Goal: Task Accomplishment & Management: Complete application form

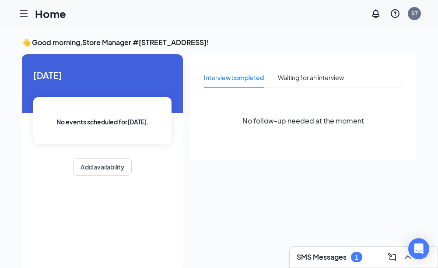
click at [21, 16] on icon "Hamburger" at bounding box center [23, 13] width 10 height 10
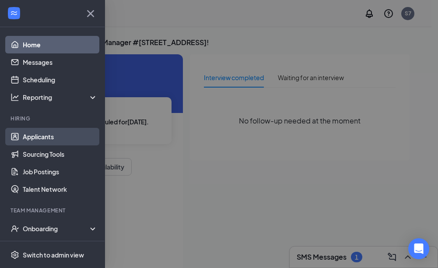
click at [35, 136] on link "Applicants" at bounding box center [60, 136] width 75 height 17
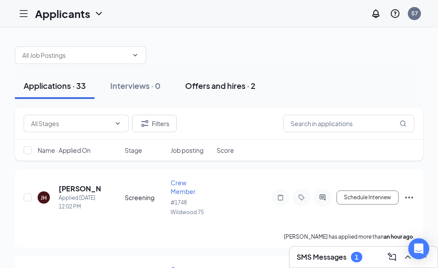
click at [213, 85] on div "Offers and hires · 2" at bounding box center [220, 85] width 70 height 11
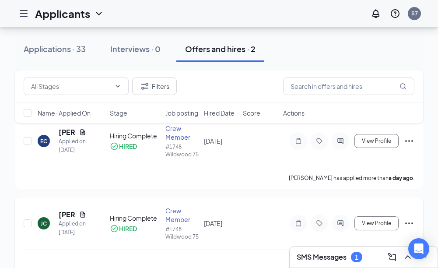
scroll to position [77, 0]
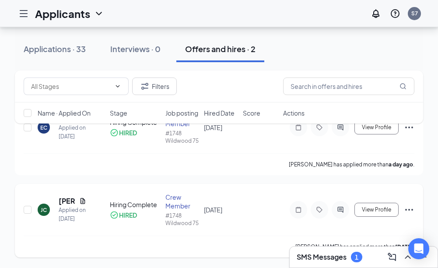
click at [409, 208] on icon "Ellipses" at bounding box center [408, 209] width 10 height 10
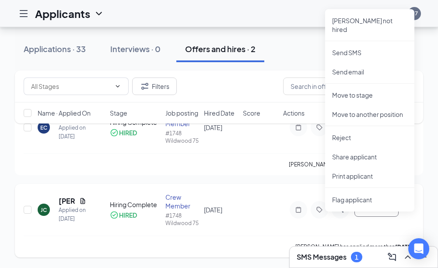
click at [273, 187] on div "JC Jonquarius Coleman Applied on Sep 7 Hiring Complete HIRED Crew Member #1748 …" at bounding box center [219, 220] width 408 height 73
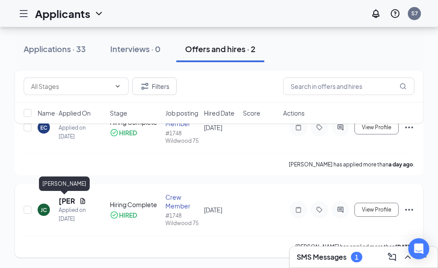
click at [66, 201] on h5 "[PERSON_NAME]" at bounding box center [67, 201] width 17 height 10
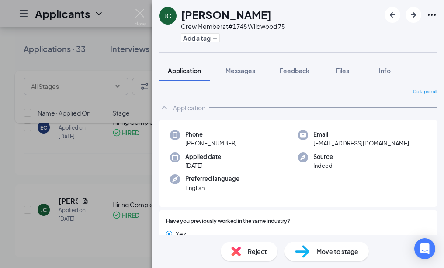
drag, startPoint x: 348, startPoint y: 207, endPoint x: 343, endPoint y: 204, distance: 6.7
click at [22, 12] on div "JC Jonquarius Coleman Crew Member at #1748 Wildwood 75 Add a tag Application Me…" at bounding box center [222, 134] width 444 height 268
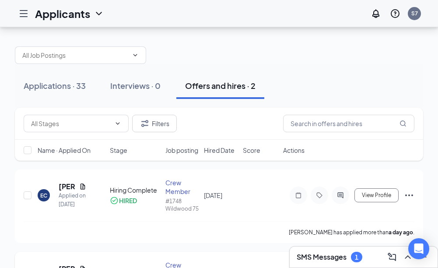
scroll to position [77, 0]
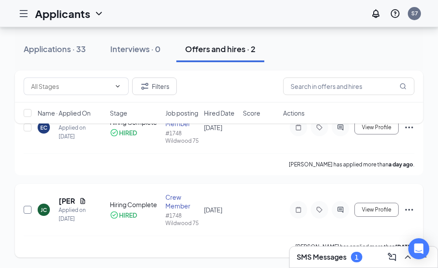
click at [29, 209] on input "checkbox" at bounding box center [28, 209] width 8 height 8
checkbox input "true"
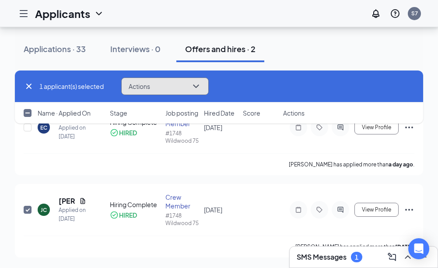
click at [201, 84] on icon "ChevronDown" at bounding box center [196, 86] width 10 height 10
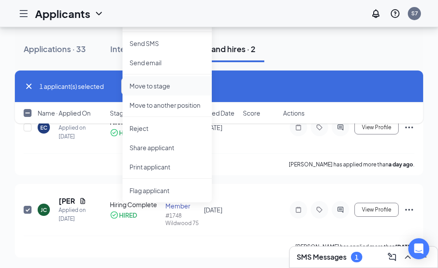
click at [159, 81] on p "Move to stage" at bounding box center [166, 85] width 75 height 9
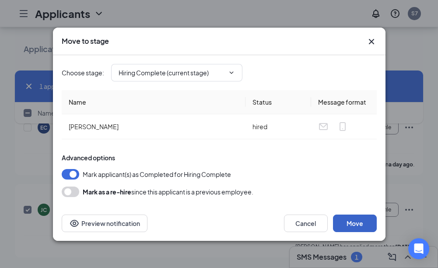
click at [349, 221] on button "Move" at bounding box center [355, 222] width 44 height 17
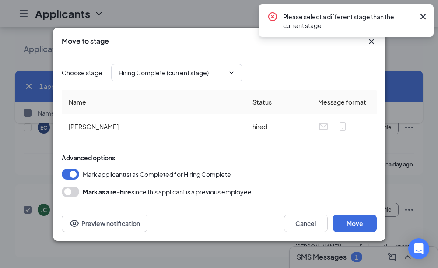
click at [423, 14] on icon "Cross" at bounding box center [422, 16] width 10 height 10
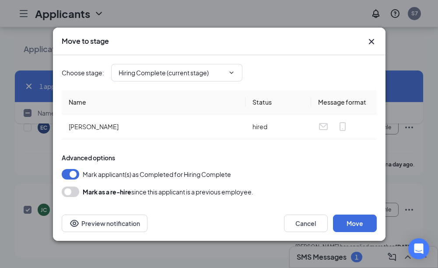
drag, startPoint x: 213, startPoint y: 106, endPoint x: 271, endPoint y: 145, distance: 69.8
click at [213, 106] on th "Name" at bounding box center [154, 102] width 184 height 24
drag, startPoint x: 356, startPoint y: 223, endPoint x: 352, endPoint y: 218, distance: 6.6
click at [355, 222] on button "Move" at bounding box center [355, 222] width 44 height 17
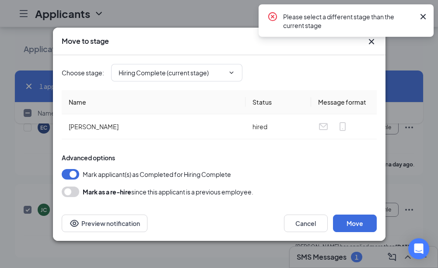
click at [424, 12] on icon "Cross" at bounding box center [422, 16] width 10 height 10
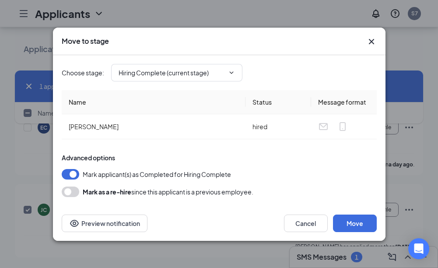
click at [369, 41] on icon "Cross" at bounding box center [371, 41] width 10 height 10
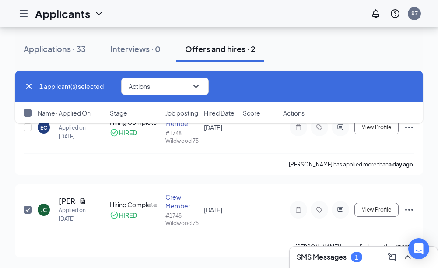
click at [21, 10] on icon "Hamburger" at bounding box center [23, 13] width 10 height 10
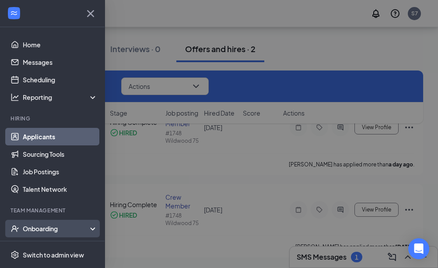
click at [38, 227] on div "Onboarding" at bounding box center [56, 228] width 67 height 9
click at [78, 228] on div "Onboarding" at bounding box center [56, 228] width 67 height 9
click at [47, 228] on div "Onboarding" at bounding box center [56, 228] width 67 height 9
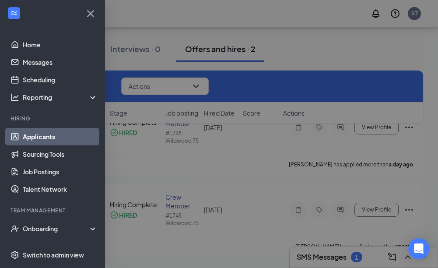
click at [234, 165] on div at bounding box center [219, 134] width 438 height 268
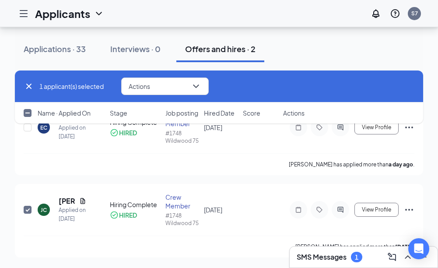
click at [369, 258] on div "SMS Messages 1" at bounding box center [363, 257] width 134 height 14
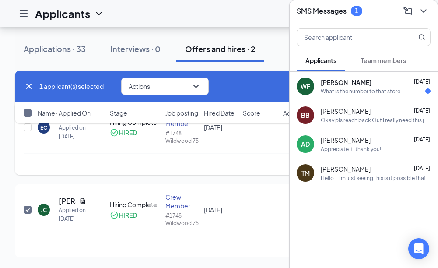
click at [280, 157] on div "Edward Clipper has applied more than a day ago ." at bounding box center [219, 164] width 390 height 22
click at [388, 12] on div "SMS Messages 1" at bounding box center [363, 11] width 134 height 14
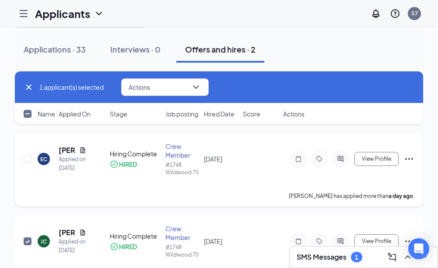
scroll to position [0, 0]
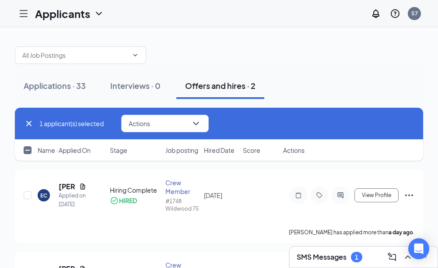
click at [215, 83] on div "Offers and hires · 2" at bounding box center [220, 85] width 70 height 11
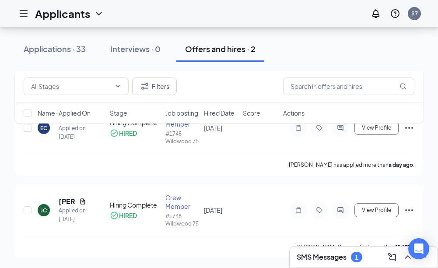
scroll to position [77, 0]
click at [410, 209] on icon "Ellipses" at bounding box center [408, 209] width 10 height 10
click at [225, 232] on div "JC Jonquarius Coleman Applied on Sep 7 Hiring Complete HIRED Crew Member #1748 …" at bounding box center [219, 213] width 390 height 43
click at [115, 214] on icon "CheckmarkCircle" at bounding box center [114, 214] width 7 height 7
click at [227, 46] on div "Offers and hires · 2" at bounding box center [220, 48] width 70 height 11
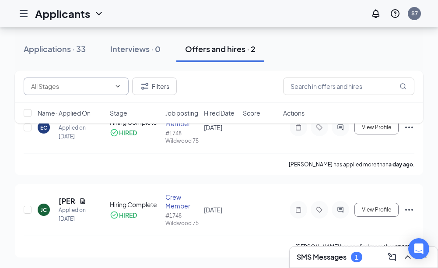
click at [120, 86] on icon "ChevronDown" at bounding box center [117, 86] width 7 height 7
click at [118, 85] on icon "ChevronDown" at bounding box center [117, 86] width 7 height 7
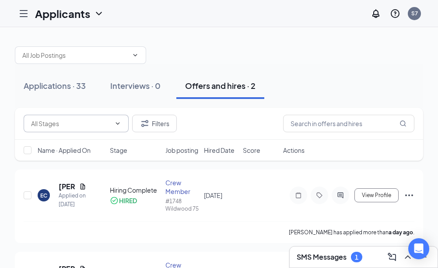
scroll to position [44, 0]
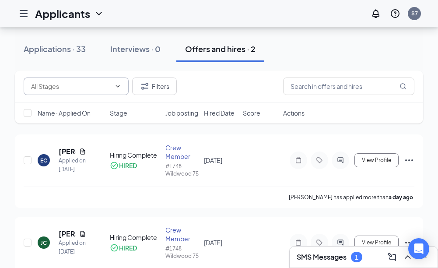
click at [117, 86] on icon "ChevronDown" at bounding box center [117, 86] width 7 height 7
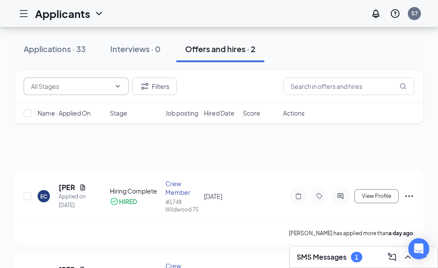
scroll to position [0, 0]
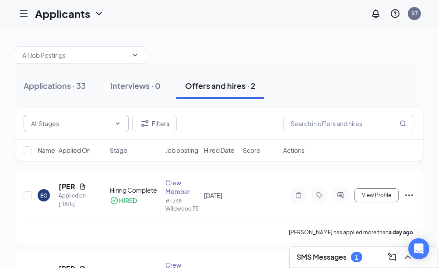
click at [231, 97] on button "Offers and hires · 2" at bounding box center [220, 86] width 88 height 26
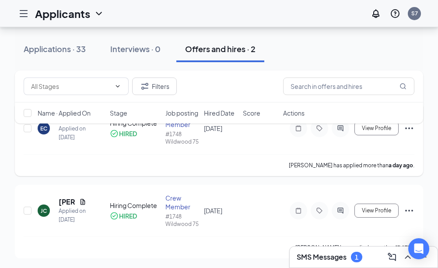
scroll to position [77, 0]
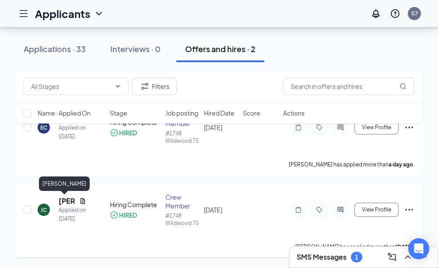
click at [65, 202] on h5 "[PERSON_NAME]" at bounding box center [67, 201] width 17 height 10
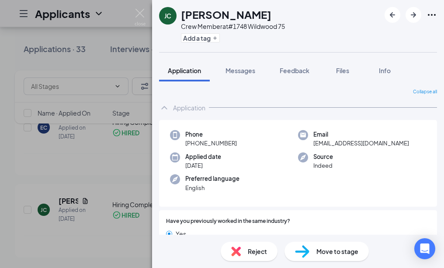
click at [330, 253] on span "Move to stage" at bounding box center [337, 251] width 42 height 10
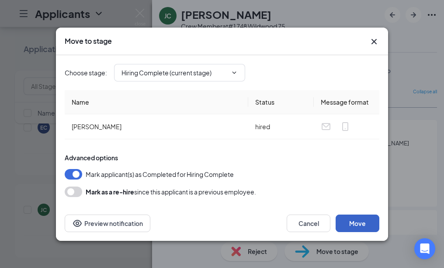
click at [362, 226] on button "Move" at bounding box center [358, 222] width 44 height 17
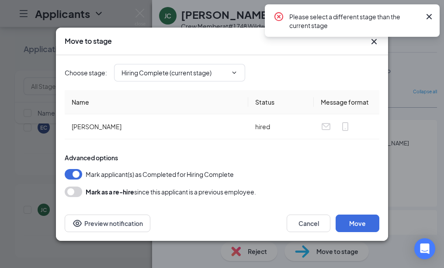
click at [298, 169] on div "Mark applicant(s) as Completed for Hiring Complete" at bounding box center [222, 174] width 315 height 10
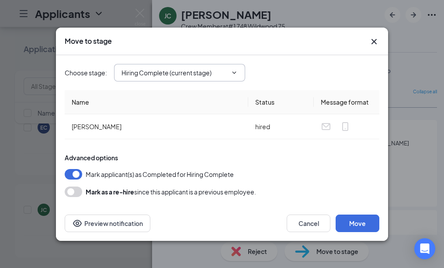
click at [238, 70] on icon "ChevronDown" at bounding box center [234, 72] width 7 height 7
click at [235, 71] on icon "ChevronDown" at bounding box center [234, 72] width 7 height 7
click at [78, 174] on button "button" at bounding box center [73, 174] width 17 height 10
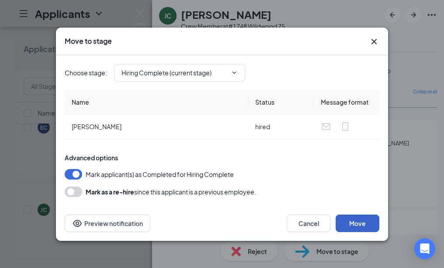
click at [350, 221] on button "Move" at bounding box center [358, 222] width 44 height 17
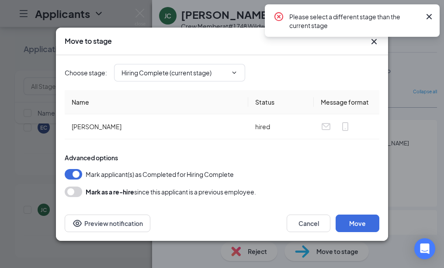
click at [365, 149] on div "Choose stage : Hiring Complete (current stage) Name Status Message format Jonqu…" at bounding box center [222, 126] width 315 height 142
click at [430, 15] on icon "Cross" at bounding box center [429, 16] width 10 height 10
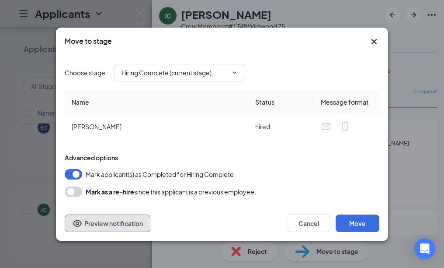
click at [78, 222] on icon "Eye" at bounding box center [77, 222] width 9 height 7
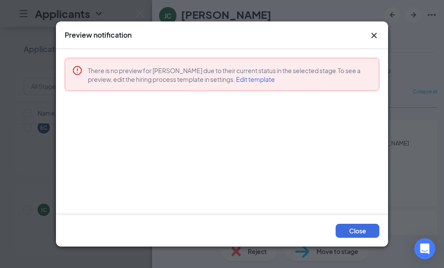
click at [374, 31] on icon "Cross" at bounding box center [374, 35] width 10 height 10
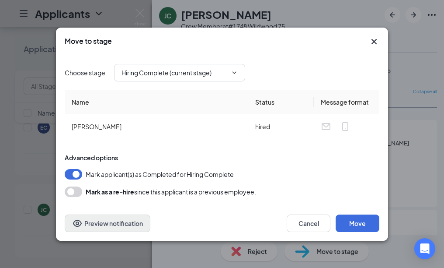
click at [378, 38] on icon "Cross" at bounding box center [374, 41] width 10 height 10
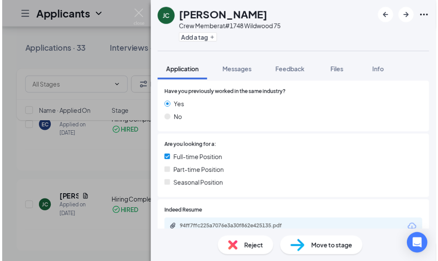
scroll to position [159, 0]
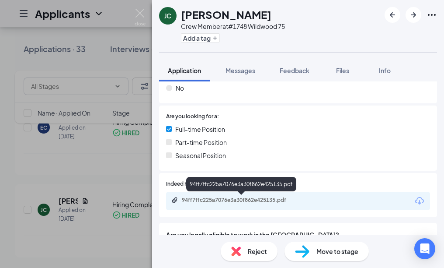
click at [285, 199] on div "94ff7ffc225a7076e3a30f862e425135.pdf" at bounding box center [243, 199] width 122 height 7
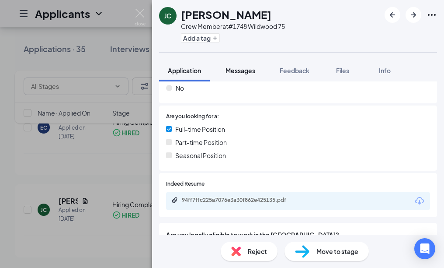
click at [116, 70] on div "JC Jonquarius Coleman Crew Member at #1748 Wildwood 75 Add a tag Application Me…" at bounding box center [222, 134] width 444 height 268
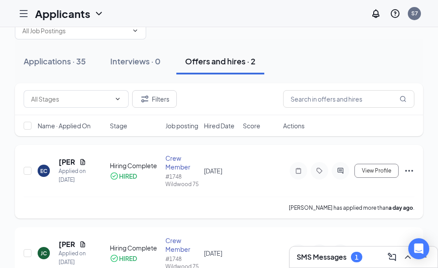
scroll to position [77, 0]
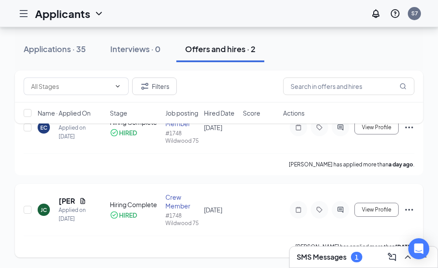
click at [58, 199] on div "JC Jonquarius Coleman Applied on Sep 7" at bounding box center [71, 209] width 67 height 27
click at [61, 199] on h5 "[PERSON_NAME]" at bounding box center [67, 201] width 17 height 10
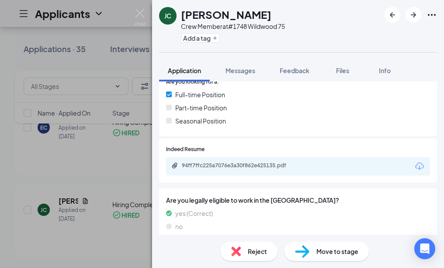
scroll to position [202, 0]
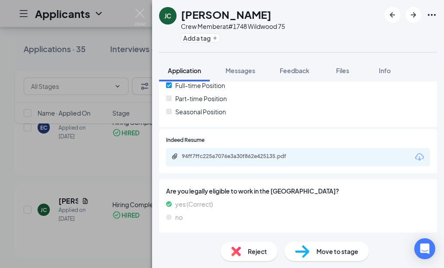
click at [345, 261] on div "Reject Move to stage" at bounding box center [298, 250] width 292 height 33
click at [344, 253] on span "Move to stage" at bounding box center [337, 251] width 42 height 10
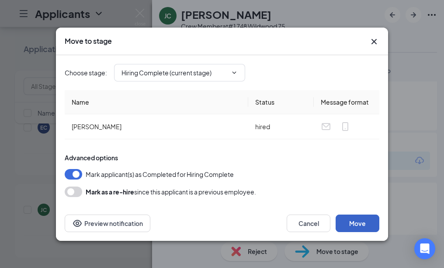
click at [367, 218] on button "Move" at bounding box center [358, 222] width 44 height 17
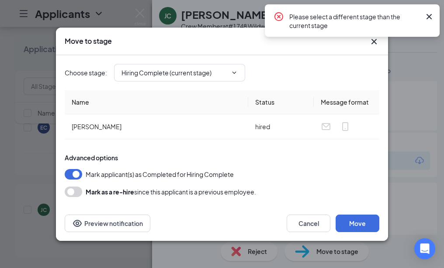
click at [309, 18] on div "Please select a different stage than the current stage" at bounding box center [354, 20] width 131 height 18
click at [365, 30] on div "Please select a different stage than the current stage" at bounding box center [352, 20] width 175 height 32
click at [232, 70] on icon "ChevronDown" at bounding box center [234, 72] width 7 height 7
click at [234, 73] on icon "ChevronDown" at bounding box center [235, 72] width 4 height 2
click at [191, 72] on input "Hiring Complete (current stage)" at bounding box center [175, 73] width 106 height 10
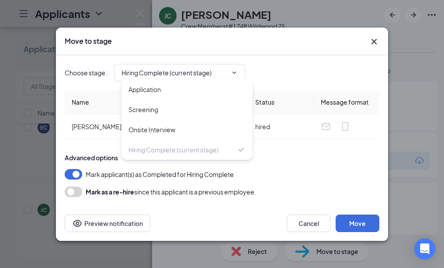
click at [294, 57] on div "Choose stage : Hiring Complete (current stage) Application Screening Onsite Int…" at bounding box center [222, 72] width 315 height 35
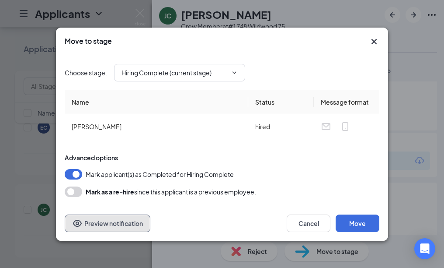
click at [134, 229] on button "Preview notification" at bounding box center [108, 222] width 86 height 17
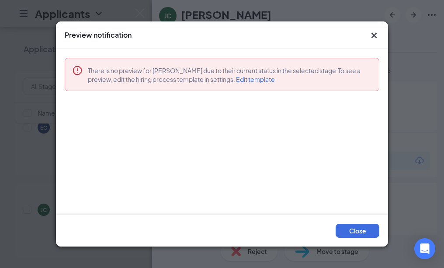
click at [366, 35] on div "Preview notification" at bounding box center [222, 35] width 315 height 10
click at [371, 34] on icon "Cross" at bounding box center [374, 35] width 10 height 10
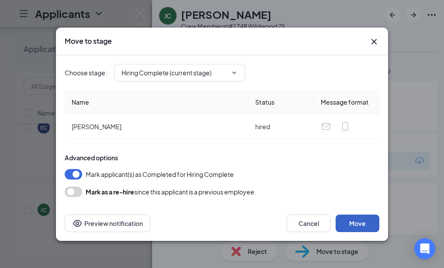
click at [354, 223] on button "Move" at bounding box center [358, 222] width 44 height 17
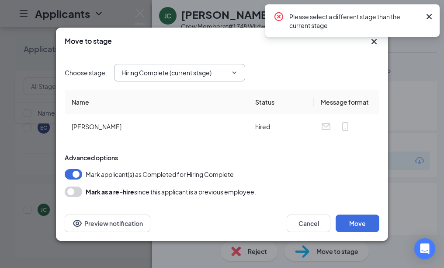
click at [211, 66] on span "Hiring Complete (current stage) Application Screening Onsite Interview Hiring C…" at bounding box center [179, 72] width 131 height 17
click at [241, 70] on span "Hiring Complete (current stage) Application Screening Onsite Interview Hiring C…" at bounding box center [179, 72] width 131 height 17
click at [230, 76] on span "Hiring Complete (current stage) Application Screening Onsite Interview Hiring C…" at bounding box center [179, 72] width 131 height 17
click at [230, 72] on span at bounding box center [233, 72] width 9 height 7
click at [198, 71] on input "Hiring Complete (current stage)" at bounding box center [175, 73] width 106 height 10
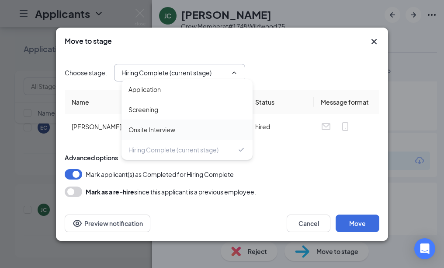
click at [174, 127] on div "Onsite Interview" at bounding box center [152, 130] width 47 height 10
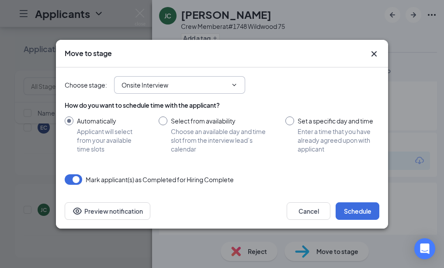
click at [193, 85] on input "Onsite Interview" at bounding box center [175, 85] width 106 height 10
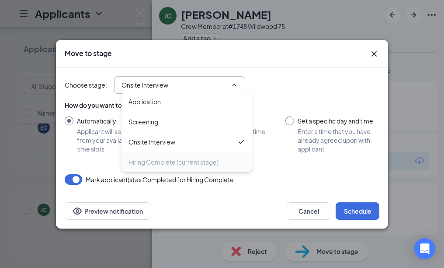
click at [185, 167] on div "Hiring Complete (current stage)" at bounding box center [187, 162] width 131 height 20
click at [188, 162] on div "Hiring Complete (current stage)" at bounding box center [174, 162] width 90 height 10
click at [182, 160] on div "Hiring Complete (current stage)" at bounding box center [174, 162] width 90 height 10
click at [165, 104] on div "Application" at bounding box center [187, 102] width 117 height 10
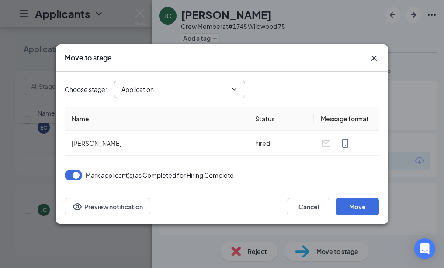
click at [168, 86] on input "Application" at bounding box center [175, 89] width 106 height 10
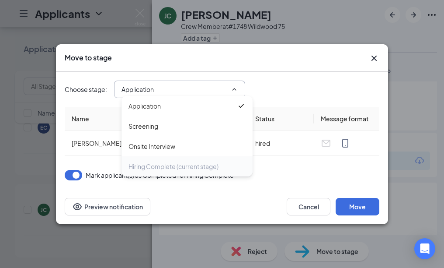
click at [191, 166] on div "Hiring Complete (current stage)" at bounding box center [174, 166] width 90 height 10
click at [174, 146] on div "Onsite Interview" at bounding box center [152, 146] width 47 height 10
type input "Onsite Interview"
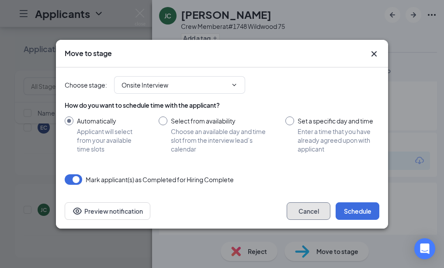
click at [312, 216] on button "Cancel" at bounding box center [309, 210] width 44 height 17
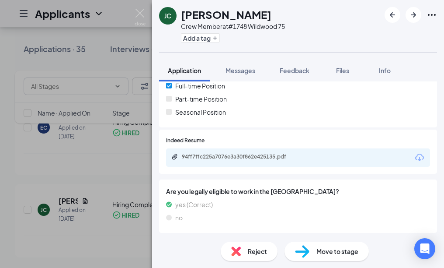
scroll to position [202, 0]
drag, startPoint x: 391, startPoint y: 17, endPoint x: 370, endPoint y: 100, distance: 85.2
click at [391, 17] on icon "ArrowLeftNew" at bounding box center [392, 15] width 10 height 10
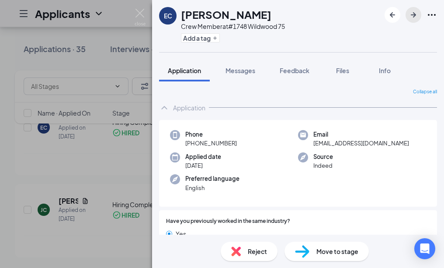
click at [412, 17] on icon "ArrowRight" at bounding box center [413, 15] width 10 height 10
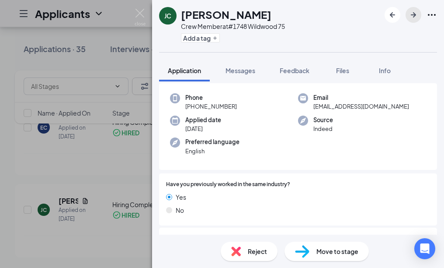
scroll to position [202, 0]
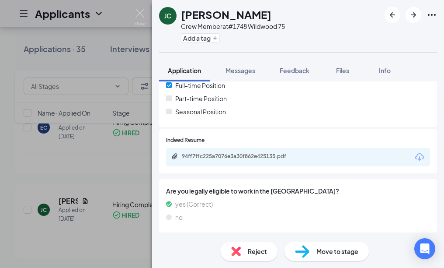
click at [348, 249] on span "Move to stage" at bounding box center [337, 251] width 42 height 10
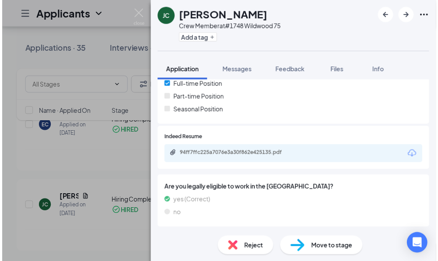
scroll to position [199, 0]
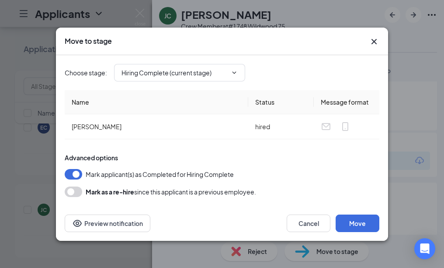
click at [372, 39] on icon "Cross" at bounding box center [374, 40] width 5 height 5
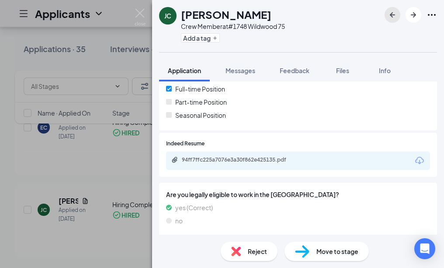
click at [392, 17] on icon "ArrowLeftNew" at bounding box center [392, 14] width 5 height 5
click at [341, 249] on span "Move to stage" at bounding box center [337, 251] width 42 height 10
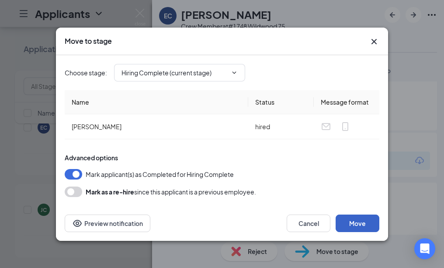
click at [369, 217] on button "Move" at bounding box center [358, 222] width 44 height 17
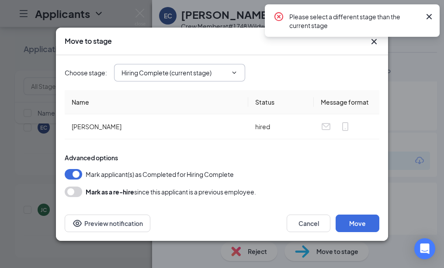
click at [239, 75] on span "Hiring Complete (current stage)" at bounding box center [179, 72] width 131 height 17
click at [372, 42] on icon "Cross" at bounding box center [374, 41] width 10 height 10
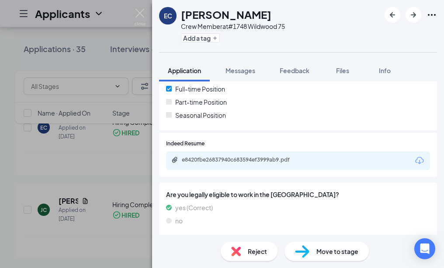
click at [428, 13] on icon "Ellipses" at bounding box center [432, 15] width 10 height 10
click at [387, 12] on icon "ArrowLeftNew" at bounding box center [392, 15] width 10 height 10
click at [112, 50] on div "JC Jonquarius Coleman Crew Member at #1748 Wildwood 75 Add a tag Application Me…" at bounding box center [222, 134] width 444 height 268
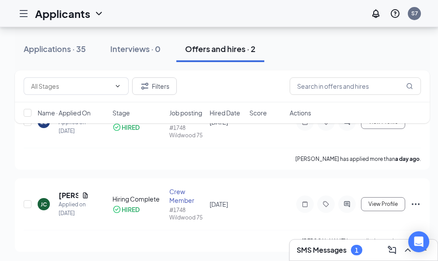
scroll to position [74, 0]
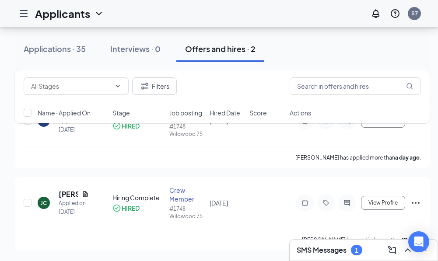
click at [26, 14] on icon "Hamburger" at bounding box center [23, 13] width 10 height 10
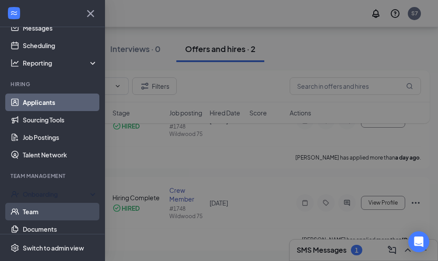
scroll to position [44, 0]
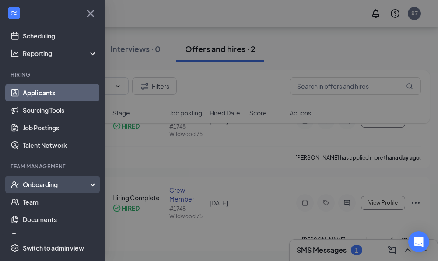
click at [57, 177] on div "Onboarding" at bounding box center [52, 184] width 105 height 17
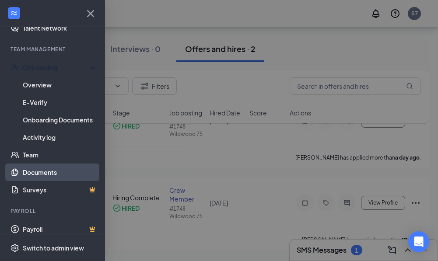
scroll to position [162, 0]
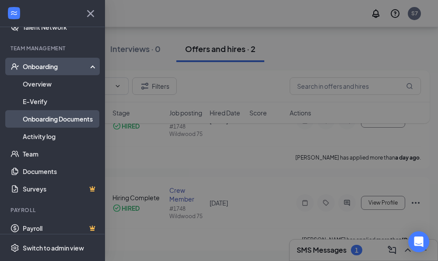
click at [72, 121] on link "Onboarding Documents" at bounding box center [60, 118] width 75 height 17
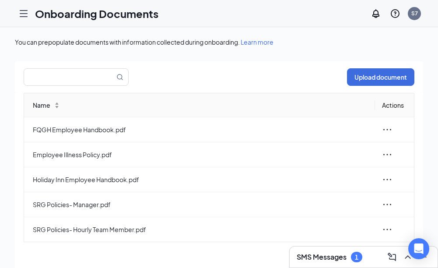
click at [20, 12] on icon "Hamburger" at bounding box center [23, 13] width 10 height 10
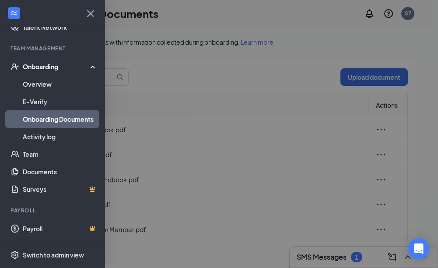
click at [53, 66] on div "Onboarding" at bounding box center [56, 66] width 67 height 9
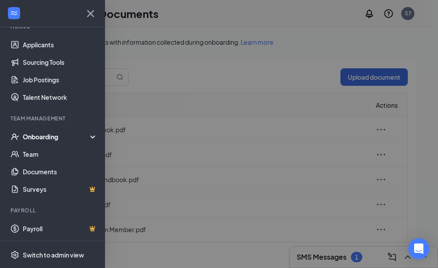
scroll to position [92, 0]
click at [53, 43] on link "Applicants" at bounding box center [60, 44] width 75 height 17
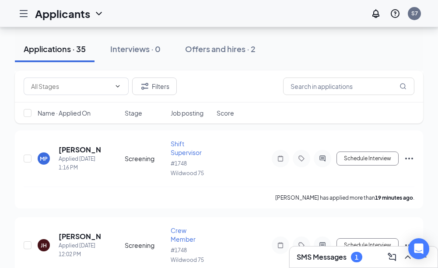
scroll to position [44, 0]
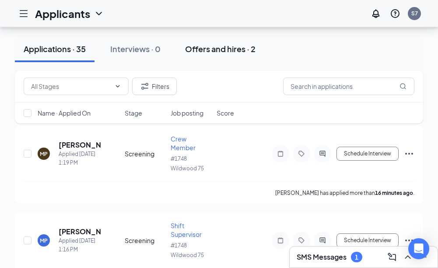
click at [233, 49] on div "Offers and hires · 2" at bounding box center [220, 48] width 70 height 11
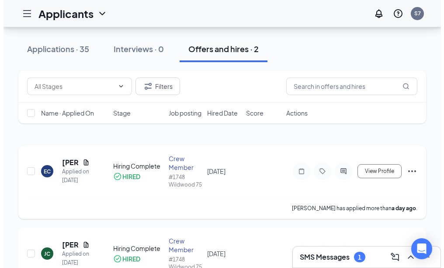
scroll to position [77, 0]
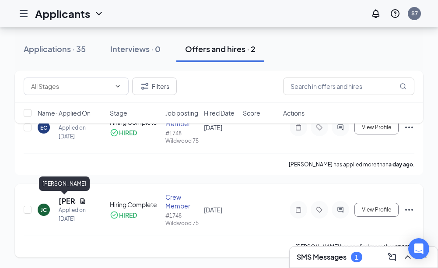
click at [73, 204] on h5 "[PERSON_NAME]" at bounding box center [67, 201] width 17 height 10
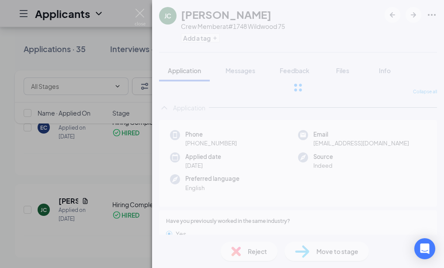
scroll to position [68, 0]
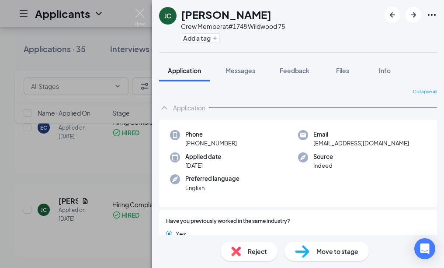
drag, startPoint x: 119, startPoint y: 157, endPoint x: 142, endPoint y: 182, distance: 33.4
click at [119, 158] on div "JC Jonquarius Coleman Crew Member at #1748 Wildwood 75 Add a tag Application Me…" at bounding box center [222, 134] width 444 height 268
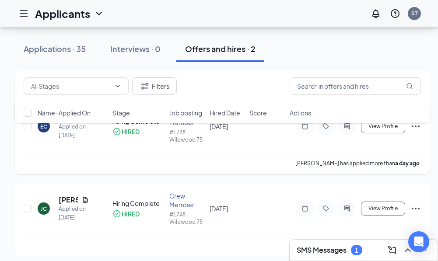
scroll to position [74, 0]
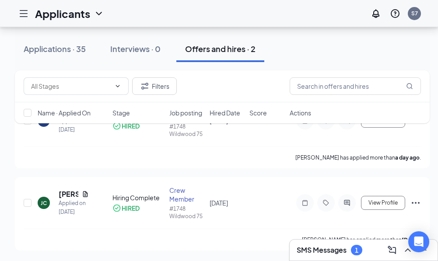
click at [26, 12] on icon "Hamburger" at bounding box center [23, 13] width 10 height 10
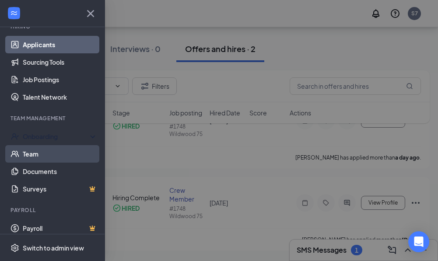
scroll to position [13, 0]
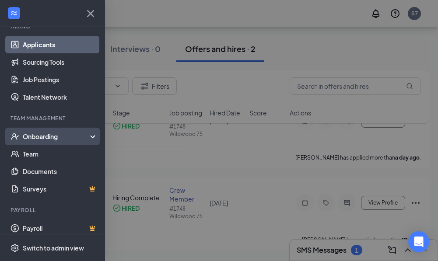
click at [47, 128] on div "Onboarding" at bounding box center [52, 136] width 105 height 17
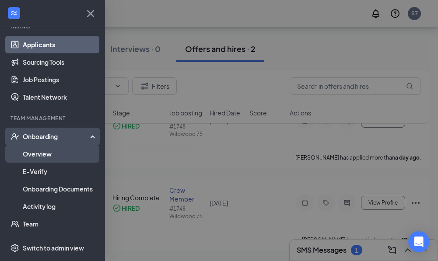
click at [55, 145] on link "Overview" at bounding box center [60, 153] width 75 height 17
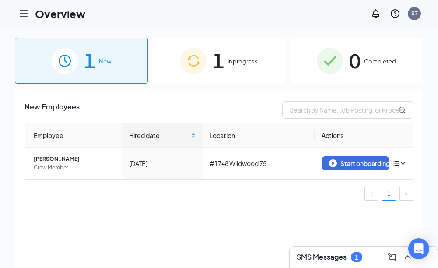
click at [219, 55] on span "1" at bounding box center [217, 60] width 11 height 30
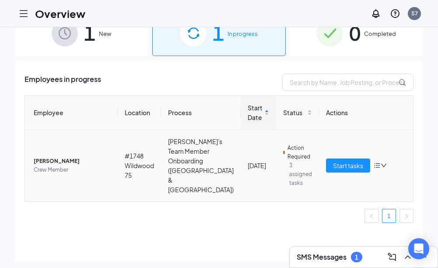
scroll to position [39, 0]
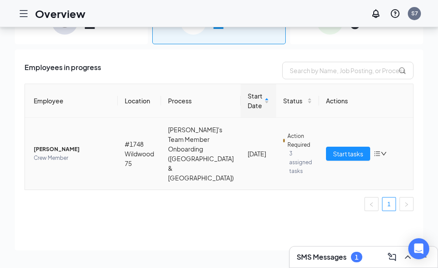
click at [75, 145] on span "[PERSON_NAME]" at bounding box center [72, 149] width 77 height 9
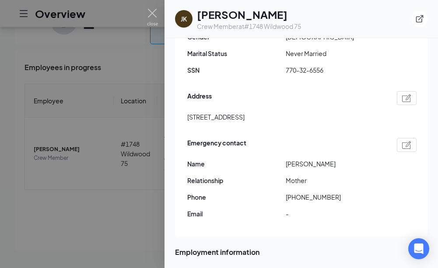
scroll to position [191, 0]
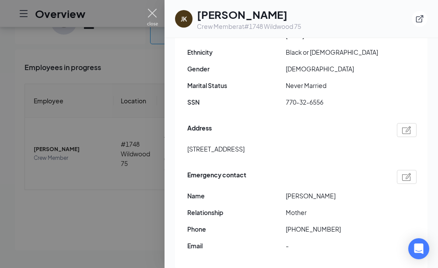
click at [150, 11] on img at bounding box center [152, 17] width 11 height 17
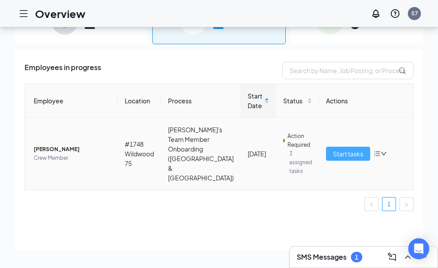
click at [351, 149] on span "Start tasks" at bounding box center [348, 154] width 30 height 10
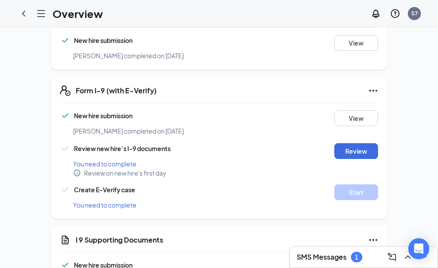
scroll to position [306, 0]
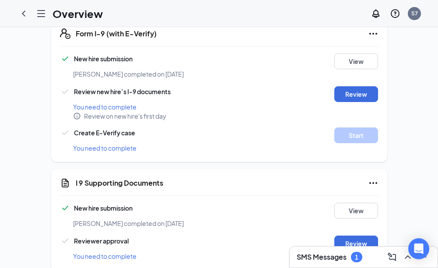
click at [74, 112] on icon "Info" at bounding box center [77, 116] width 8 height 8
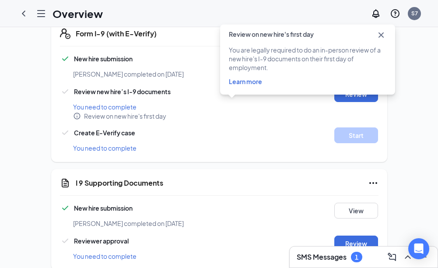
click at [379, 36] on icon "Cross" at bounding box center [381, 35] width 10 height 10
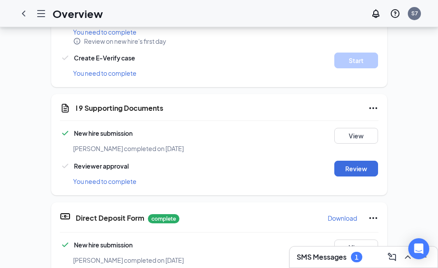
scroll to position [104, 0]
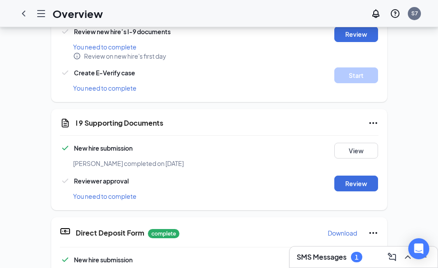
drag, startPoint x: 96, startPoint y: 188, endPoint x: 335, endPoint y: 212, distance: 240.0
click at [97, 192] on span "You need to complete" at bounding box center [104, 196] width 63 height 8
click at [361, 178] on button "Review" at bounding box center [356, 183] width 44 height 16
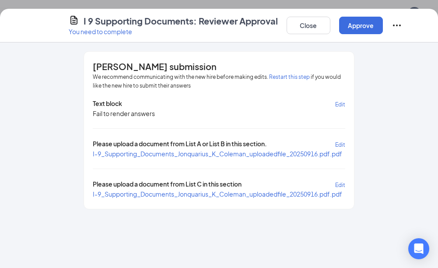
scroll to position [393, 0]
click at [309, 28] on button "Close" at bounding box center [308, 25] width 44 height 17
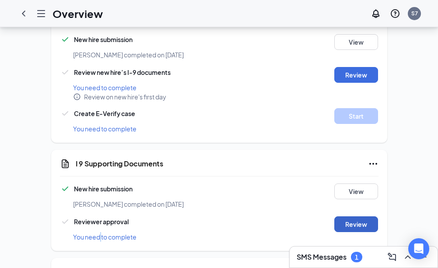
scroll to position [87, 0]
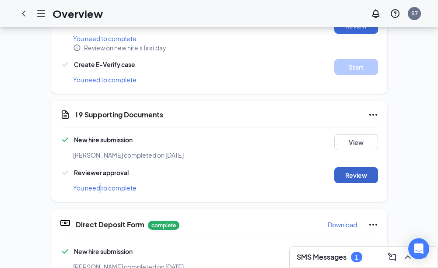
click at [355, 167] on button "Review" at bounding box center [356, 175] width 44 height 16
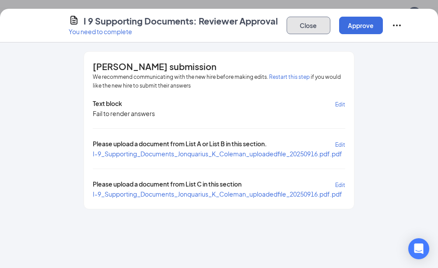
click at [313, 28] on button "Close" at bounding box center [308, 25] width 44 height 17
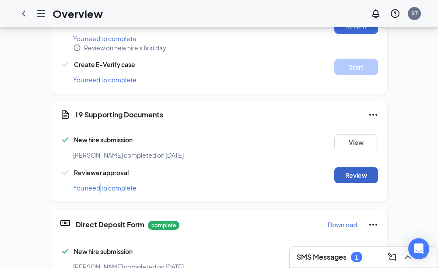
scroll to position [199, 0]
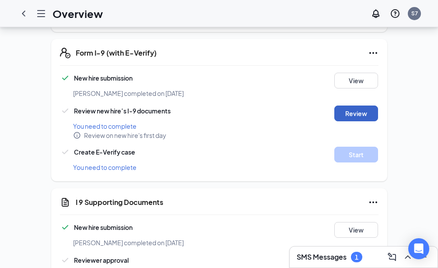
click at [360, 105] on button "Review" at bounding box center [356, 113] width 44 height 16
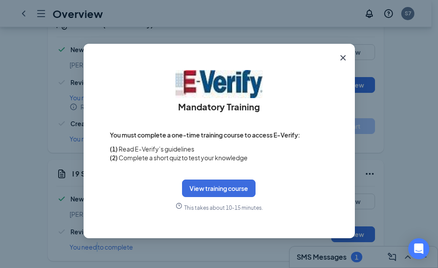
scroll to position [243, 0]
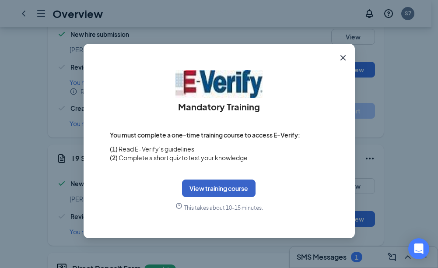
click at [220, 185] on button "View training course" at bounding box center [218, 187] width 73 height 17
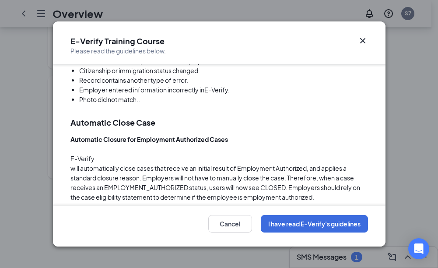
scroll to position [2428, 0]
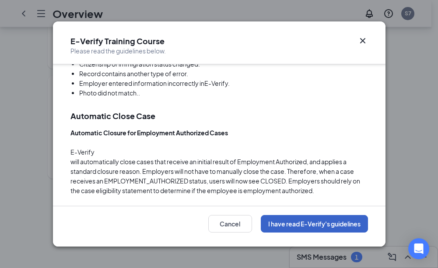
click at [310, 220] on button "I have read E-Verify's guidelines" at bounding box center [314, 223] width 107 height 17
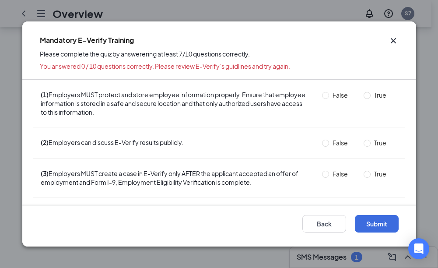
click at [370, 92] on span "True" at bounding box center [379, 95] width 19 height 10
click at [365, 92] on input "True" at bounding box center [366, 95] width 7 height 7
radio input "true"
click at [363, 94] on input "True" at bounding box center [366, 95] width 7 height 7
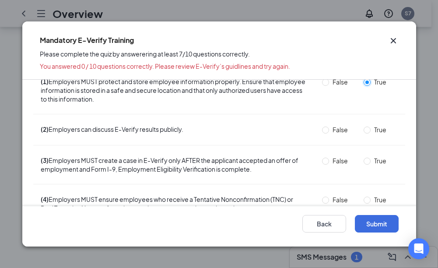
scroll to position [0, 0]
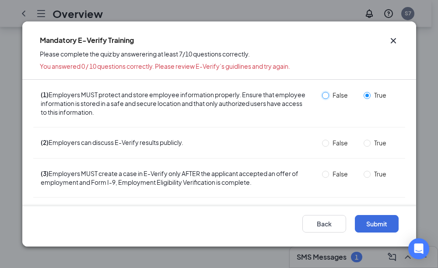
click at [322, 97] on input "False" at bounding box center [325, 95] width 7 height 7
radio input "true"
click at [370, 95] on span "True" at bounding box center [379, 95] width 19 height 10
click at [366, 95] on input "True" at bounding box center [366, 95] width 7 height 7
radio input "true"
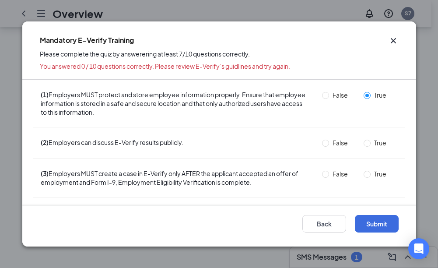
click at [318, 143] on div "False" at bounding box center [338, 143] width 40 height 10
click at [322, 143] on input "False" at bounding box center [325, 142] width 7 height 7
radio input "true"
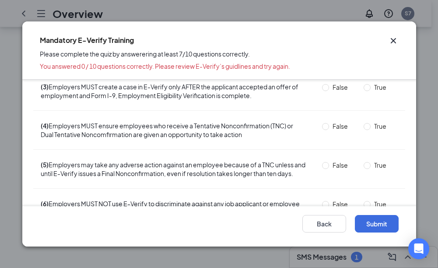
scroll to position [87, 0]
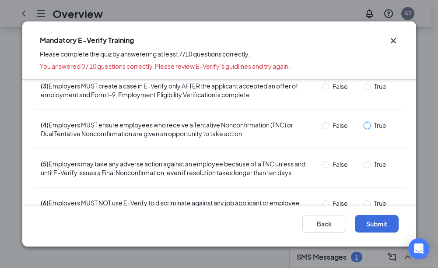
click at [363, 128] on input "True" at bounding box center [366, 125] width 7 height 7
radio input "true"
click at [322, 87] on input "False" at bounding box center [325, 86] width 7 height 7
radio input "true"
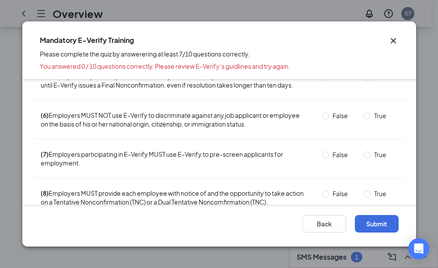
click at [370, 120] on span "True" at bounding box center [379, 116] width 19 height 10
click at [365, 119] on input "True" at bounding box center [366, 115] width 7 height 7
radio input "true"
click at [363, 119] on input "True" at bounding box center [366, 115] width 7 height 7
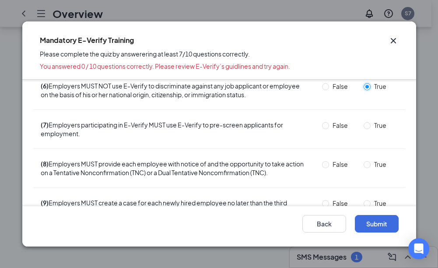
scroll to position [219, 0]
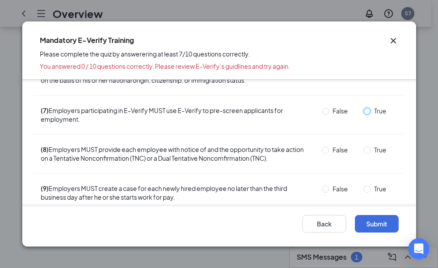
drag, startPoint x: 361, startPoint y: 117, endPoint x: 342, endPoint y: 121, distance: 19.1
click at [363, 115] on input "True" at bounding box center [366, 111] width 7 height 7
radio input "true"
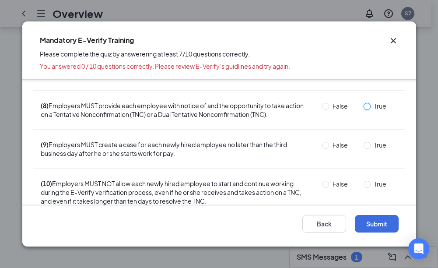
click at [363, 110] on input "True" at bounding box center [366, 106] width 7 height 7
radio input "true"
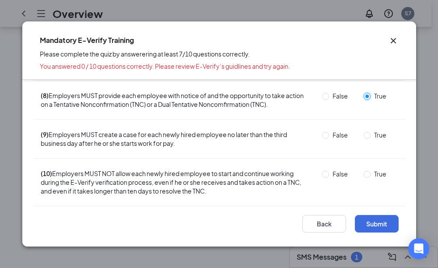
scroll to position [281, 0]
click at [363, 137] on input "True" at bounding box center [366, 135] width 7 height 7
radio input "true"
click at [363, 174] on input "True" at bounding box center [366, 173] width 7 height 7
radio input "true"
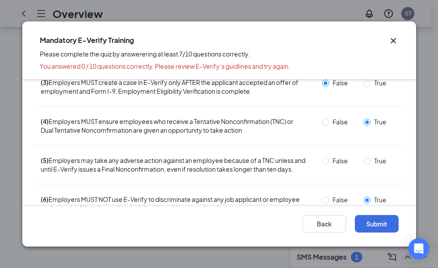
scroll to position [106, 0]
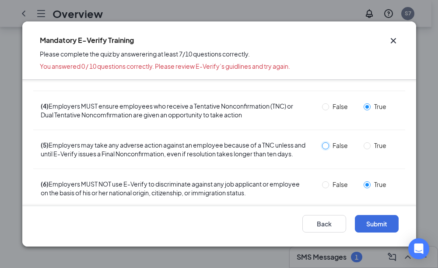
click at [322, 146] on input "False" at bounding box center [325, 145] width 7 height 7
radio input "true"
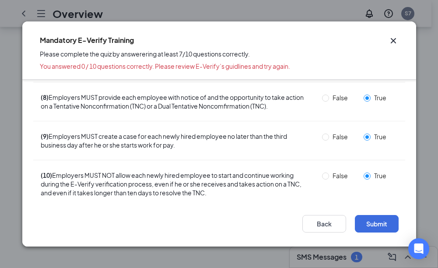
scroll to position [281, 0]
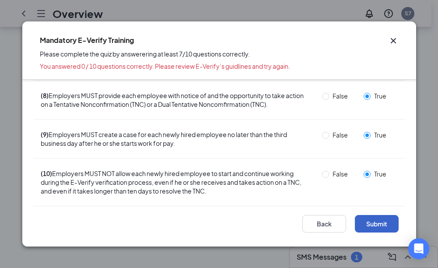
click at [381, 222] on button "Submit" at bounding box center [377, 223] width 44 height 17
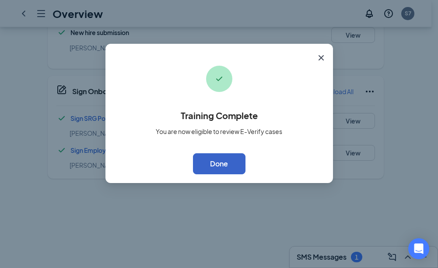
click at [218, 166] on button "Done" at bounding box center [219, 163] width 52 height 21
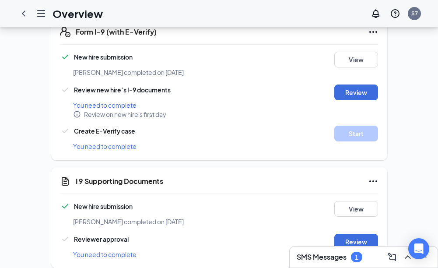
scroll to position [0, 0]
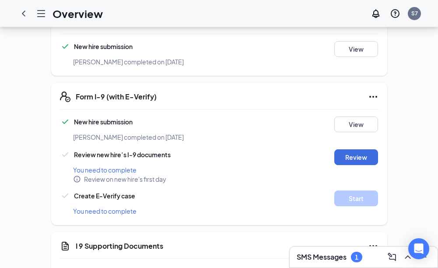
click at [113, 207] on span "You need to complete" at bounding box center [104, 211] width 63 height 8
click at [94, 166] on span "You need to complete" at bounding box center [104, 170] width 63 height 8
click at [353, 149] on button "Review" at bounding box center [356, 157] width 44 height 16
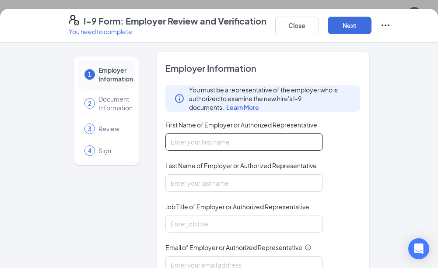
click at [203, 147] on input "First Name of Employer or Authorized Representative" at bounding box center [243, 141] width 157 height 17
type input "john john"
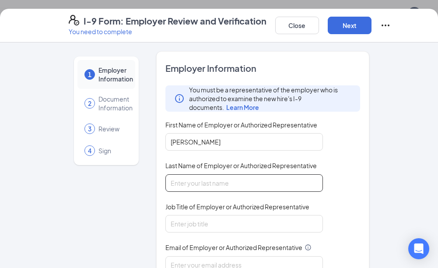
drag, startPoint x: 264, startPoint y: 193, endPoint x: 264, endPoint y: 175, distance: 17.9
click at [264, 177] on div "You must be a representative of the employer who is authorized to examine the n…" at bounding box center [262, 199] width 195 height 229
click at [264, 175] on input "Last Name of Employer or Authorized Representative" at bounding box center [243, 182] width 157 height 17
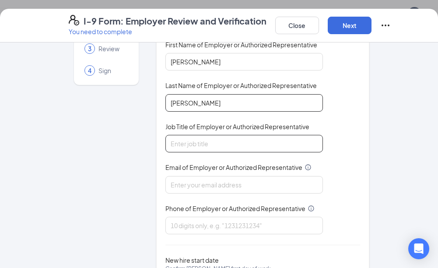
scroll to position [87, 0]
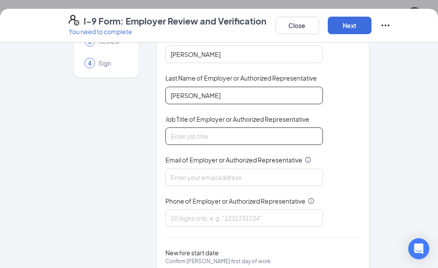
type input "coleman"
click at [247, 138] on input "Job Title of Employer or Authorized Representative" at bounding box center [243, 135] width 157 height 17
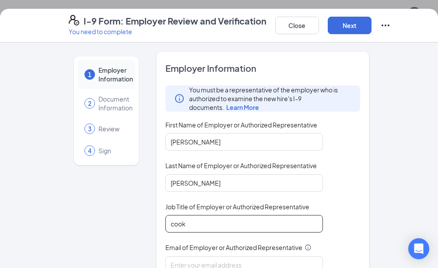
scroll to position [156, 0]
type input "cook"
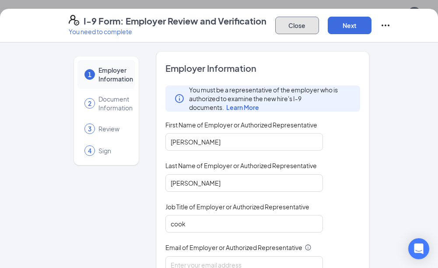
click at [300, 24] on button "Close" at bounding box center [297, 25] width 44 height 17
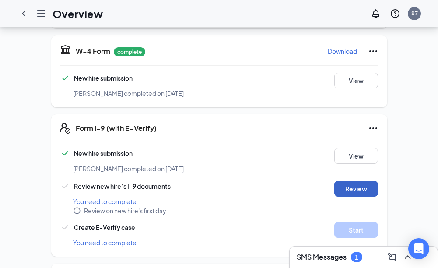
scroll to position [16, 0]
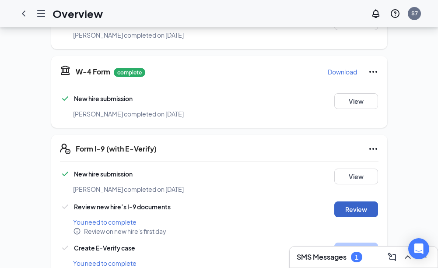
click at [358, 201] on button "Review" at bounding box center [356, 209] width 44 height 16
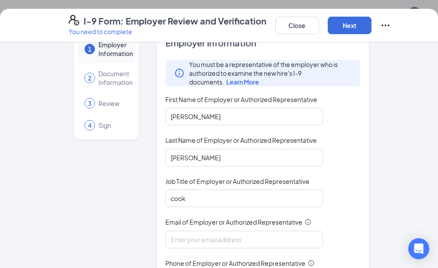
scroll to position [0, 0]
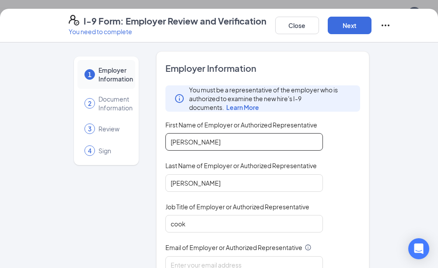
drag, startPoint x: 198, startPoint y: 139, endPoint x: 12, endPoint y: 211, distance: 200.1
click at [34, 204] on div "1 Employer Information 2 Document Information 3 Review 4 Sign Employer Informat…" at bounding box center [219, 154] width 438 height 225
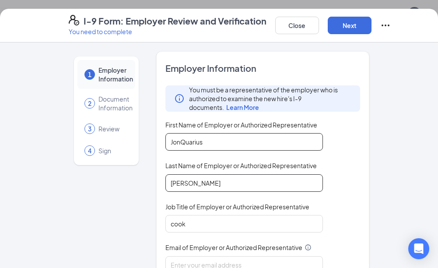
type input "JonQuarius"
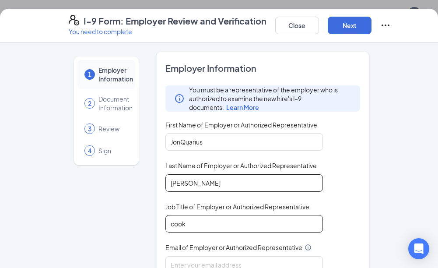
type input "Coleman"
click at [218, 222] on input "cook" at bounding box center [243, 223] width 157 height 17
type input "c"
type input "C"
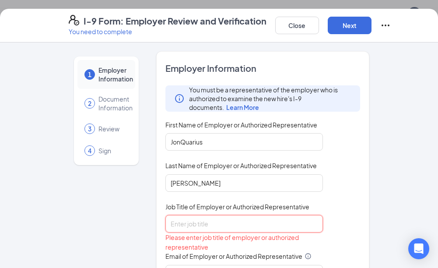
type input "r"
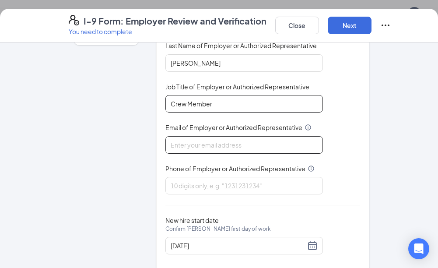
scroll to position [136, 0]
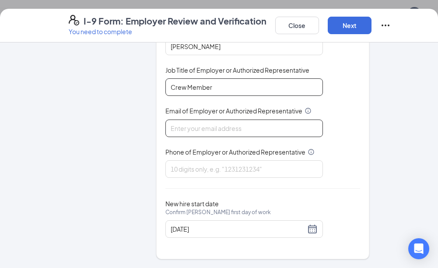
type input "Crew Member"
click at [228, 127] on input "Email of Employer or Authorized Representative" at bounding box center [243, 127] width 157 height 17
click at [272, 127] on input "Email of Employer or Authorized Representative" at bounding box center [243, 127] width 157 height 17
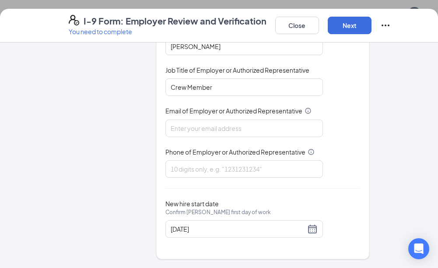
click at [143, 170] on div "1 Employer Information 2 Document Information 3 Review 4 Sign Employer Informat…" at bounding box center [219, 87] width 301 height 344
click at [175, 169] on input "Phone of Employer or Authorized Representative" at bounding box center [243, 168] width 157 height 17
type input "1"
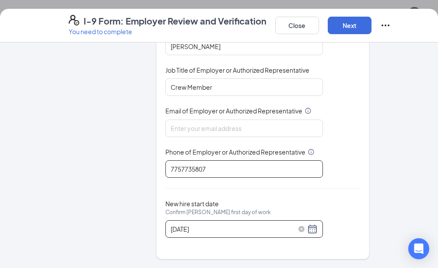
type input "7757735807"
click at [216, 224] on input "09/15/2025" at bounding box center [237, 229] width 135 height 10
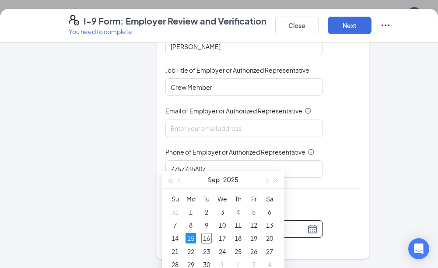
scroll to position [131, 0]
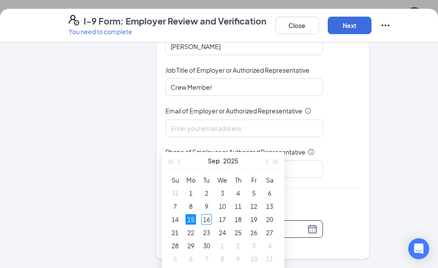
click at [326, 186] on div "Employer Information You must be a representative of the employer who is author…" at bounding box center [262, 87] width 195 height 322
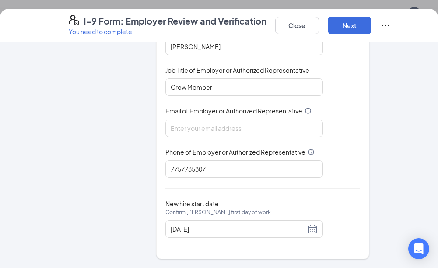
scroll to position [219, 0]
drag, startPoint x: 427, startPoint y: 169, endPoint x: 425, endPoint y: 188, distance: 19.7
click at [425, 188] on div "1 Employer Information 2 Document Information 3 Review 4 Sign Employer Informat…" at bounding box center [219, 154] width 438 height 225
click at [342, 29] on button "Next" at bounding box center [349, 25] width 44 height 17
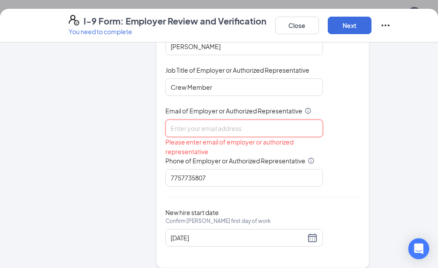
click at [199, 129] on input "Email of Employer or Authorized Representative" at bounding box center [243, 127] width 157 height 17
type input "jonlynejac211@gmail.com"
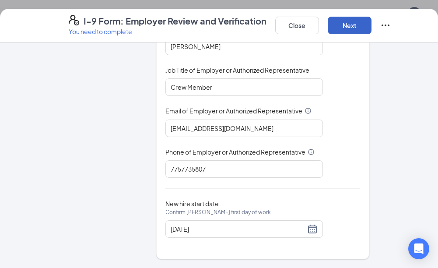
click at [349, 28] on button "Next" at bounding box center [349, 25] width 44 height 17
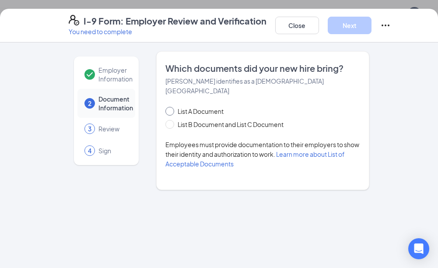
click at [170, 107] on input "List A Document" at bounding box center [168, 110] width 6 height 6
radio input "true"
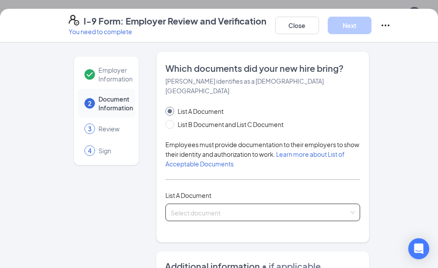
click at [233, 204] on input "search" at bounding box center [259, 210] width 178 height 13
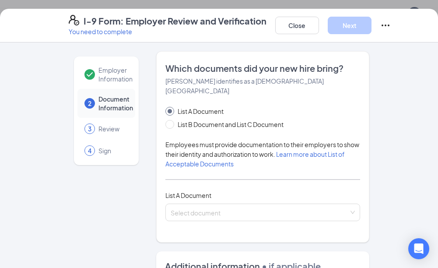
click at [390, 80] on div "Employer Information 2 Document Information 3 Review 4 Sign Which documents did…" at bounding box center [219, 154] width 438 height 225
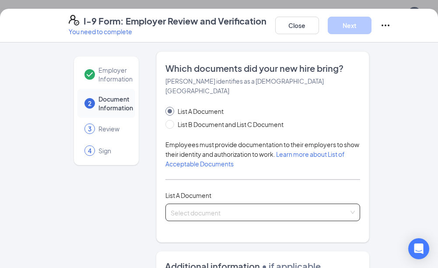
click at [249, 204] on input "search" at bounding box center [259, 210] width 178 height 13
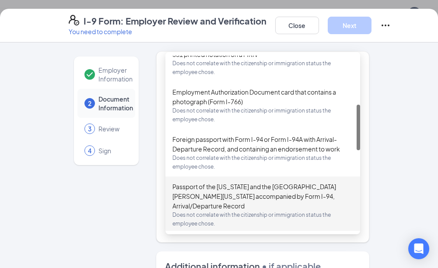
click at [399, 111] on div "Employer Information 2 Document Information 3 Review 4 Sign Which documents did…" at bounding box center [219, 154] width 438 height 225
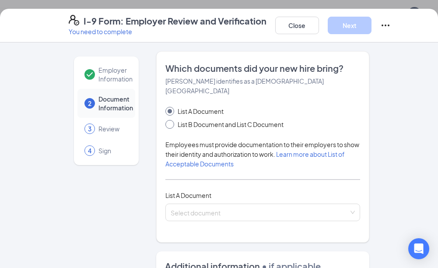
click at [207, 119] on span "List B Document and List C Document" at bounding box center [230, 124] width 113 height 10
click at [171, 120] on input "List B Document and List C Document" at bounding box center [168, 123] width 6 height 6
radio input "true"
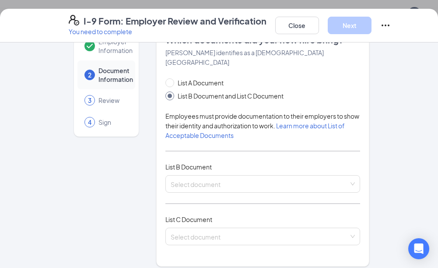
scroll to position [44, 0]
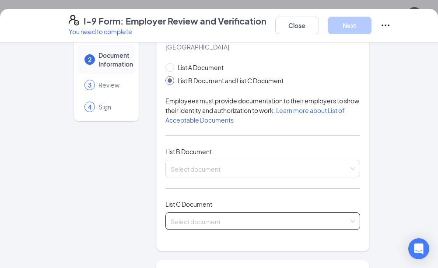
click at [207, 212] on input "search" at bounding box center [259, 218] width 178 height 13
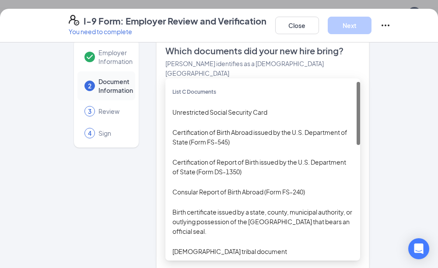
scroll to position [0, 0]
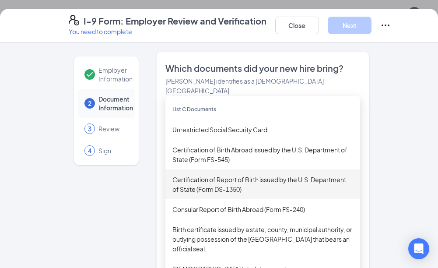
click at [397, 137] on div "Employer Information 2 Document Information 3 Review 4 Sign Which documents did…" at bounding box center [219, 154] width 438 height 225
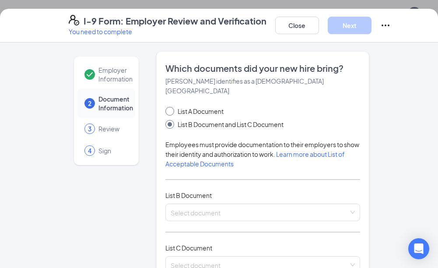
click at [201, 106] on span "List A Document" at bounding box center [200, 111] width 53 height 10
click at [171, 107] on input "List A Document" at bounding box center [168, 110] width 6 height 6
radio input "true"
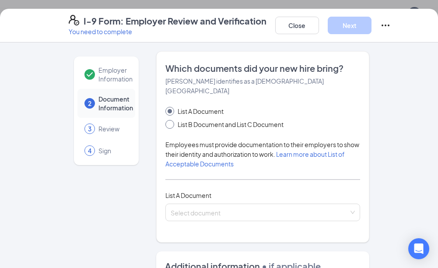
click at [197, 119] on span "List B Document and List C Document" at bounding box center [230, 124] width 113 height 10
click at [171, 120] on input "List B Document and List C Document" at bounding box center [168, 123] width 6 height 6
radio input "true"
radio input "false"
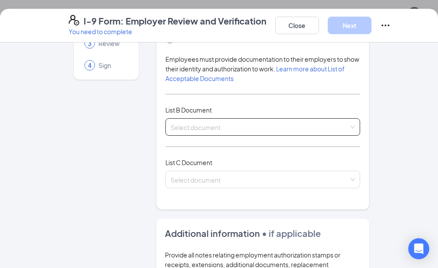
scroll to position [87, 0]
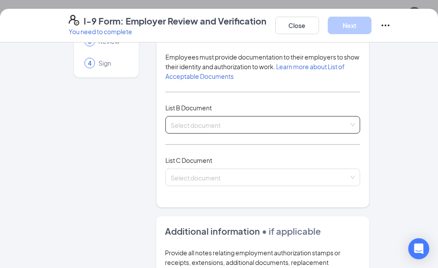
click at [253, 116] on input "search" at bounding box center [259, 122] width 178 height 13
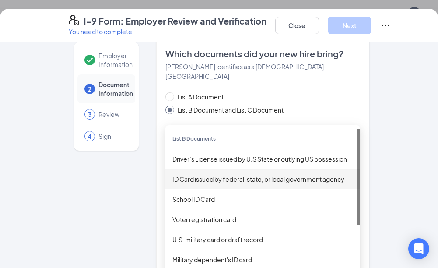
scroll to position [0, 0]
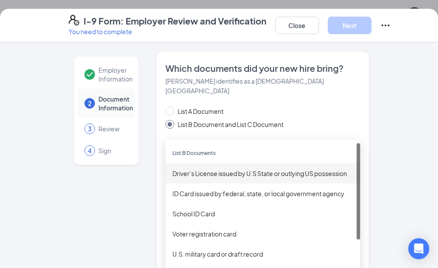
click at [209, 168] on div "Driver’s License issued by U.S State or outlying US possession" at bounding box center [262, 173] width 181 height 10
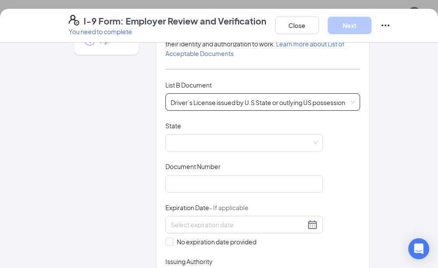
scroll to position [131, 0]
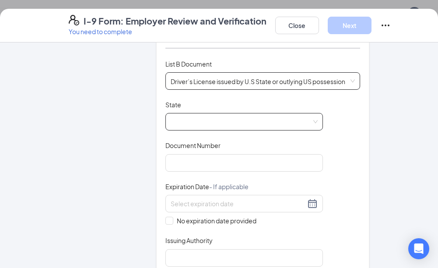
click at [214, 113] on span at bounding box center [243, 121] width 147 height 17
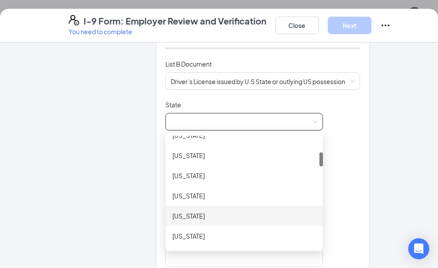
click at [212, 211] on div "[US_STATE]" at bounding box center [243, 216] width 143 height 10
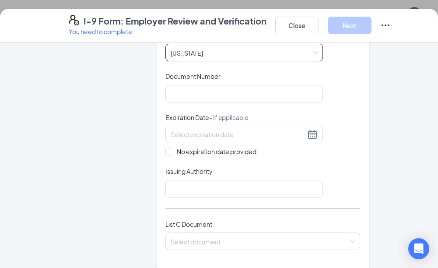
scroll to position [219, 0]
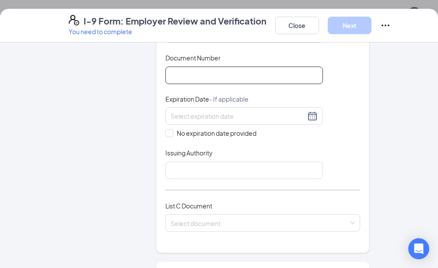
click at [190, 71] on input "Document Number" at bounding box center [243, 74] width 157 height 17
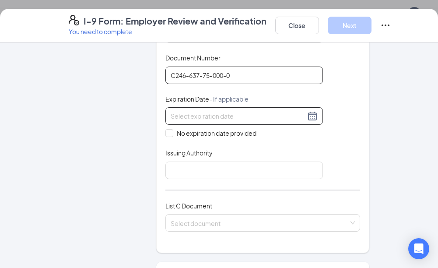
type input "C246-637-75-000-0"
click at [233, 111] on input at bounding box center [237, 116] width 135 height 10
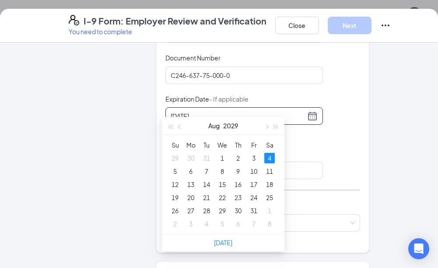
type input "08/04/2029"
click at [364, 124] on div "Which documents did your new hire bring? Jonquarius K Coleman identifies as a c…" at bounding box center [262, 43] width 213 height 420
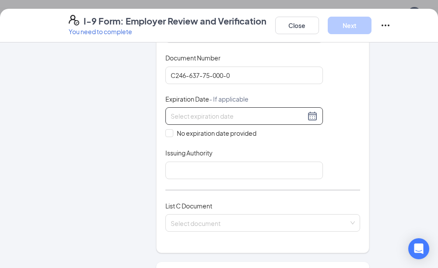
click at [213, 111] on input at bounding box center [237, 116] width 135 height 10
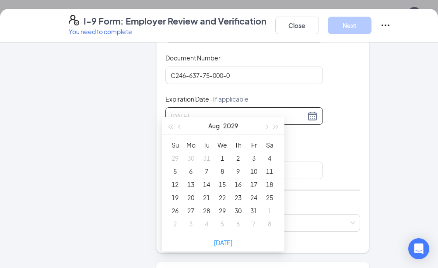
type input "07/31/2029"
type input "08/02/2029"
type input "08/04/2029"
click at [266, 156] on div "4" at bounding box center [269, 158] width 10 height 10
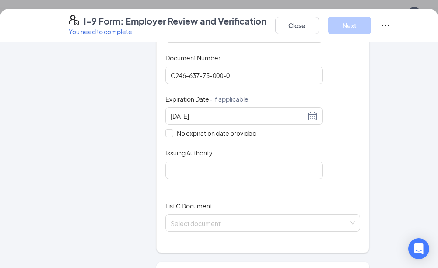
click at [337, 133] on div "Document Title Driver’s License issued by U.S State or outlying US possession S…" at bounding box center [262, 96] width 195 height 166
click at [211, 163] on input "Issuing Authority" at bounding box center [243, 169] width 157 height 17
type input "FL"
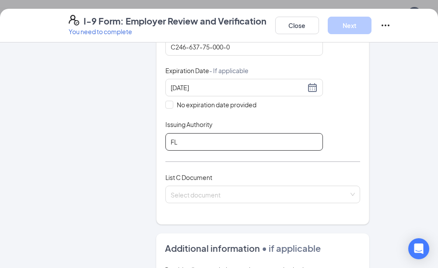
scroll to position [262, 0]
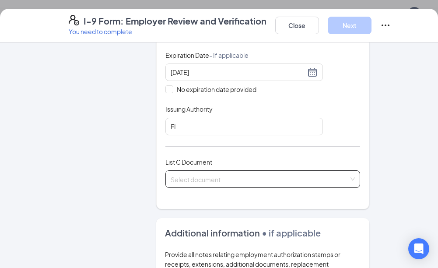
click at [202, 170] on input "search" at bounding box center [259, 176] width 178 height 13
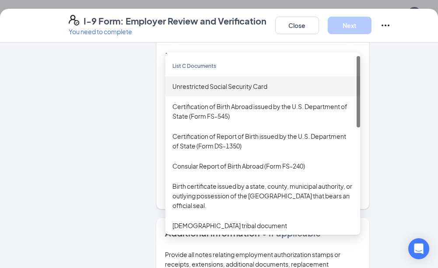
click at [222, 81] on div "Unrestricted Social Security Card" at bounding box center [262, 86] width 181 height 10
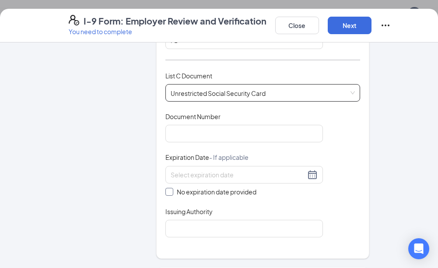
scroll to position [350, 0]
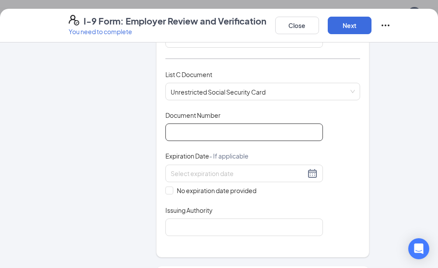
click at [218, 123] on input "Document Number" at bounding box center [243, 131] width 157 height 17
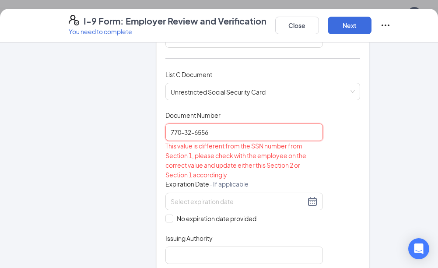
type input "770-32-6556"
click at [347, 142] on div "Document Title Unrestricted Social Security Card Document Number 770-32-6556 Th…" at bounding box center [262, 187] width 195 height 153
click at [249, 196] on input at bounding box center [237, 201] width 135 height 10
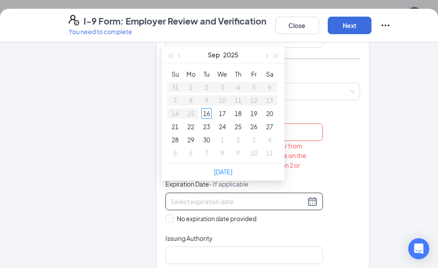
click at [355, 134] on div "Document Title Unrestricted Social Security Card Document Number 770-32-6556 Th…" at bounding box center [262, 187] width 195 height 153
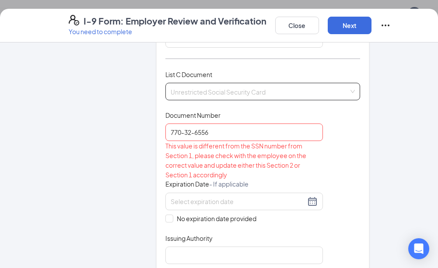
click at [264, 83] on span "Unrestricted Social Security Card" at bounding box center [262, 91] width 184 height 17
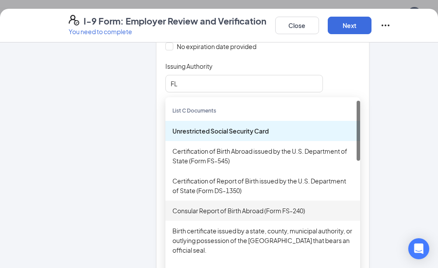
scroll to position [306, 0]
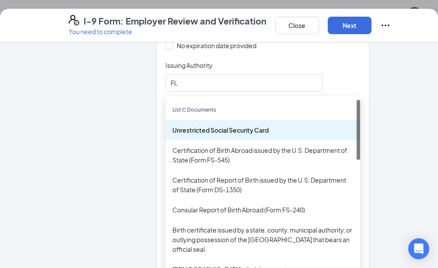
drag, startPoint x: 394, startPoint y: 102, endPoint x: 344, endPoint y: 122, distance: 54.0
click at [394, 102] on div "Employer Information 2 Document Information 3 Review 4 Sign Which documents did…" at bounding box center [219, 154] width 438 height 225
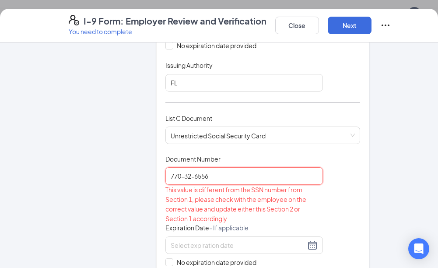
click at [216, 169] on input "770-32-6556" at bounding box center [243, 175] width 157 height 17
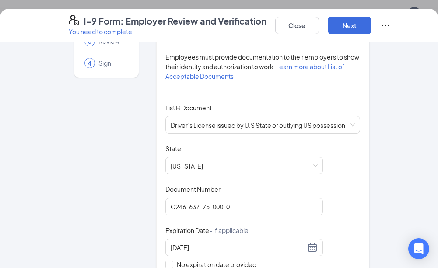
scroll to position [0, 0]
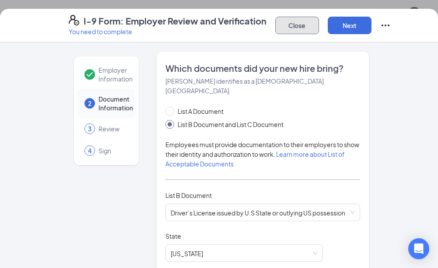
click at [288, 28] on button "Close" at bounding box center [297, 25] width 44 height 17
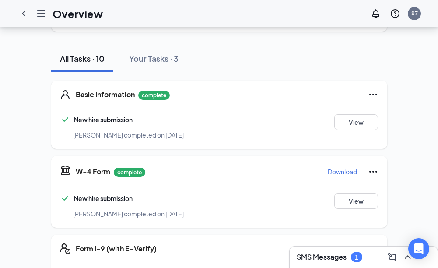
scroll to position [66, 0]
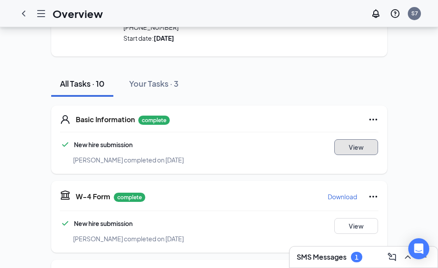
click at [361, 140] on button "View" at bounding box center [356, 147] width 44 height 16
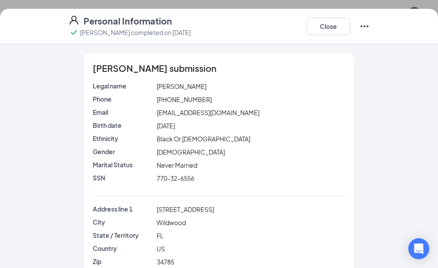
scroll to position [0, 0]
click at [328, 28] on button "Close" at bounding box center [328, 25] width 44 height 17
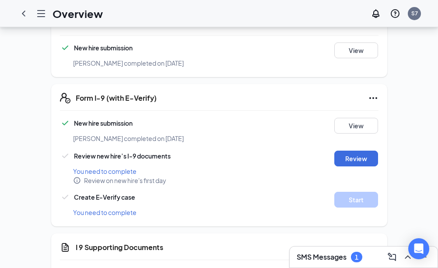
scroll to position [87, 0]
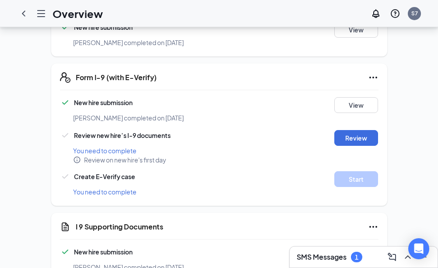
click at [104, 188] on span "You need to complete" at bounding box center [104, 192] width 63 height 8
click at [350, 131] on button "Review" at bounding box center [356, 138] width 44 height 16
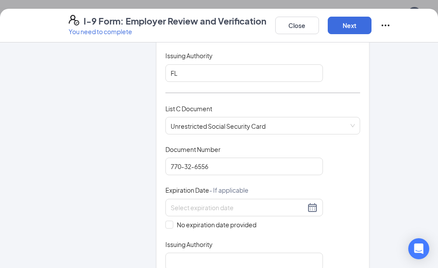
scroll to position [306, 0]
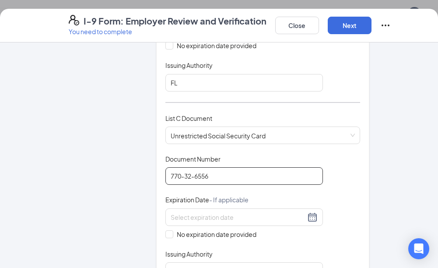
click at [181, 167] on input "770-32-6556" at bounding box center [243, 175] width 157 height 17
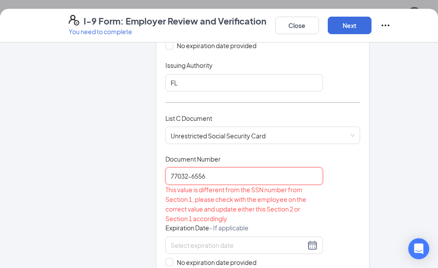
click at [190, 168] on input "77032-6556" at bounding box center [243, 175] width 157 height 17
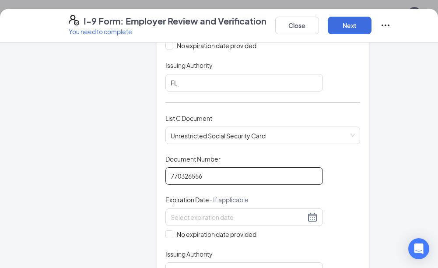
type input "770326556"
click at [376, 157] on div "Employer Information 2 Document Information 3 Review 4 Sign Which documents did…" at bounding box center [219, 148] width 336 height 807
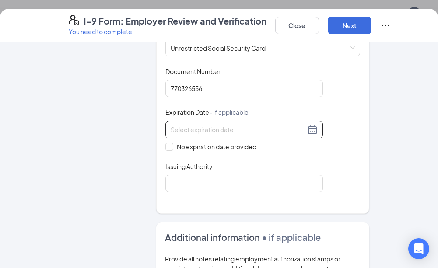
click at [206, 125] on input at bounding box center [237, 130] width 135 height 10
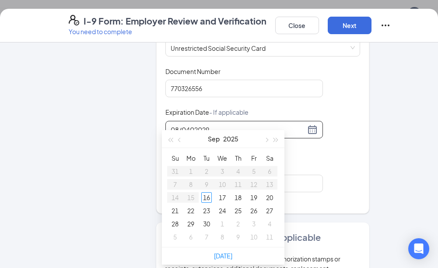
type input "08/0402029"
click at [341, 135] on div "Document Title Unrestricted Social Security Card Document Number 770326556 Expi…" at bounding box center [262, 129] width 195 height 125
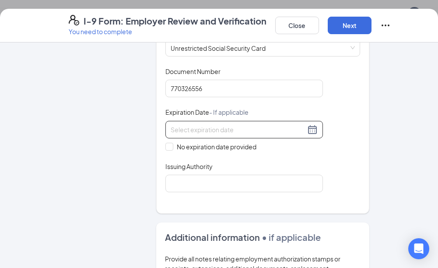
click at [202, 125] on input at bounding box center [237, 130] width 135 height 10
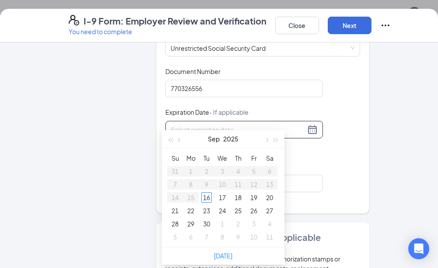
click at [311, 124] on div at bounding box center [243, 129] width 147 height 10
click at [206, 125] on input at bounding box center [237, 130] width 135 height 10
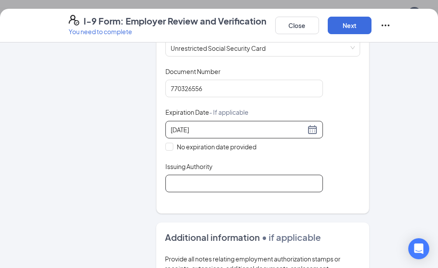
type input "08/04/2029"
click at [210, 177] on input "Issuing Authority" at bounding box center [243, 182] width 157 height 17
type input "FL"
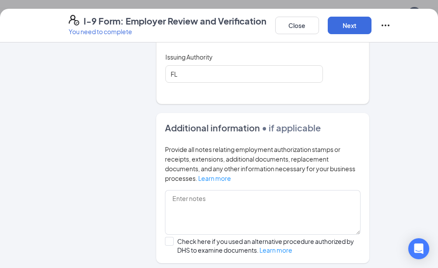
scroll to position [502, 0]
click at [351, 28] on button "Next" at bounding box center [349, 25] width 44 height 17
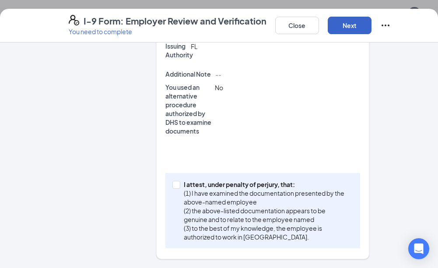
scroll to position [371, 0]
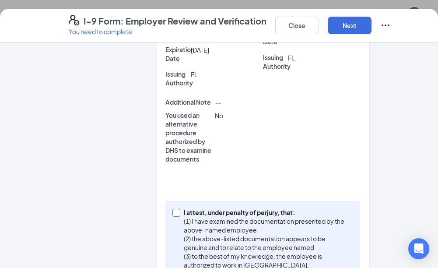
click at [174, 209] on input "I attest, under penalty of perjury, that: (1) I have examined the documentation…" at bounding box center [175, 212] width 6 height 6
checkbox input "true"
drag, startPoint x: 332, startPoint y: 22, endPoint x: 328, endPoint y: 35, distance: 13.0
click at [332, 25] on button "Next" at bounding box center [349, 25] width 44 height 17
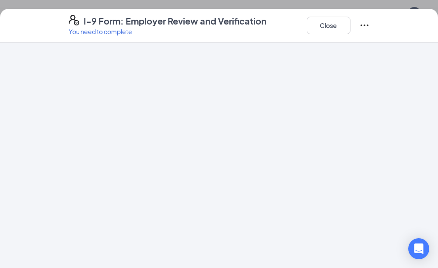
scroll to position [0, 0]
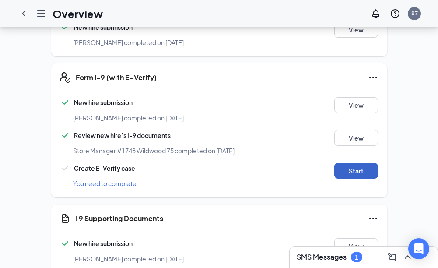
click at [350, 163] on button "Start" at bounding box center [356, 171] width 44 height 16
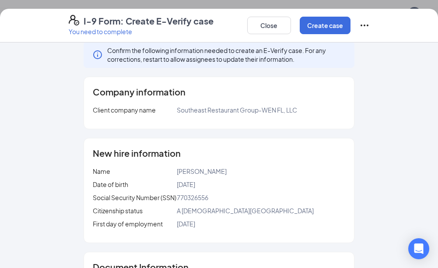
scroll to position [9, 0]
click at [338, 28] on button "Create case" at bounding box center [324, 25] width 51 height 17
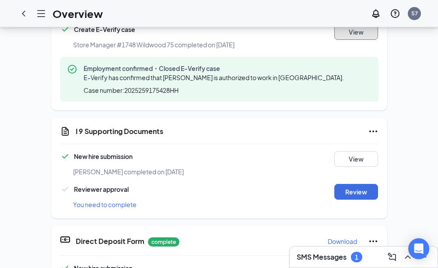
scroll to position [350, 0]
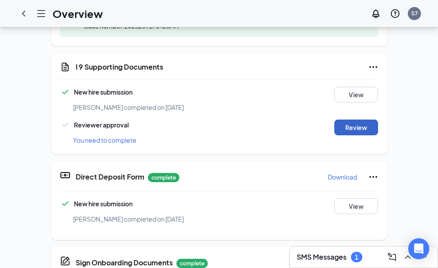
click at [364, 119] on button "Review" at bounding box center [356, 127] width 44 height 16
click at [90, 136] on span "You need to complete" at bounding box center [104, 140] width 63 height 8
click at [346, 119] on button "Review" at bounding box center [356, 127] width 44 height 16
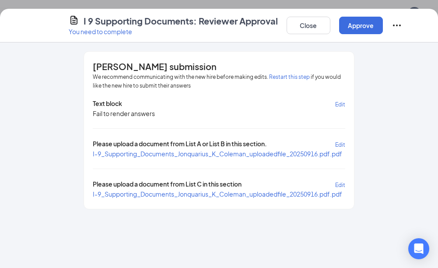
scroll to position [203, 0]
click at [355, 27] on button "Approve" at bounding box center [361, 25] width 44 height 17
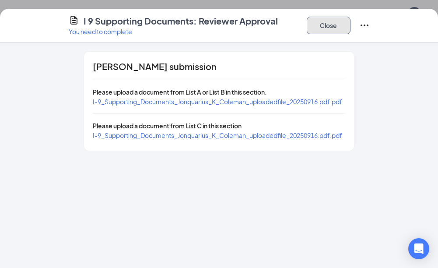
click at [335, 21] on button "Close" at bounding box center [328, 25] width 44 height 17
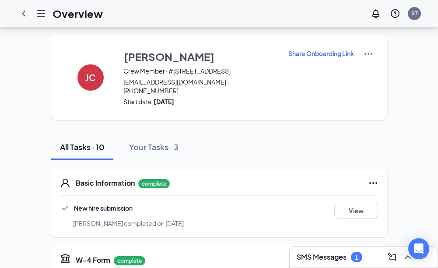
scroll to position [0, 0]
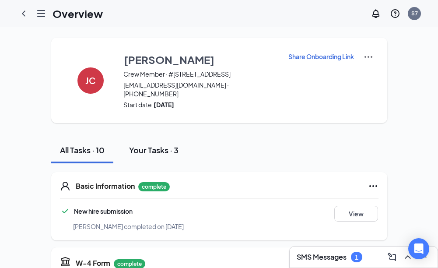
click at [157, 137] on button "Your Tasks · 3" at bounding box center [153, 150] width 67 height 26
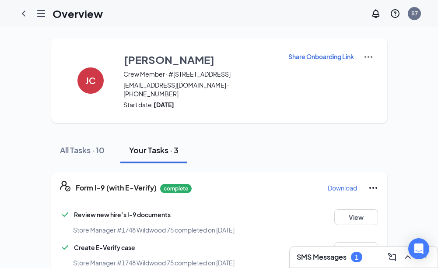
click at [38, 15] on icon "Hamburger" at bounding box center [41, 13] width 10 height 10
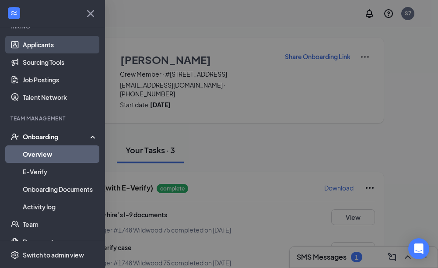
click at [44, 38] on link "Applicants" at bounding box center [60, 44] width 75 height 17
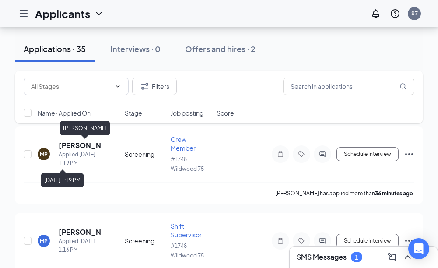
scroll to position [44, 0]
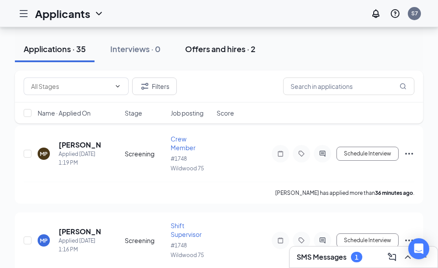
click at [215, 50] on div "Offers and hires · 2" at bounding box center [220, 48] width 70 height 11
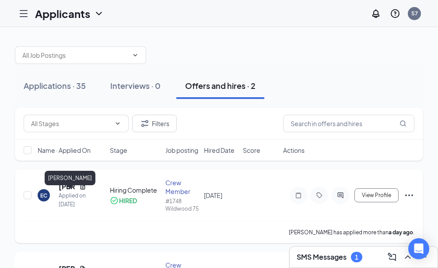
click at [66, 191] on h5 "Edward Clipper" at bounding box center [67, 186] width 17 height 10
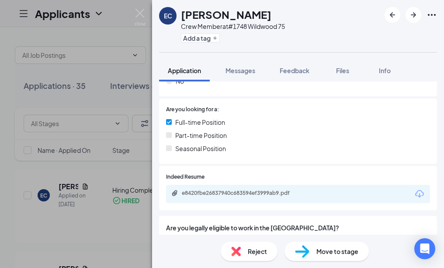
scroll to position [175, 0]
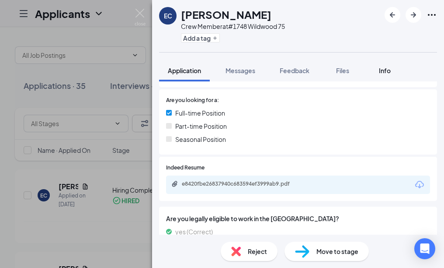
click at [390, 69] on span "Info" at bounding box center [385, 70] width 12 height 8
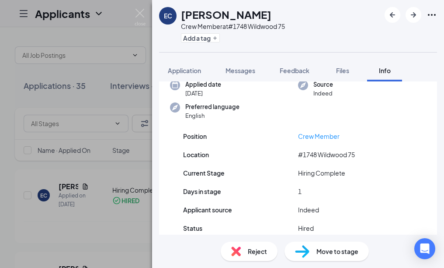
scroll to position [94, 0]
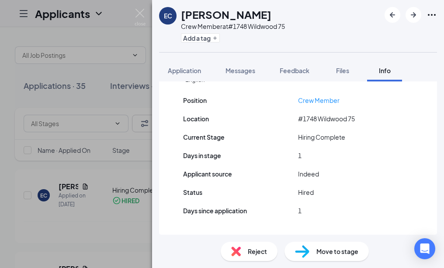
click at [343, 253] on span "Move to stage" at bounding box center [337, 251] width 42 height 10
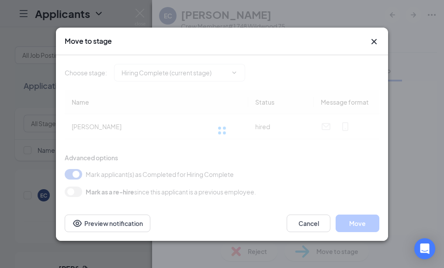
type input "Hiring Complete (current stage)"
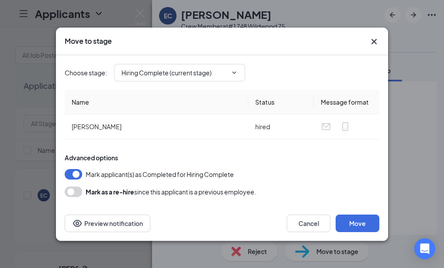
click at [374, 37] on icon "Cross" at bounding box center [374, 41] width 10 height 10
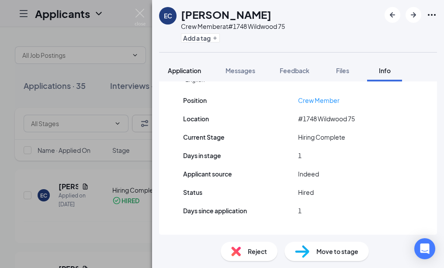
click at [193, 71] on span "Application" at bounding box center [184, 70] width 33 height 8
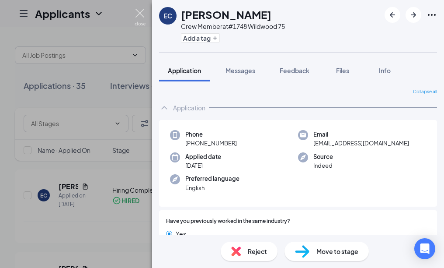
click at [140, 13] on img at bounding box center [140, 17] width 11 height 17
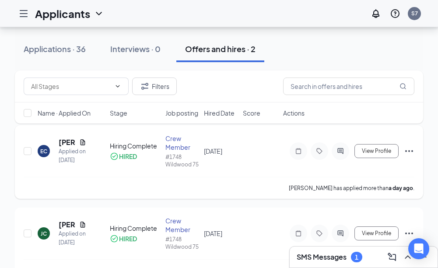
scroll to position [33, 0]
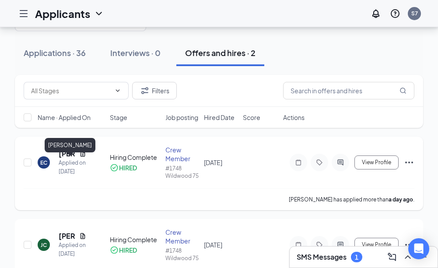
click at [66, 156] on div "EC Edward Clipper Applied on Sep 15 Hiring Complete HIRED Crew Member #1748 Wil…" at bounding box center [219, 166] width 390 height 43
click at [65, 156] on div "EC Edward Clipper Applied on Sep 15 Hiring Complete HIRED Crew Member #1748 Wil…" at bounding box center [219, 166] width 390 height 43
drag, startPoint x: 65, startPoint y: 159, endPoint x: 62, endPoint y: 162, distance: 4.6
click at [62, 158] on h5 "Edward Clipper" at bounding box center [67, 154] width 17 height 10
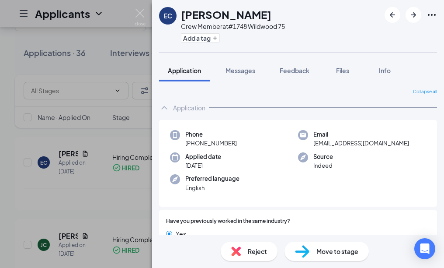
click at [95, 143] on div "EC Edward Clipper Crew Member at #1748 Wildwood 75 Add a tag Application Messag…" at bounding box center [222, 134] width 444 height 268
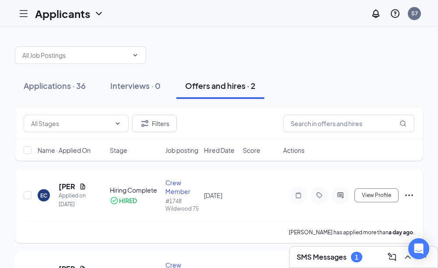
click at [45, 199] on div "EC" at bounding box center [43, 194] width 7 height 7
click at [45, 205] on body "Applicants S7 SMS Messages 1 Applications · 36 Interviews · 0 Offers and hires …" at bounding box center [219, 134] width 438 height 268
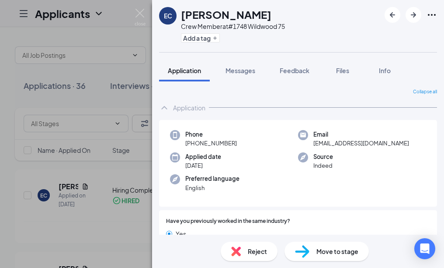
click at [97, 162] on div "EC Edward Clipper Crew Member at #1748 Wildwood 75 Add a tag Application Messag…" at bounding box center [222, 134] width 444 height 268
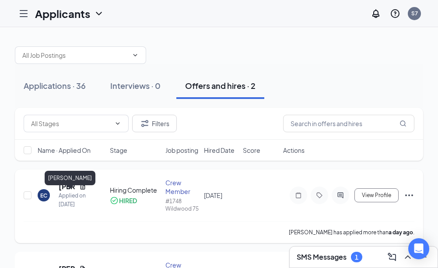
click at [67, 191] on h5 "Edward Clipper" at bounding box center [67, 186] width 17 height 10
click at [67, 194] on body "Applicants S7 SMS Messages 1 Applications · 36 Interviews · 0 Offers and hires …" at bounding box center [219, 134] width 438 height 268
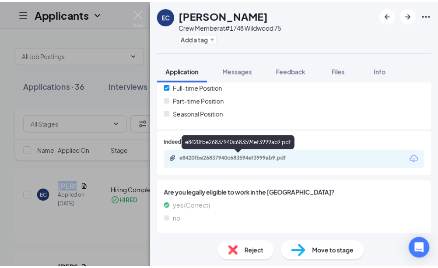
scroll to position [202, 0]
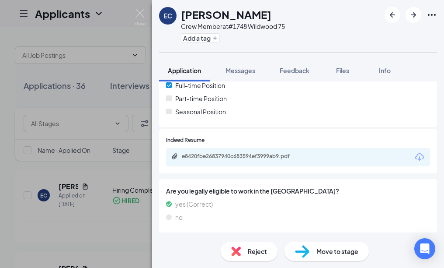
click at [96, 146] on div "EC Edward Clipper Crew Member at #1748 Wildwood 75 Add a tag Application Messag…" at bounding box center [222, 134] width 444 height 268
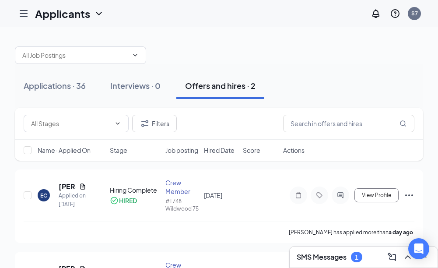
click at [20, 10] on icon "Hamburger" at bounding box center [23, 13] width 10 height 10
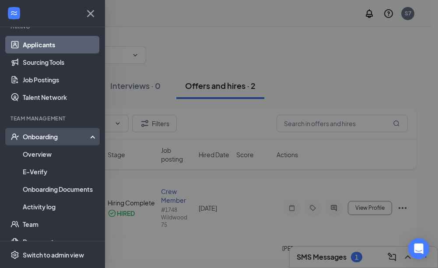
click at [54, 134] on div "Onboarding" at bounding box center [56, 136] width 67 height 9
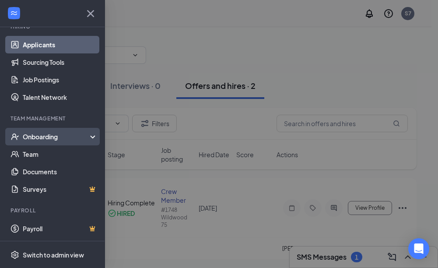
click at [54, 135] on div "Onboarding" at bounding box center [56, 136] width 67 height 9
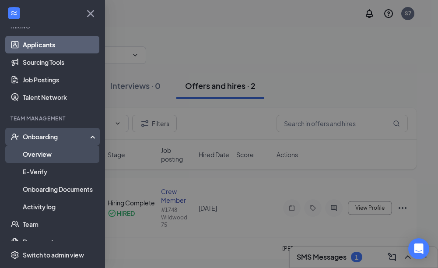
click at [63, 148] on link "Overview" at bounding box center [60, 153] width 75 height 17
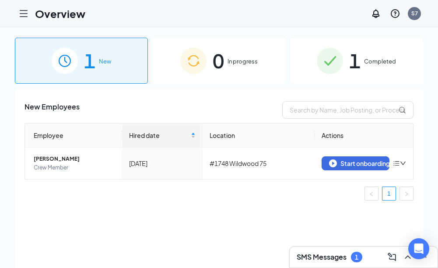
drag, startPoint x: 356, startPoint y: 71, endPoint x: 356, endPoint y: 64, distance: 7.0
click at [356, 70] on span "1" at bounding box center [354, 60] width 11 height 30
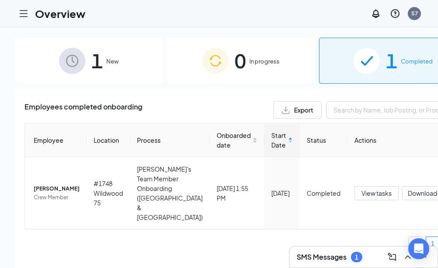
click at [91, 56] on span "1" at bounding box center [96, 60] width 11 height 30
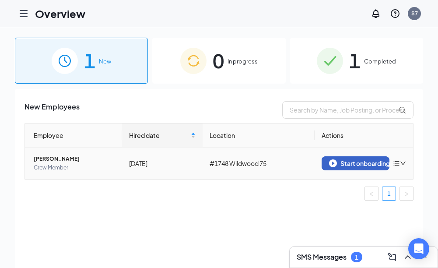
click at [375, 166] on div "Start onboarding" at bounding box center [355, 163] width 53 height 8
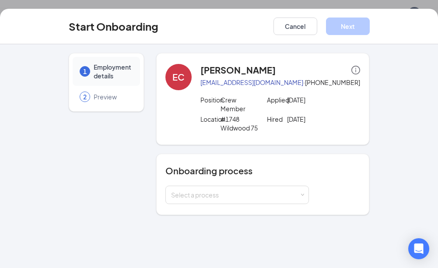
scroll to position [39, 0]
drag, startPoint x: 417, startPoint y: 132, endPoint x: 419, endPoint y: 136, distance: 5.0
click at [415, 139] on div "1 Employment details 2 Preview EC Edward Clipper edwardclipper1973@gmail.com · …" at bounding box center [219, 155] width 438 height 223
click at [110, 70] on span "Employment details" at bounding box center [113, 71] width 38 height 17
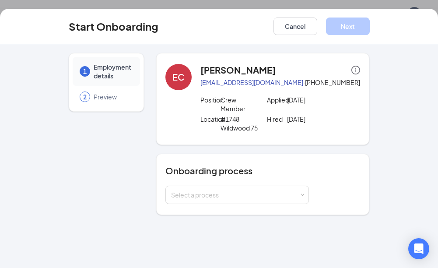
scroll to position [39, 0]
click at [303, 195] on span at bounding box center [302, 195] width 4 height 4
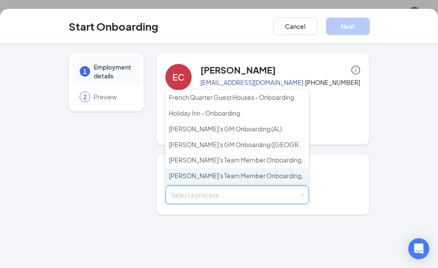
click at [250, 175] on span "[PERSON_NAME]'s Team Member Onboarding ([GEOGRAPHIC_DATA] & [GEOGRAPHIC_DATA])" at bounding box center [304, 175] width 271 height 8
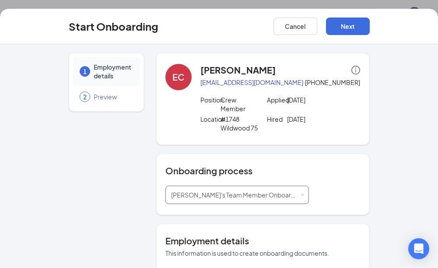
type input "Sep 15, 2025"
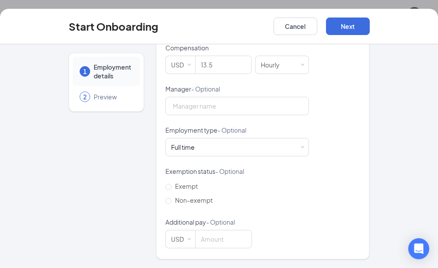
scroll to position [85, 0]
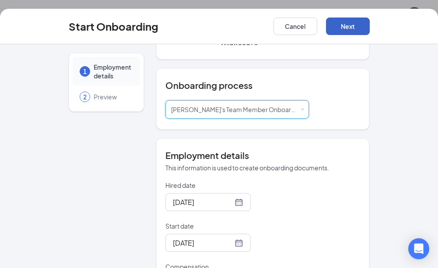
click at [345, 28] on button "Next" at bounding box center [348, 25] width 44 height 17
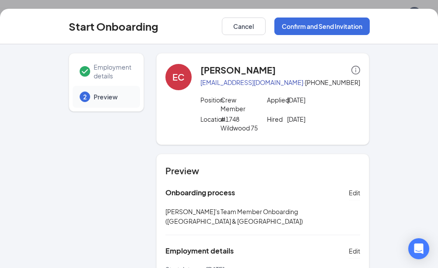
scroll to position [0, 0]
click at [352, 69] on icon "info-circle" at bounding box center [355, 70] width 9 height 9
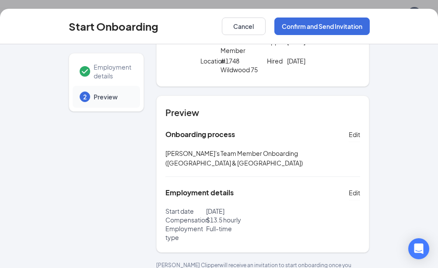
scroll to position [39, 0]
click at [236, 26] on button "Cancel" at bounding box center [244, 25] width 44 height 17
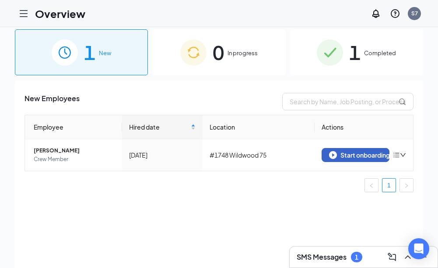
scroll to position [0, 0]
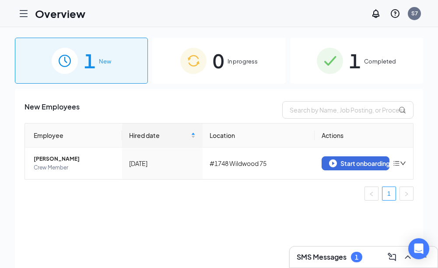
drag, startPoint x: 17, startPoint y: 5, endPoint x: 19, endPoint y: 12, distance: 6.8
click at [17, 7] on div at bounding box center [23, 13] width 17 height 17
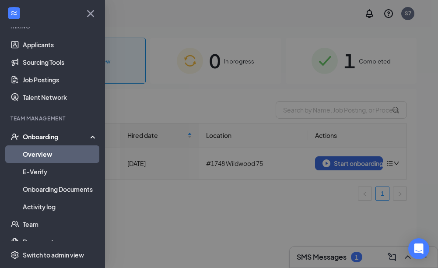
click at [19, 14] on div at bounding box center [52, 13] width 104 height 27
click at [33, 46] on link "Applicants" at bounding box center [60, 44] width 75 height 17
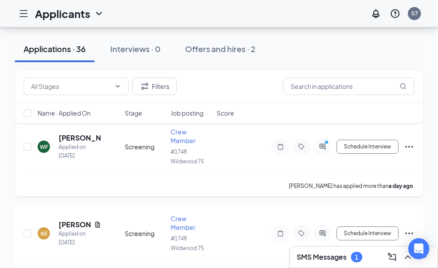
scroll to position [831, 0]
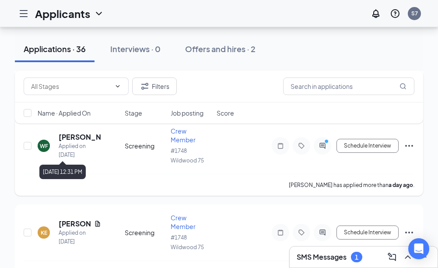
click at [72, 145] on div "Applied on [DATE]" at bounding box center [80, 150] width 42 height 17
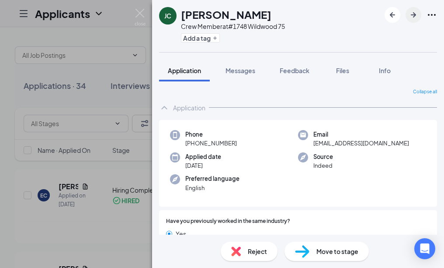
drag, startPoint x: 422, startPoint y: 21, endPoint x: 416, endPoint y: 18, distance: 6.7
click at [422, 21] on div at bounding box center [411, 15] width 52 height 16
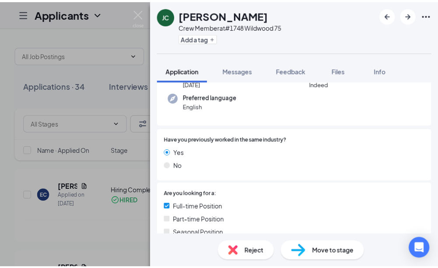
scroll to position [131, 0]
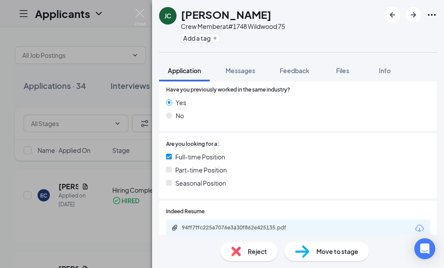
drag, startPoint x: 421, startPoint y: 1, endPoint x: 403, endPoint y: 23, distance: 28.9
click at [418, 66] on div "Application Messages Feedback Files Info" at bounding box center [298, 70] width 278 height 22
click at [411, 86] on div at bounding box center [360, 90] width 140 height 8
drag, startPoint x: 408, startPoint y: 0, endPoint x: 418, endPoint y: 48, distance: 49.0
click at [425, 46] on div "JC Jonquarius Coleman Crew Member at #1748 Wildwood 75 Add a tag" at bounding box center [298, 26] width 292 height 52
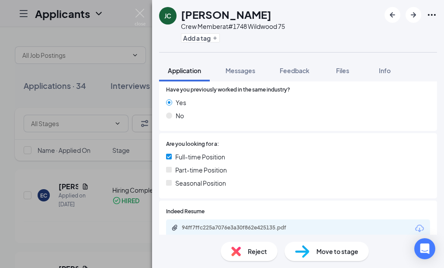
drag, startPoint x: 431, startPoint y: 0, endPoint x: 390, endPoint y: 212, distance: 216.0
click at [392, 225] on div "94ff7ffc225a7076e3a30f862e425135.pdf" at bounding box center [298, 228] width 264 height 18
click at [120, 26] on div "JC Jonquarius Coleman Crew Member at #1748 Wildwood 75 Add a tag Application Me…" at bounding box center [222, 134] width 444 height 268
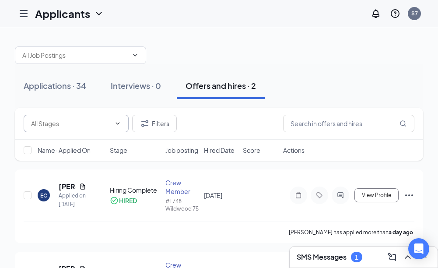
click at [117, 122] on icon "ChevronDown" at bounding box center [117, 123] width 7 height 7
click at [120, 122] on icon "ChevronDown" at bounding box center [117, 123] width 7 height 7
click at [21, 9] on icon "Hamburger" at bounding box center [23, 13] width 10 height 10
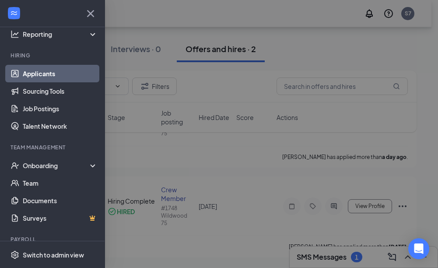
scroll to position [48, 0]
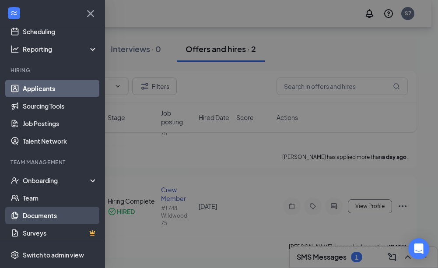
click at [35, 214] on link "Documents" at bounding box center [60, 214] width 75 height 17
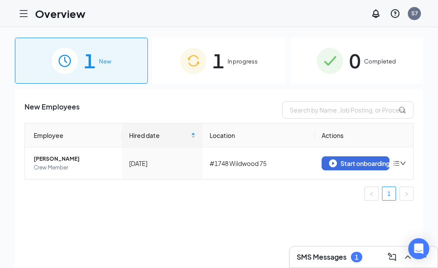
click at [103, 63] on span "New" at bounding box center [105, 61] width 12 height 9
click at [231, 62] on span "In progress" at bounding box center [242, 61] width 30 height 9
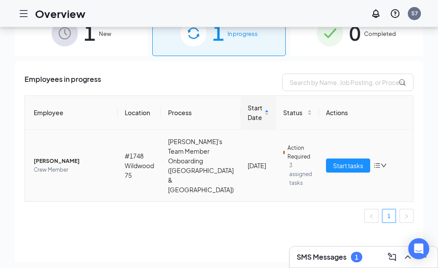
scroll to position [39, 0]
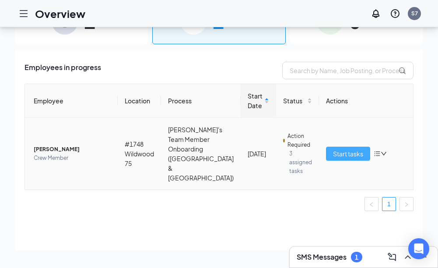
click at [353, 149] on span "Start tasks" at bounding box center [348, 154] width 30 height 10
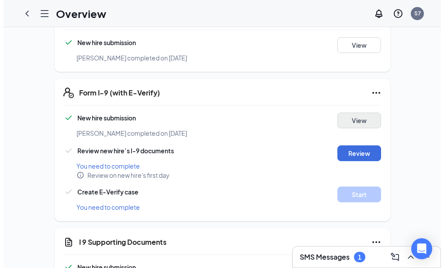
scroll to position [262, 0]
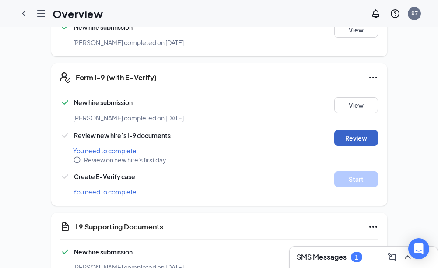
click at [355, 130] on button "Review" at bounding box center [356, 138] width 44 height 16
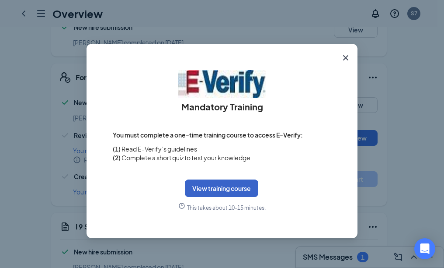
click at [209, 190] on button "View training course" at bounding box center [221, 187] width 73 height 17
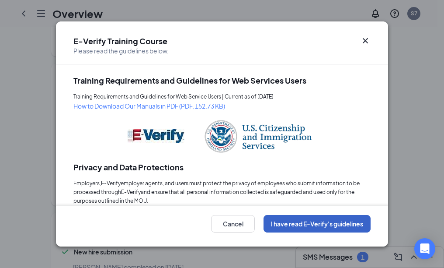
click at [308, 227] on button "I have read E-Verify's guidelines" at bounding box center [317, 223] width 107 height 17
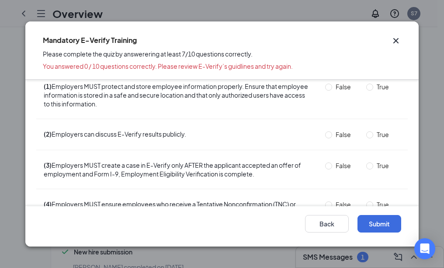
scroll to position [0, 0]
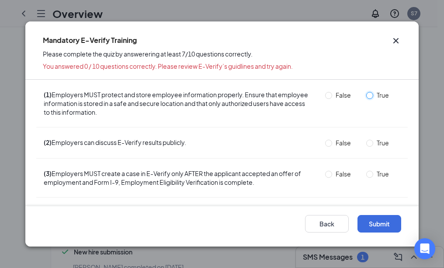
click at [366, 96] on input "True" at bounding box center [369, 95] width 7 height 7
radio input "true"
click at [322, 226] on button "Back" at bounding box center [327, 223] width 44 height 17
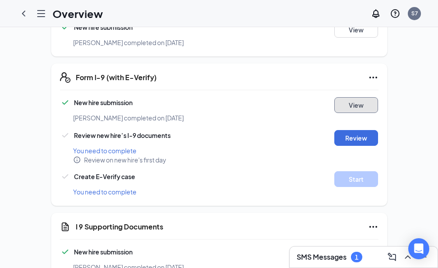
click at [355, 97] on button "View" at bounding box center [356, 105] width 44 height 16
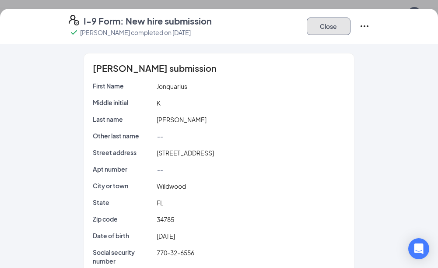
click at [325, 27] on button "Close" at bounding box center [328, 25] width 44 height 17
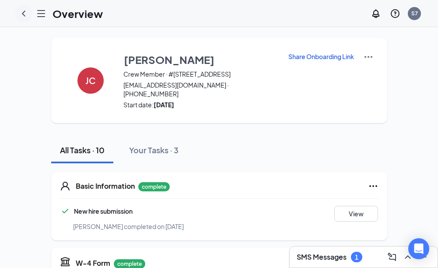
click at [24, 15] on icon "ChevronLeft" at bounding box center [23, 13] width 3 height 6
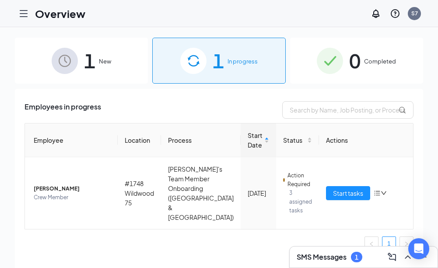
click at [226, 62] on div "1 In progress" at bounding box center [218, 61] width 133 height 46
click at [219, 63] on span "1" at bounding box center [217, 60] width 11 height 30
click at [89, 61] on span "1" at bounding box center [89, 60] width 11 height 30
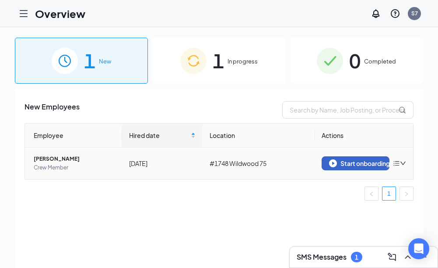
click at [336, 162] on div "Start onboarding" at bounding box center [355, 163] width 53 height 8
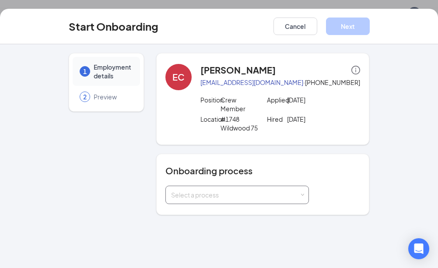
click at [301, 193] on span at bounding box center [302, 195] width 4 height 4
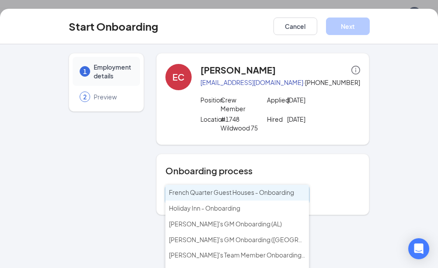
scroll to position [39, 0]
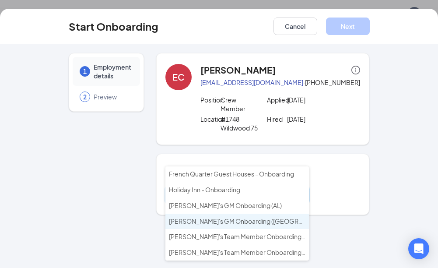
click at [229, 220] on span "[PERSON_NAME]'s GM Onboarding ([GEOGRAPHIC_DATA] & [GEOGRAPHIC_DATA])" at bounding box center [289, 221] width 240 height 8
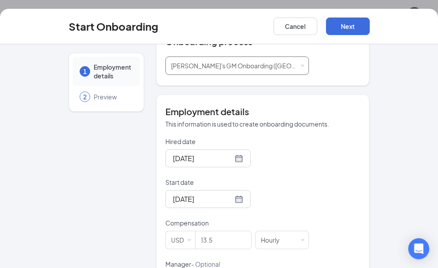
scroll to position [0, 0]
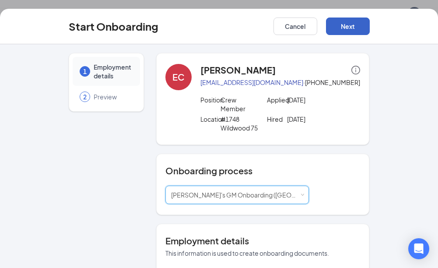
click at [341, 28] on button "Next" at bounding box center [348, 25] width 44 height 17
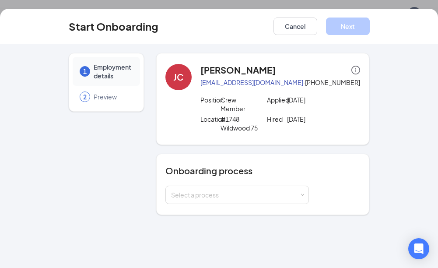
scroll to position [87, 0]
click at [302, 194] on span at bounding box center [302, 195] width 4 height 4
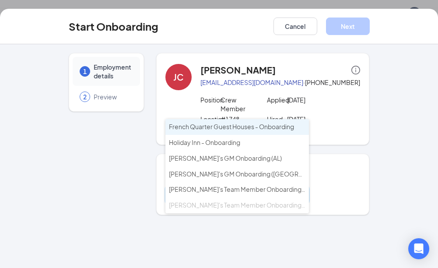
scroll to position [175, 0]
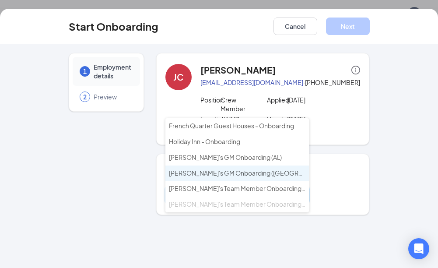
click at [226, 174] on span "[PERSON_NAME]'s GM Onboarding ([GEOGRAPHIC_DATA] & [GEOGRAPHIC_DATA])" at bounding box center [289, 173] width 240 height 8
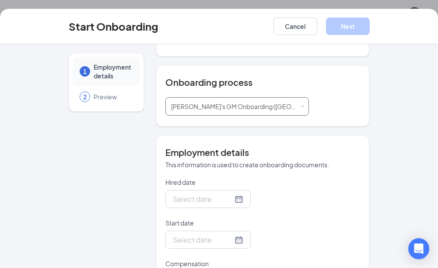
scroll to position [0, 0]
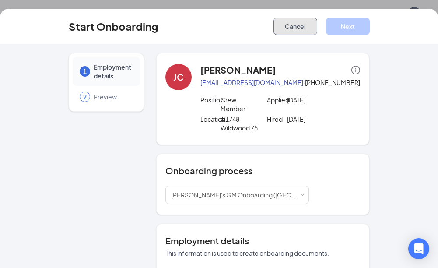
click at [297, 21] on button "Cancel" at bounding box center [295, 25] width 44 height 17
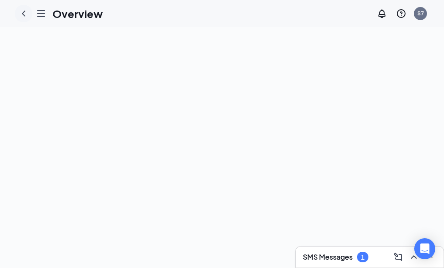
click at [24, 13] on icon "ChevronLeft" at bounding box center [23, 13] width 10 height 10
click at [23, 12] on icon "Hamburger" at bounding box center [23, 13] width 10 height 10
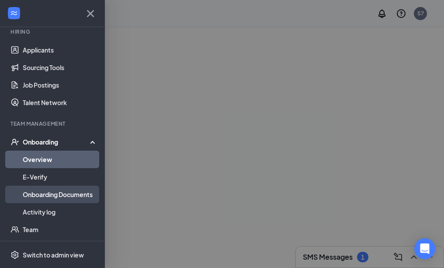
scroll to position [87, 0]
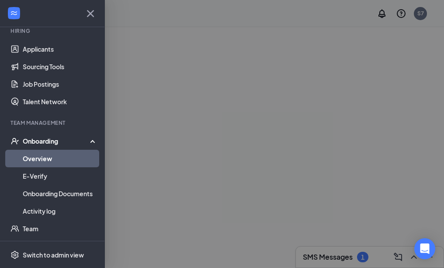
click at [43, 137] on div "Onboarding" at bounding box center [56, 140] width 67 height 9
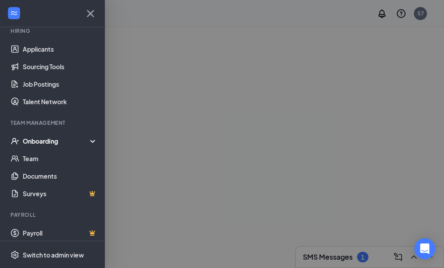
click at [59, 141] on div "Onboarding" at bounding box center [56, 140] width 67 height 9
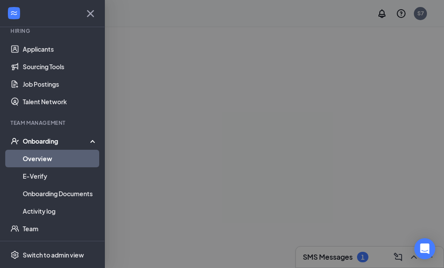
click at [247, 121] on div at bounding box center [222, 134] width 444 height 268
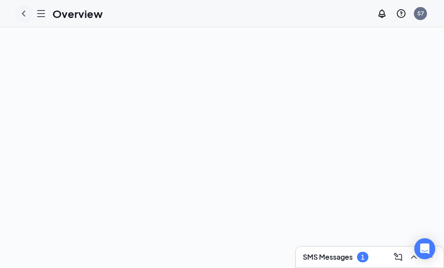
click at [22, 13] on icon "ChevronLeft" at bounding box center [23, 13] width 10 height 10
click at [22, 14] on icon "Hamburger" at bounding box center [23, 13] width 10 height 10
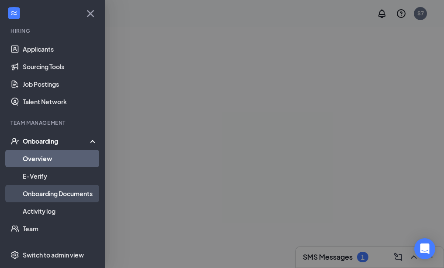
click at [45, 195] on link "Onboarding Documents" at bounding box center [60, 192] width 75 height 17
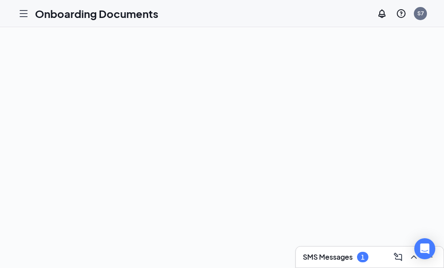
click at [22, 13] on icon "Hamburger" at bounding box center [23, 13] width 10 height 10
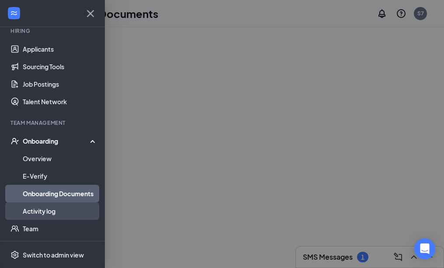
click at [47, 211] on link "Activity log" at bounding box center [60, 210] width 75 height 17
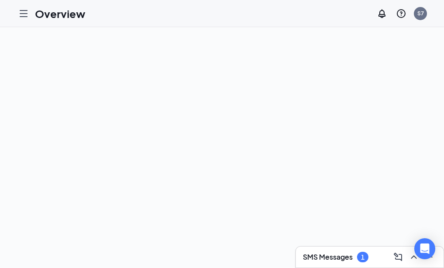
click at [21, 13] on icon "Hamburger" at bounding box center [23, 13] width 10 height 10
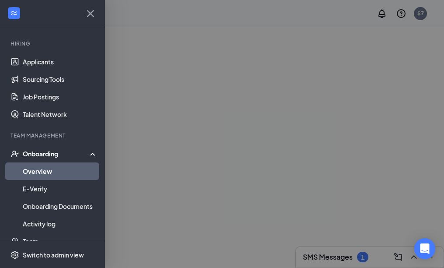
scroll to position [74, 0]
click at [35, 153] on div "Onboarding" at bounding box center [56, 154] width 67 height 9
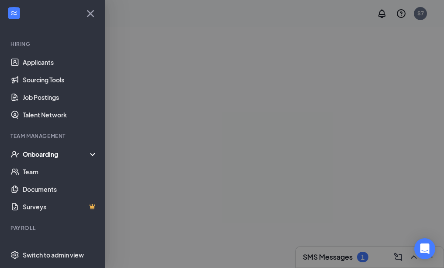
click at [35, 153] on div "Onboarding" at bounding box center [56, 154] width 67 height 9
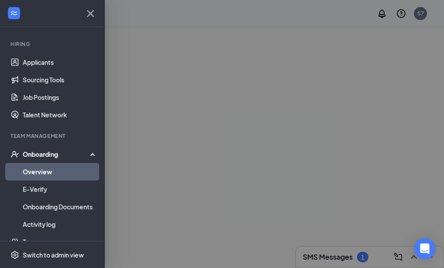
click at [35, 153] on div "Onboarding" at bounding box center [56, 154] width 67 height 9
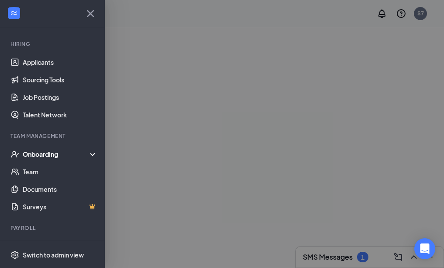
click at [91, 155] on icon at bounding box center [94, 155] width 7 height 0
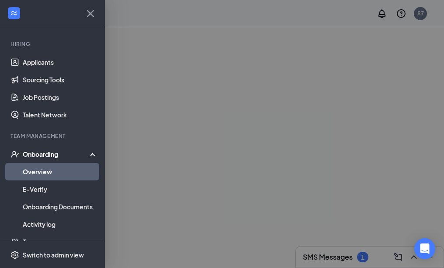
click at [73, 169] on link "Overview" at bounding box center [60, 171] width 75 height 17
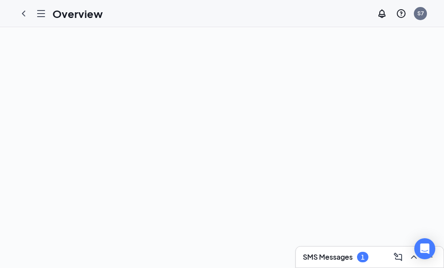
click at [38, 15] on icon "Hamburger" at bounding box center [41, 13] width 10 height 10
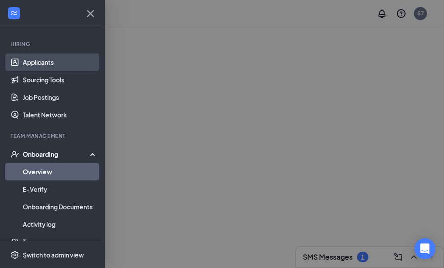
click at [24, 63] on link "Applicants" at bounding box center [60, 61] width 75 height 17
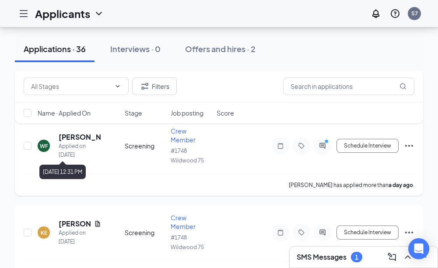
scroll to position [831, 0]
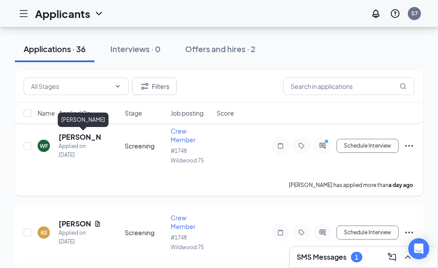
click at [77, 137] on h5 "[PERSON_NAME]" at bounding box center [80, 137] width 42 height 10
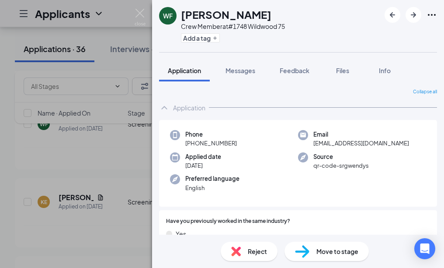
click at [342, 252] on span "Move to stage" at bounding box center [337, 251] width 42 height 10
type input "Onsite Interview (next stage)"
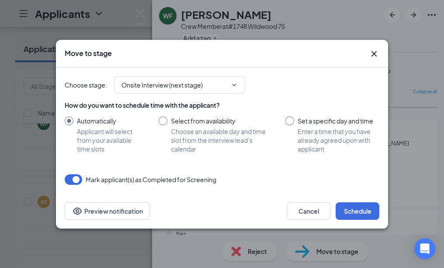
click at [375, 53] on icon "Cross" at bounding box center [374, 53] width 5 height 5
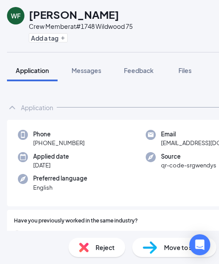
click at [24, 51] on div "WF Wilmort Fraiser Crew Member at #1748 Wildwood 75 Add a tag Application Messa…" at bounding box center [146, 132] width 292 height 264
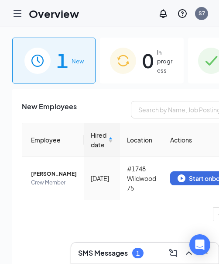
click at [62, 62] on span "1" at bounding box center [62, 60] width 11 height 30
drag, startPoint x: 161, startPoint y: 221, endPoint x: 109, endPoint y: 225, distance: 52.1
click at [109, 221] on ul "1" at bounding box center [142, 214] width 240 height 14
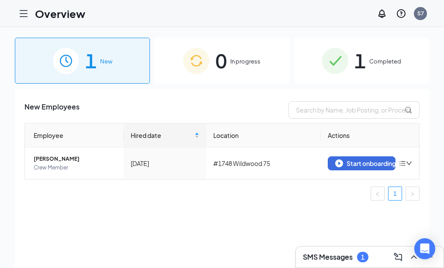
click at [23, 11] on icon "Hamburger" at bounding box center [23, 13] width 10 height 10
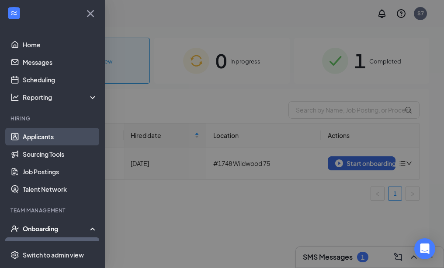
click at [28, 128] on link "Applicants" at bounding box center [60, 136] width 75 height 17
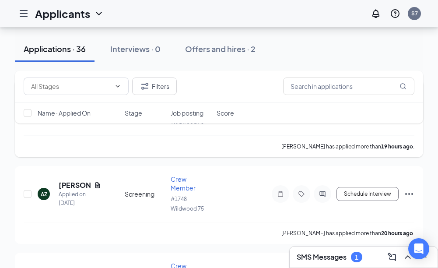
scroll to position [743, 0]
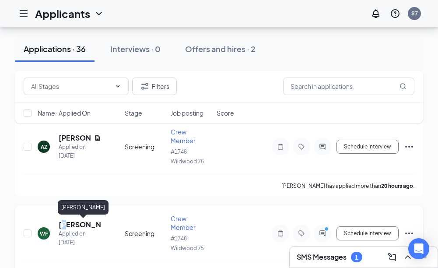
click at [67, 226] on h5 "Wilmort Fraiser" at bounding box center [80, 224] width 42 height 10
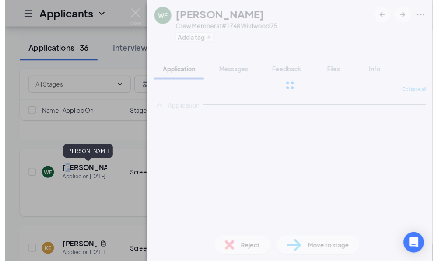
scroll to position [717, 0]
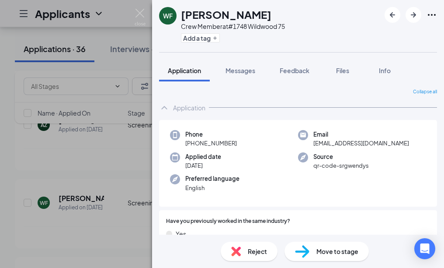
click at [136, 200] on div "WF Wilmort Fraiser Crew Member at #1748 Wildwood 75 Add a tag Application Messa…" at bounding box center [222, 134] width 444 height 268
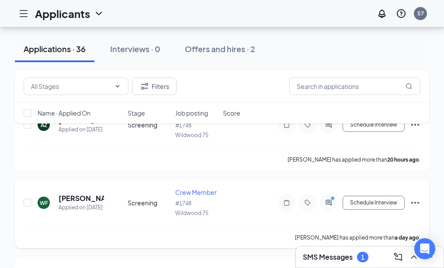
click at [65, 202] on h5 "Wilmort Fraiser" at bounding box center [81, 198] width 45 height 10
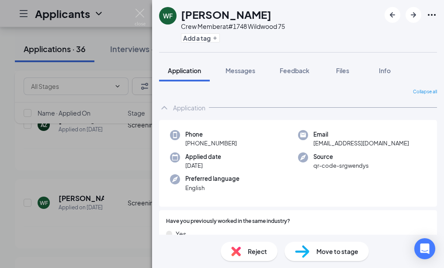
click at [69, 198] on div "WF Wilmort Fraiser Crew Member at #1748 Wildwood 75 Add a tag Application Messa…" at bounding box center [222, 134] width 444 height 268
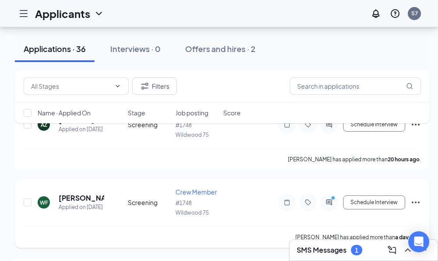
click at [418, 202] on icon "Ellipses" at bounding box center [415, 203] width 8 height 2
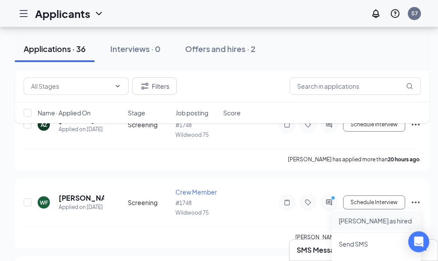
click at [347, 223] on p "Mark as hired" at bounding box center [375, 220] width 75 height 9
type input "Hiring Complete (final stage)"
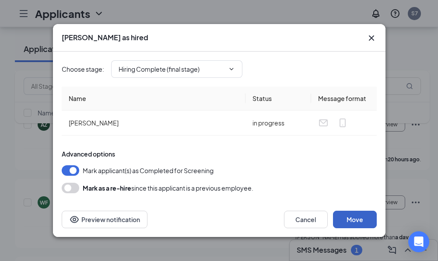
click at [357, 221] on button "Move" at bounding box center [355, 219] width 44 height 17
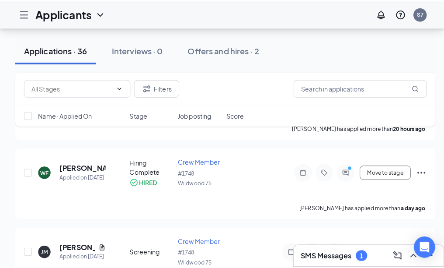
scroll to position [717, 0]
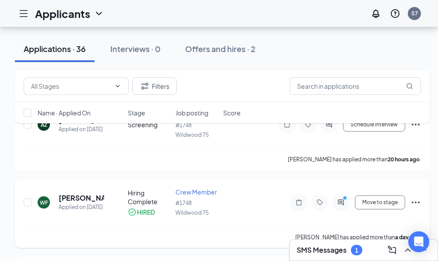
click at [145, 213] on div "HIRED" at bounding box center [146, 212] width 18 height 9
click at [80, 199] on h5 "[PERSON_NAME]" at bounding box center [81, 198] width 45 height 10
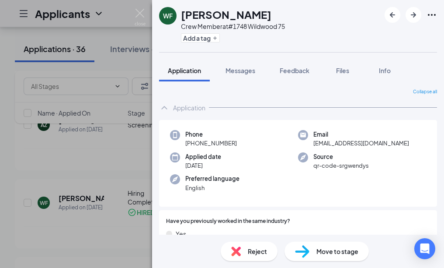
click at [334, 252] on span "Move to stage" at bounding box center [337, 251] width 42 height 10
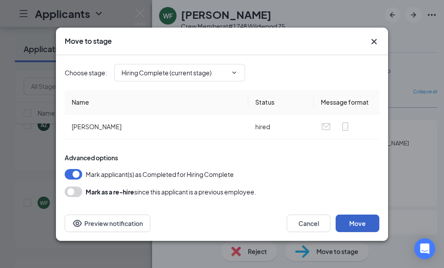
click at [360, 218] on button "Move" at bounding box center [358, 222] width 44 height 17
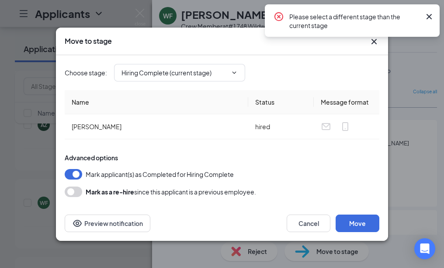
click at [431, 15] on icon "Cross" at bounding box center [429, 16] width 5 height 5
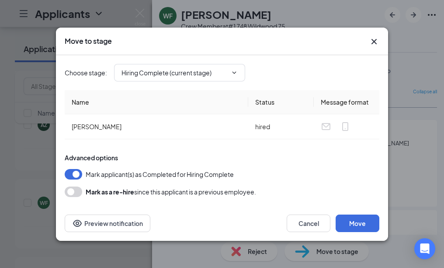
click at [373, 38] on icon "Cross" at bounding box center [374, 41] width 10 height 10
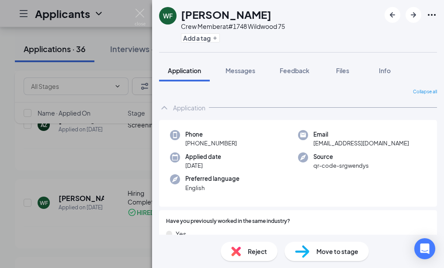
click at [21, 13] on div "[PERSON_NAME] Crew Member at #1748 Wildwood 75 Add a tag Application Messages F…" at bounding box center [222, 134] width 444 height 268
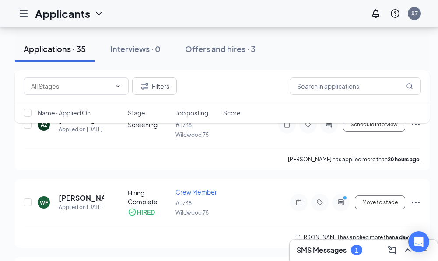
click at [23, 16] on icon "Hamburger" at bounding box center [23, 13] width 10 height 10
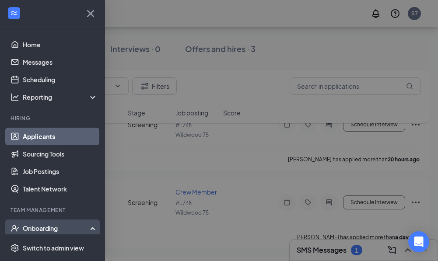
click at [30, 224] on div "Onboarding" at bounding box center [56, 228] width 67 height 9
click at [80, 224] on div "Onboarding" at bounding box center [56, 228] width 67 height 9
click at [49, 237] on link "Overview" at bounding box center [60, 245] width 75 height 17
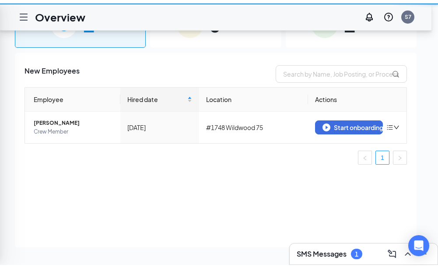
scroll to position [39, 0]
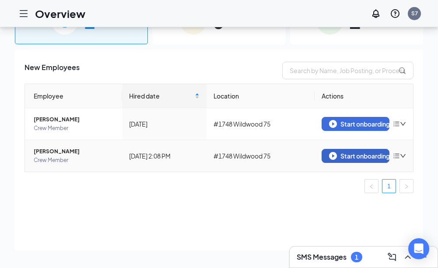
click at [359, 155] on div "Start onboarding" at bounding box center [355, 156] width 53 height 8
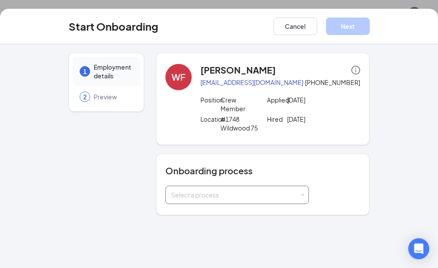
click at [303, 193] on span at bounding box center [302, 195] width 4 height 4
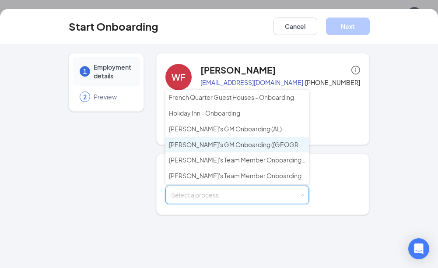
click at [198, 141] on span "[PERSON_NAME]'s GM Onboarding ([GEOGRAPHIC_DATA] & [GEOGRAPHIC_DATA])" at bounding box center [289, 144] width 240 height 8
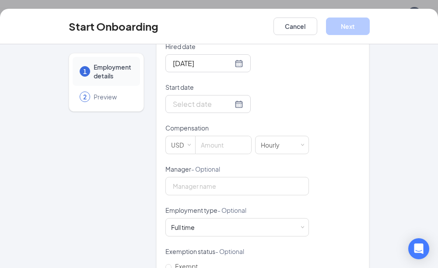
scroll to position [216, 0]
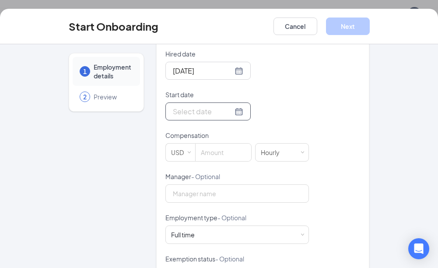
click at [228, 109] on div at bounding box center [208, 111] width 70 height 11
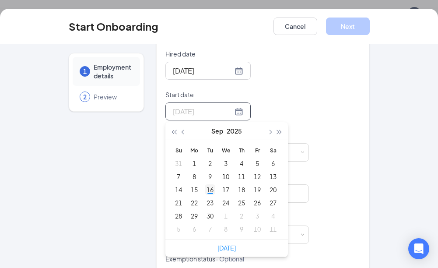
type input "[DATE]"
click at [205, 188] on div "16" at bounding box center [210, 189] width 10 height 10
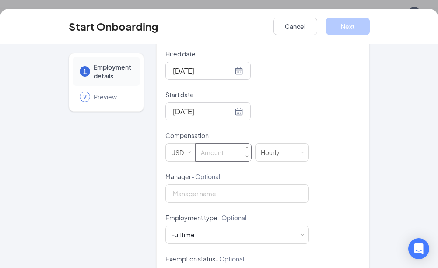
click at [205, 153] on input at bounding box center [223, 151] width 56 height 17
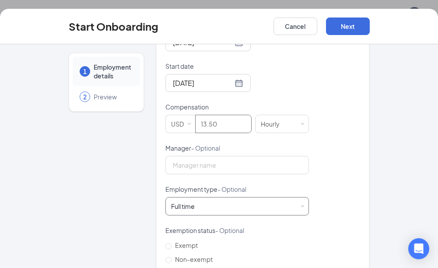
scroll to position [304, 0]
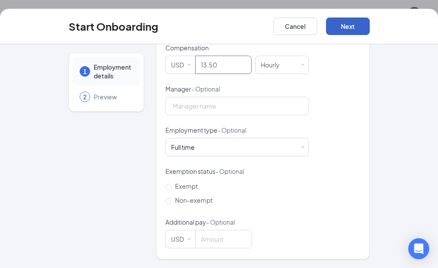
type input "13.5"
click at [343, 26] on button "Next" at bounding box center [348, 25] width 44 height 17
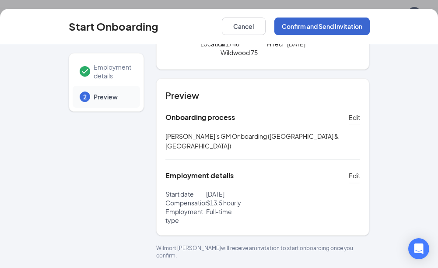
scroll to position [58, 0]
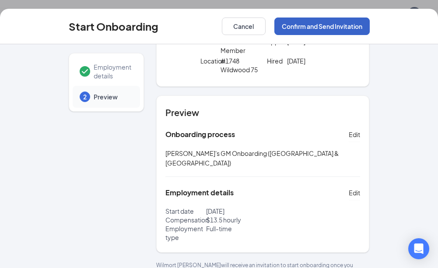
click at [323, 24] on button "Confirm and Send Invitation" at bounding box center [321, 25] width 95 height 17
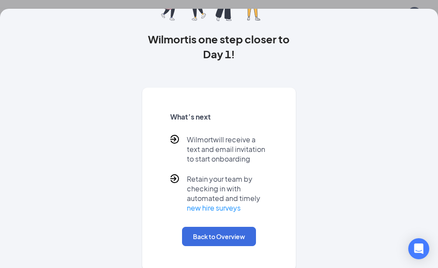
scroll to position [84, 0]
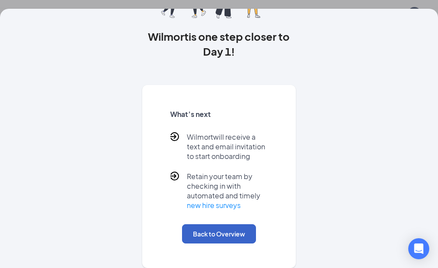
click at [226, 233] on button "Back to Overview" at bounding box center [219, 233] width 74 height 19
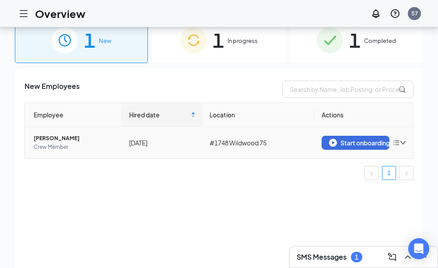
scroll to position [39, 0]
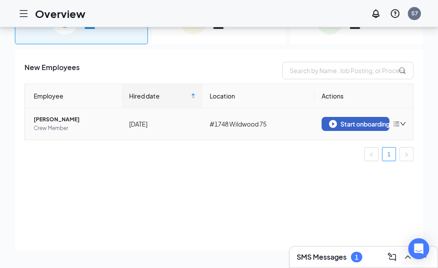
click at [366, 125] on div "Start onboarding" at bounding box center [355, 124] width 53 height 8
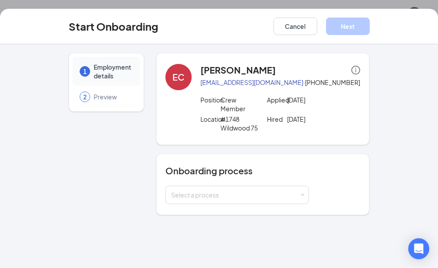
click at [88, 98] on div "2" at bounding box center [85, 96] width 10 height 10
click at [83, 96] on span "2" at bounding box center [84, 96] width 3 height 9
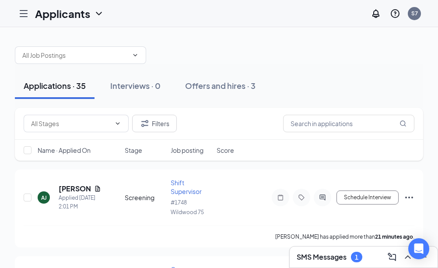
click at [62, 16] on h1 "Applicants" at bounding box center [62, 13] width 55 height 15
click at [26, 13] on icon "Hamburger" at bounding box center [23, 13] width 10 height 10
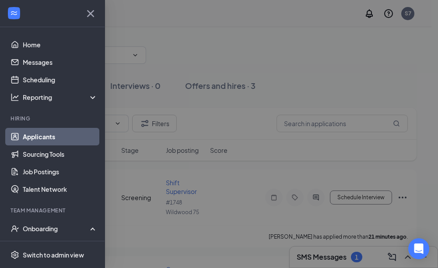
click at [40, 128] on link "Applicants" at bounding box center [60, 136] width 75 height 17
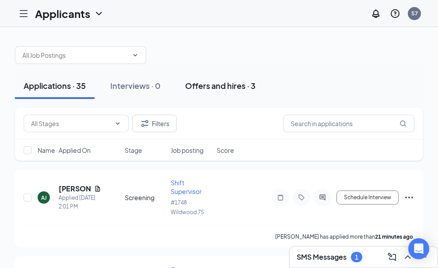
click at [223, 83] on div "Offers and hires · 3" at bounding box center [220, 85] width 70 height 11
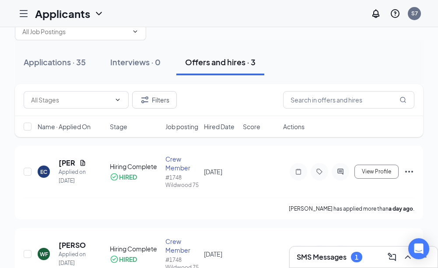
scroll to position [44, 0]
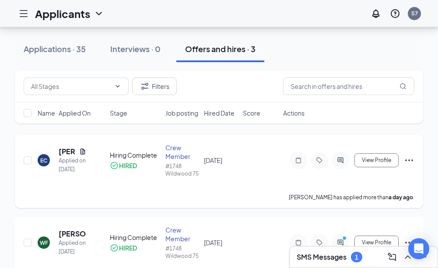
click at [413, 160] on icon "Ellipses" at bounding box center [408, 160] width 10 height 10
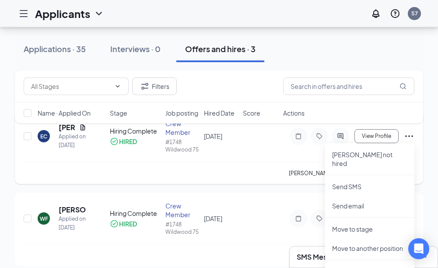
scroll to position [131, 0]
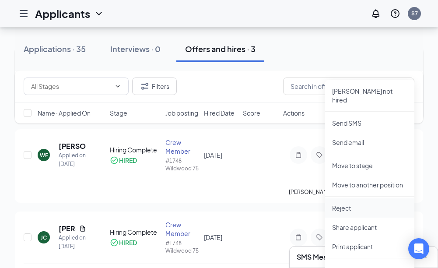
click at [339, 203] on p "Reject" at bounding box center [369, 207] width 75 height 9
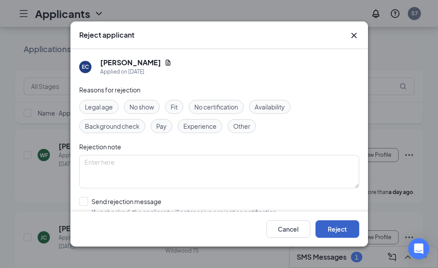
click at [337, 231] on button "Reject" at bounding box center [337, 228] width 44 height 17
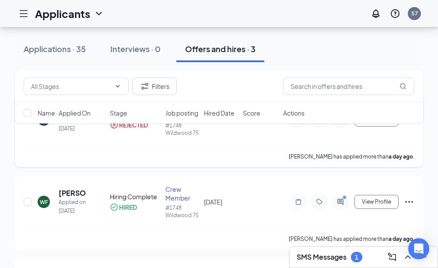
scroll to position [115, 0]
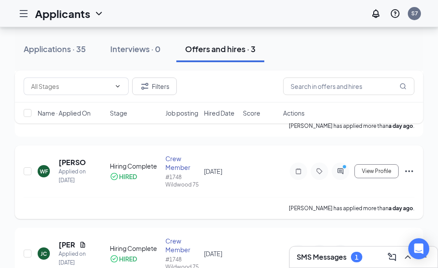
click at [409, 170] on icon "Ellipses" at bounding box center [409, 171] width 8 height 2
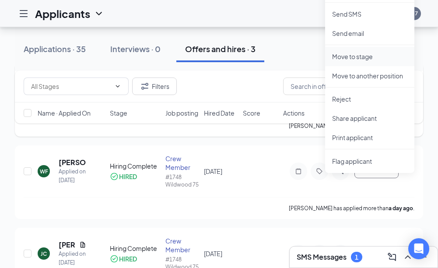
click at [341, 52] on p "Move to stage" at bounding box center [369, 56] width 75 height 9
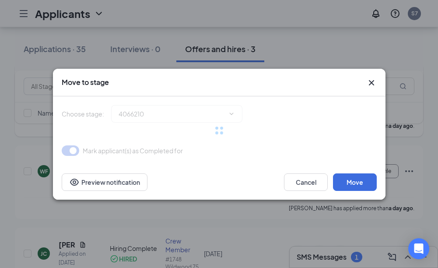
type input "Hiring Complete (current stage)"
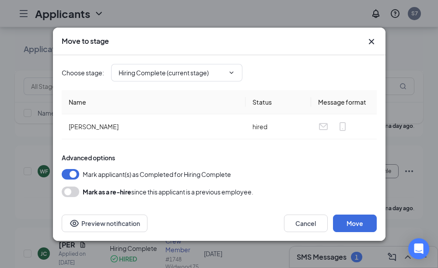
scroll to position [159, 0]
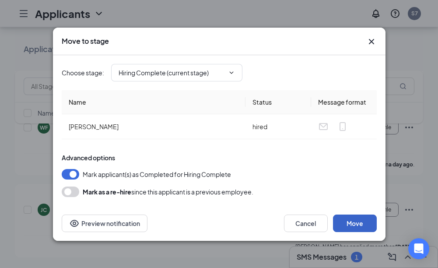
click at [357, 220] on button "Move" at bounding box center [355, 222] width 44 height 17
click at [402, 52] on div "Move to stage Choose stage : Hiring Complete (current stage) Name Status Messag…" at bounding box center [219, 134] width 438 height 268
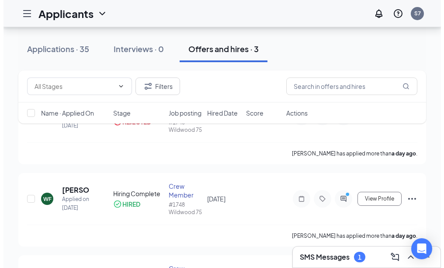
scroll to position [131, 0]
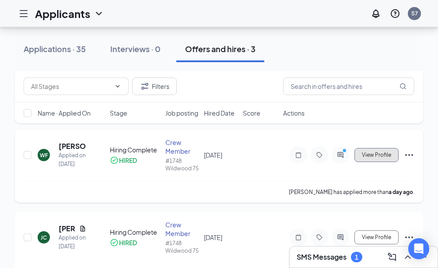
click at [376, 154] on span "View Profile" at bounding box center [376, 155] width 29 height 6
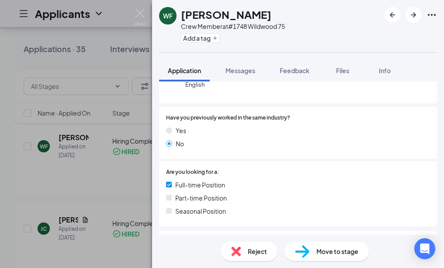
scroll to position [87, 0]
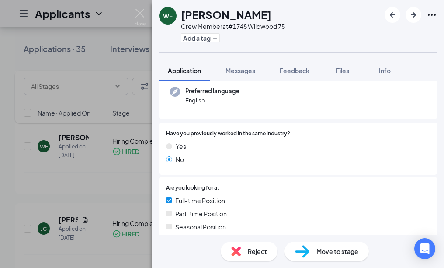
click at [330, 250] on span "Move to stage" at bounding box center [337, 251] width 42 height 10
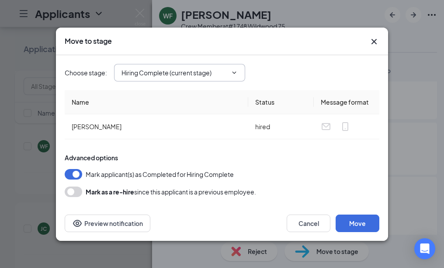
click at [235, 72] on icon "ChevronDown" at bounding box center [234, 72] width 7 height 7
click at [356, 228] on button "Move" at bounding box center [358, 222] width 44 height 17
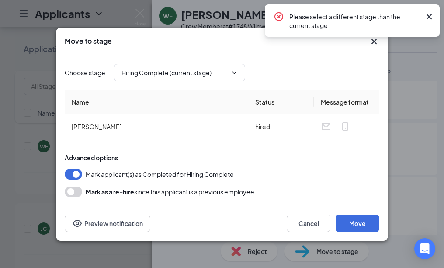
click at [374, 38] on icon "Cross" at bounding box center [374, 41] width 10 height 10
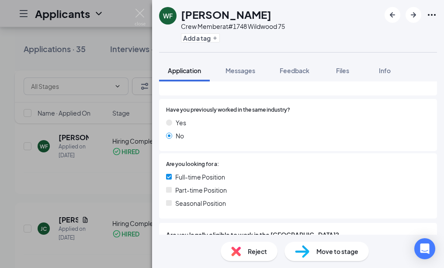
scroll to position [67, 0]
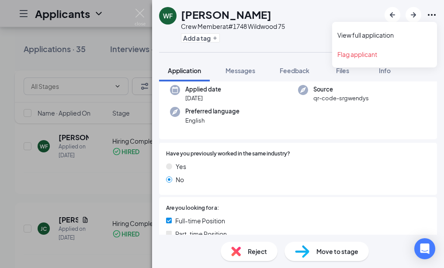
click at [431, 13] on icon "Ellipses" at bounding box center [432, 15] width 10 height 10
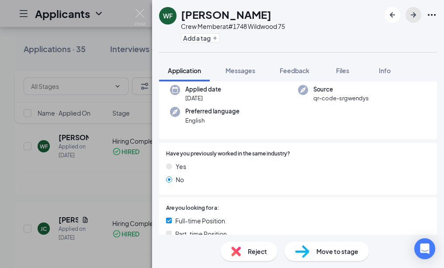
click at [415, 14] on icon "ArrowRight" at bounding box center [413, 14] width 5 height 5
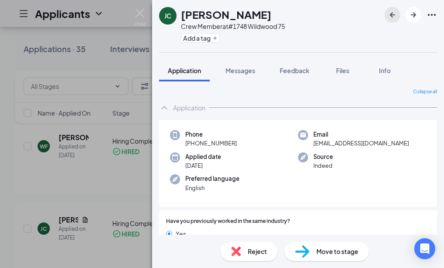
click at [392, 14] on icon "ArrowLeftNew" at bounding box center [392, 14] width 5 height 5
click at [328, 251] on span "Move to stage" at bounding box center [337, 251] width 42 height 10
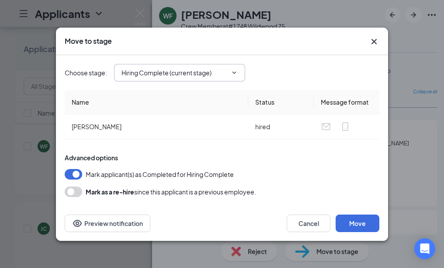
click at [233, 71] on icon "ChevronDown" at bounding box center [234, 72] width 7 height 7
click at [22, 9] on div "Move to stage Choose stage : Hiring Complete (current stage) Name Status Messag…" at bounding box center [222, 134] width 444 height 268
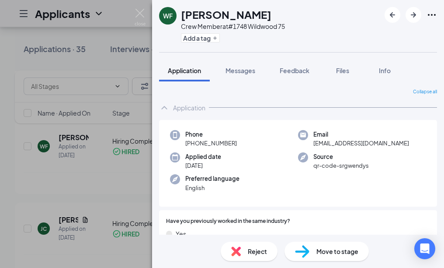
click at [22, 11] on div "[PERSON_NAME] Crew Member at #1748 Wildwood 75 Add a tag Application Messages F…" at bounding box center [222, 134] width 444 height 268
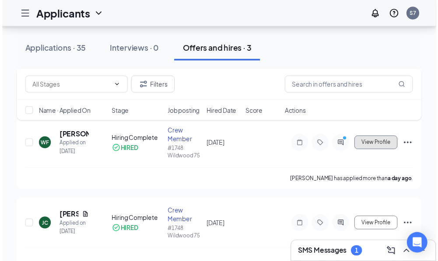
scroll to position [74, 0]
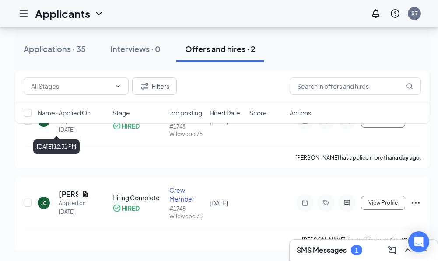
click at [80, 151] on div "[DATE] 12:31 PM" at bounding box center [56, 146] width 46 height 14
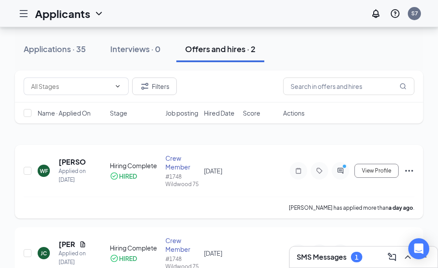
scroll to position [33, 0]
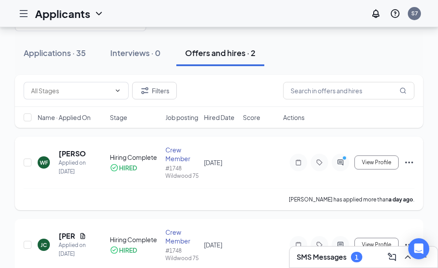
click at [407, 167] on icon "Ellipses" at bounding box center [408, 162] width 10 height 10
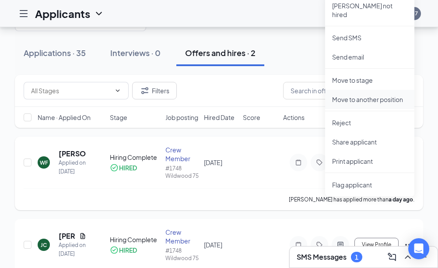
click at [357, 95] on p "Move to another position" at bounding box center [369, 99] width 75 height 9
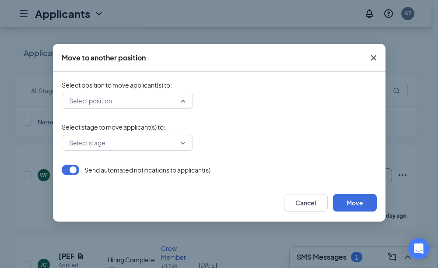
click at [183, 100] on div "Select position" at bounding box center [127, 101] width 131 height 16
click at [223, 97] on div "Select position 496166 498982 498949 Crew Member (#1748 Wildwood 75) General Ma…" at bounding box center [219, 101] width 315 height 16
click at [311, 202] on button "Cancel" at bounding box center [306, 202] width 44 height 17
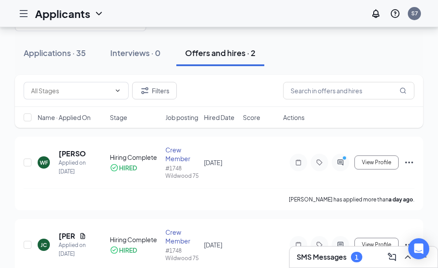
click at [27, 15] on icon "Hamburger" at bounding box center [23, 13] width 10 height 10
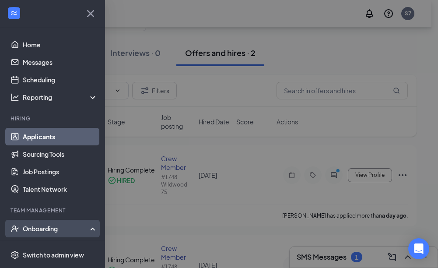
click at [35, 224] on div "Onboarding" at bounding box center [56, 228] width 67 height 9
click at [45, 224] on div "Onboarding" at bounding box center [56, 228] width 67 height 9
click at [42, 237] on link "Overview" at bounding box center [60, 245] width 75 height 17
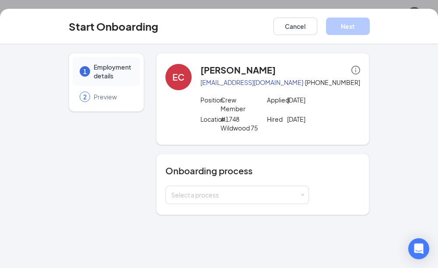
drag, startPoint x: 407, startPoint y: 139, endPoint x: 346, endPoint y: 58, distance: 101.2
click at [406, 129] on div "1 Employment details 2 Preview EC Edward Clipper edwardclipper1973@gmail.com · …" at bounding box center [219, 155] width 438 height 223
click at [292, 26] on button "Cancel" at bounding box center [295, 25] width 44 height 17
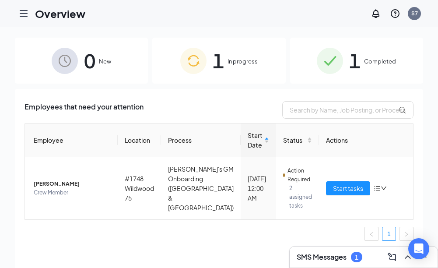
click at [231, 59] on span "In progress" at bounding box center [242, 61] width 30 height 9
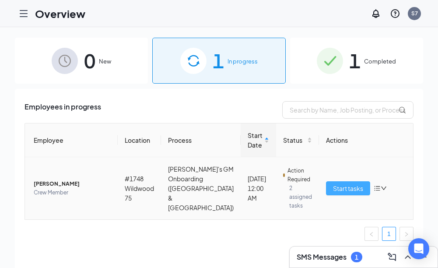
click at [343, 187] on span "Start tasks" at bounding box center [348, 188] width 30 height 10
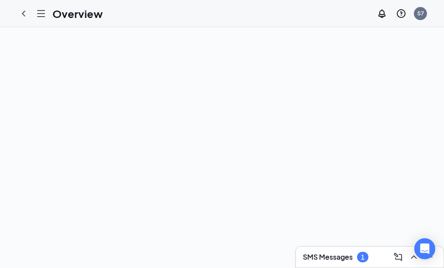
click at [38, 14] on icon "Hamburger" at bounding box center [41, 13] width 10 height 10
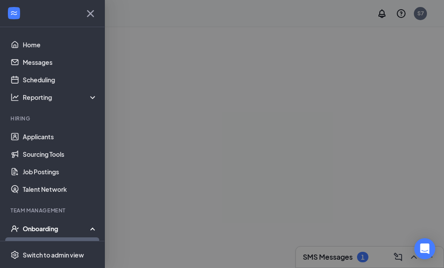
click at [32, 237] on link "Overview" at bounding box center [60, 245] width 75 height 17
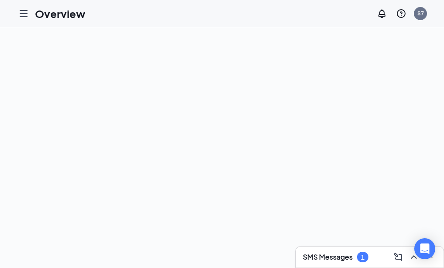
click at [21, 15] on icon "Hamburger" at bounding box center [23, 13] width 10 height 10
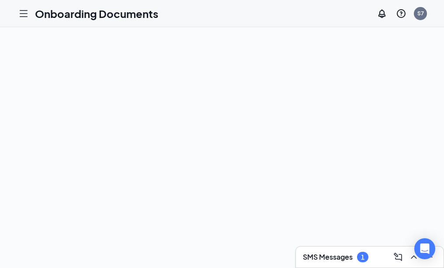
click at [19, 13] on icon "Hamburger" at bounding box center [23, 13] width 10 height 10
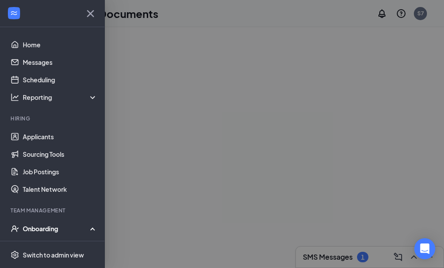
click at [42, 224] on div "Onboarding" at bounding box center [56, 228] width 67 height 9
click at [21, 219] on div "Onboarding" at bounding box center [52, 227] width 105 height 17
click at [29, 224] on div "Onboarding" at bounding box center [56, 228] width 67 height 9
click at [91, 229] on icon at bounding box center [94, 229] width 7 height 0
click at [86, 219] on div "Onboarding" at bounding box center [52, 227] width 105 height 17
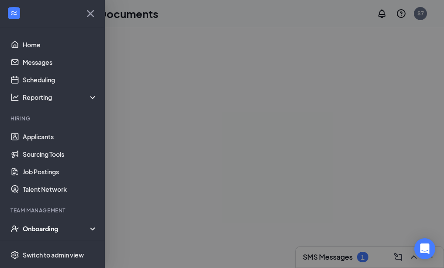
click at [87, 219] on div "Onboarding" at bounding box center [52, 227] width 105 height 17
click at [31, 224] on div "Onboarding" at bounding box center [56, 228] width 67 height 9
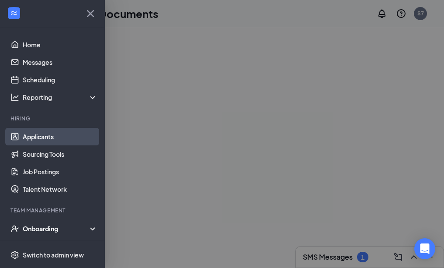
click at [35, 128] on link "Applicants" at bounding box center [60, 136] width 75 height 17
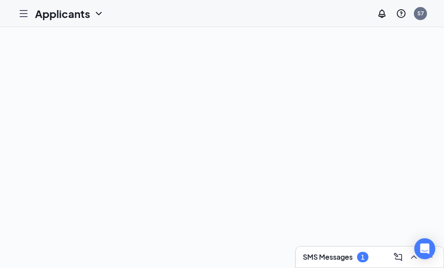
click at [23, 14] on icon "Hamburger" at bounding box center [23, 13] width 7 height 6
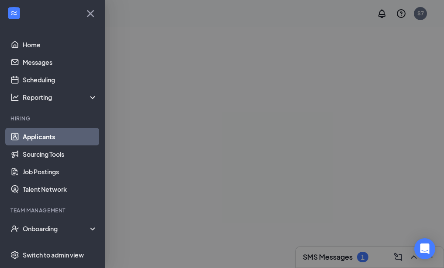
click at [28, 128] on link "Applicants" at bounding box center [60, 136] width 75 height 17
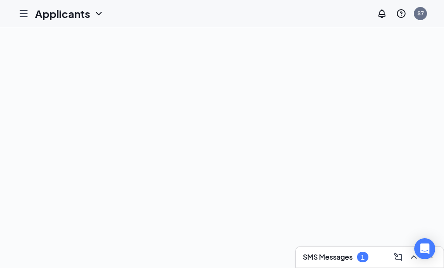
click at [100, 15] on icon "ChevronDown" at bounding box center [99, 13] width 10 height 10
click at [70, 38] on link "Applicants" at bounding box center [87, 38] width 94 height 9
drag, startPoint x: 98, startPoint y: 100, endPoint x: 147, endPoint y: 166, distance: 82.2
click at [98, 100] on div at bounding box center [222, 147] width 444 height 240
click at [25, 14] on icon "Hamburger" at bounding box center [23, 13] width 7 height 6
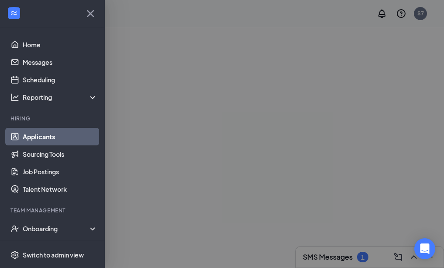
click at [30, 128] on link "Applicants" at bounding box center [60, 136] width 75 height 17
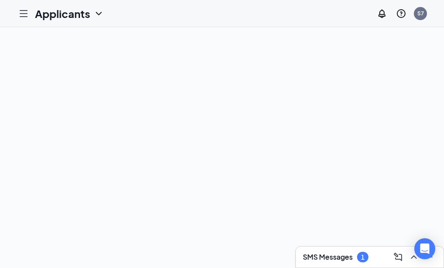
click at [23, 15] on icon "Hamburger" at bounding box center [23, 13] width 10 height 10
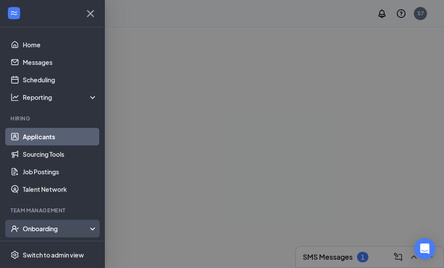
click at [19, 224] on icon "UserCheck" at bounding box center [14, 228] width 9 height 9
click at [91, 227] on icon at bounding box center [94, 227] width 7 height 0
click at [51, 224] on div "Onboarding" at bounding box center [56, 228] width 67 height 9
click at [41, 237] on link "Overview" at bounding box center [60, 245] width 75 height 17
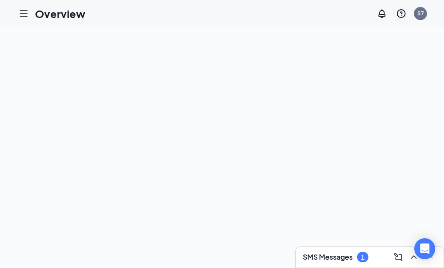
click at [369, 108] on div at bounding box center [222, 147] width 444 height 240
click at [316, 256] on h3 "SMS Messages" at bounding box center [328, 257] width 50 height 10
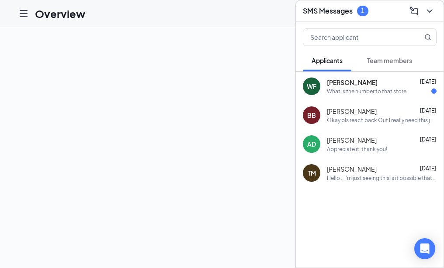
click at [246, 78] on div at bounding box center [222, 147] width 444 height 240
click at [40, 14] on h1 "Overview" at bounding box center [60, 13] width 50 height 15
click at [23, 13] on icon "Hamburger" at bounding box center [23, 13] width 7 height 6
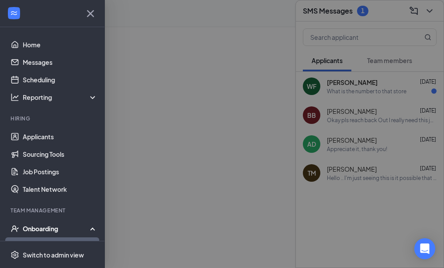
click at [127, 87] on div at bounding box center [222, 134] width 444 height 268
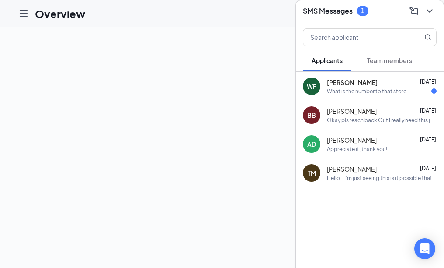
click at [249, 58] on div at bounding box center [222, 147] width 444 height 240
click at [430, 10] on icon "ChevronDown" at bounding box center [429, 11] width 10 height 10
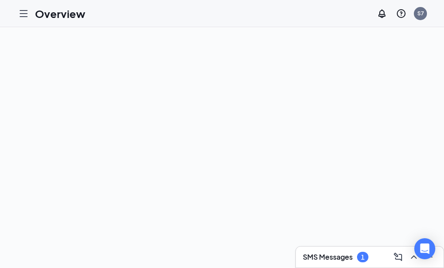
click at [336, 106] on div at bounding box center [222, 147] width 444 height 240
click at [24, 12] on icon "Hamburger" at bounding box center [23, 13] width 10 height 10
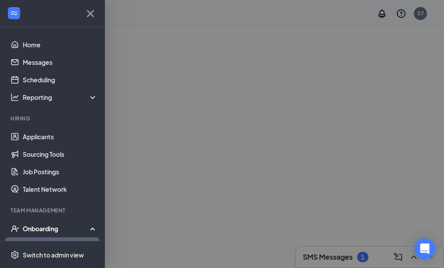
click at [36, 224] on div "Onboarding" at bounding box center [56, 228] width 67 height 9
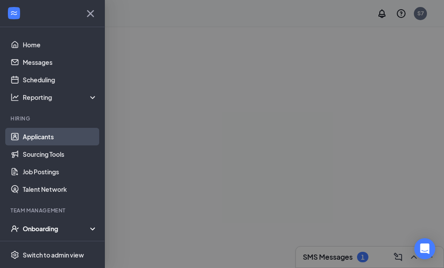
click at [30, 128] on link "Applicants" at bounding box center [60, 136] width 75 height 17
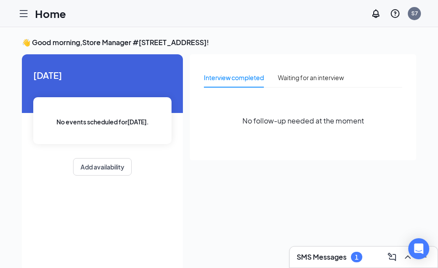
click at [237, 163] on div "Interview completed Waiting for an interview No follow-up needed at the moment" at bounding box center [303, 160] width 226 height 212
click at [26, 12] on icon "Hamburger" at bounding box center [23, 13] width 10 height 10
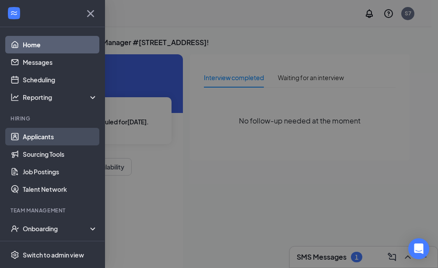
click at [38, 136] on link "Applicants" at bounding box center [60, 136] width 75 height 17
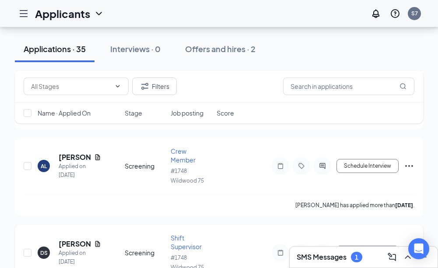
scroll to position [1841, 0]
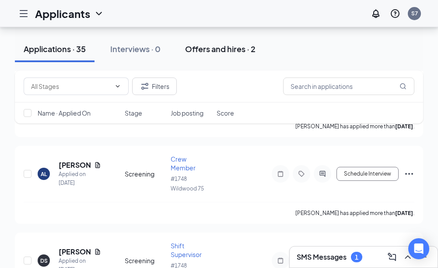
click at [202, 49] on div "Offers and hires · 2" at bounding box center [220, 48] width 70 height 11
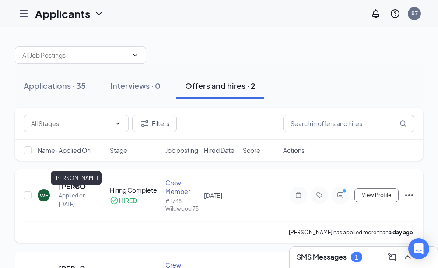
click at [68, 191] on h5 "[PERSON_NAME]" at bounding box center [73, 186] width 28 height 10
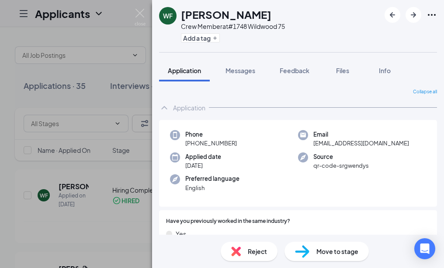
click at [331, 251] on span "Move to stage" at bounding box center [337, 251] width 42 height 10
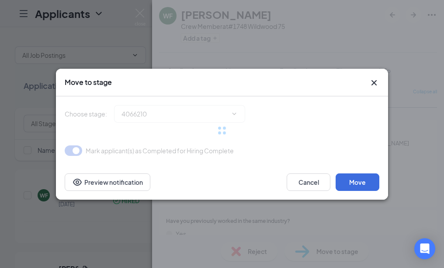
type input "Hiring Complete (current stage)"
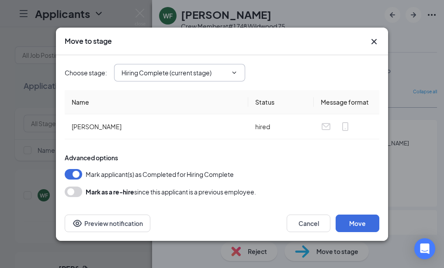
click at [234, 71] on icon "ChevronDown" at bounding box center [234, 72] width 7 height 7
click at [236, 72] on icon "ChevronDown" at bounding box center [235, 72] width 4 height 2
click at [82, 171] on div "Mark applicant(s) as Completed for Hiring Complete" at bounding box center [222, 174] width 315 height 10
click at [357, 223] on button "Move" at bounding box center [358, 222] width 44 height 17
click at [373, 39] on icon "Cross" at bounding box center [374, 41] width 10 height 10
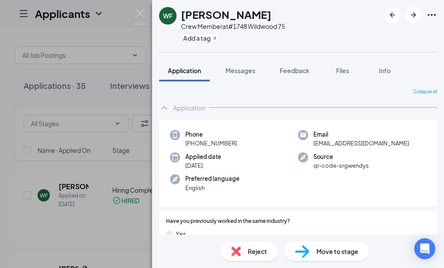
click at [94, 226] on div "[PERSON_NAME] Crew Member at #1748 Wildwood 75 Add a tag Application Messages F…" at bounding box center [222, 134] width 444 height 268
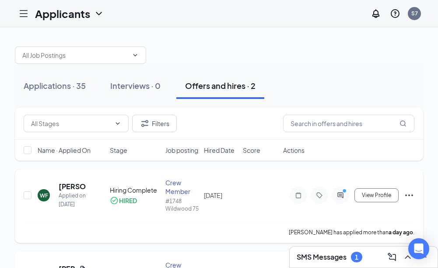
click at [173, 195] on div "Crew Member" at bounding box center [182, 186] width 34 height 17
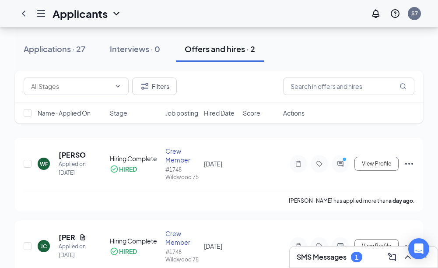
scroll to position [44, 0]
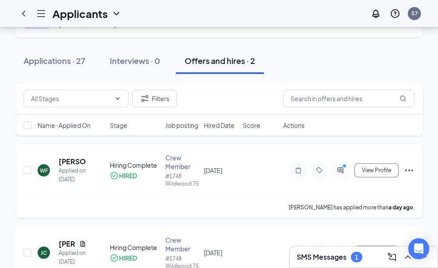
click at [410, 175] on icon "Ellipses" at bounding box center [408, 170] width 10 height 10
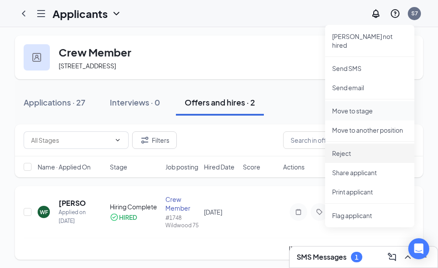
scroll to position [0, 0]
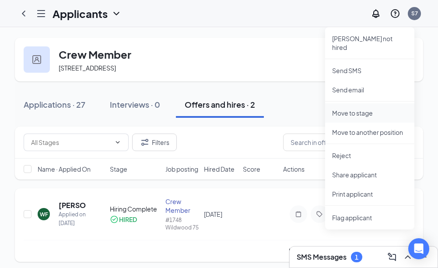
click at [339, 108] on p "Move to stage" at bounding box center [369, 112] width 75 height 9
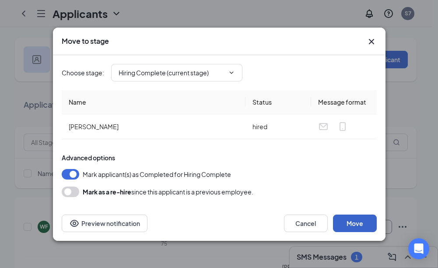
click at [365, 223] on button "Move" at bounding box center [355, 222] width 44 height 17
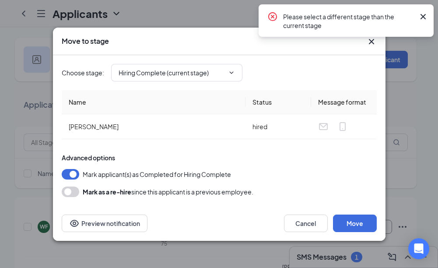
click at [364, 41] on div "Move to stage" at bounding box center [219, 41] width 315 height 10
click at [369, 39] on icon "Cross" at bounding box center [370, 40] width 5 height 5
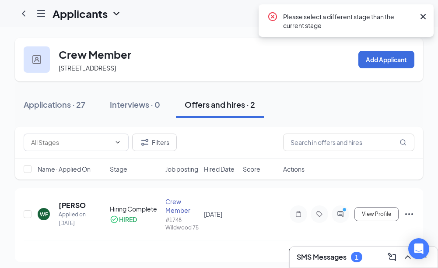
click at [237, 145] on div "Filters" at bounding box center [219, 141] width 390 height 17
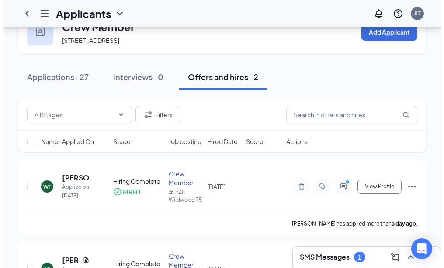
scroll to position [8, 0]
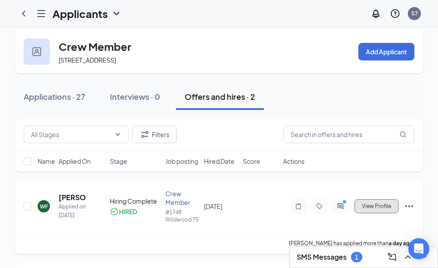
click at [375, 209] on span "View Profile" at bounding box center [376, 206] width 29 height 6
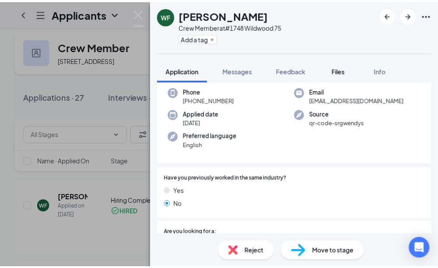
scroll to position [24, 0]
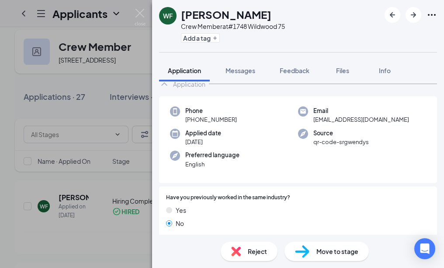
click at [92, 114] on div "[PERSON_NAME] Crew Member at #1748 Wildwood 75 Add a tag Application Messages F…" at bounding box center [222, 134] width 444 height 268
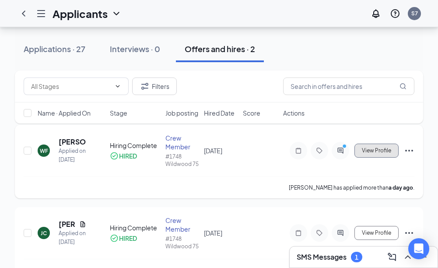
scroll to position [87, 0]
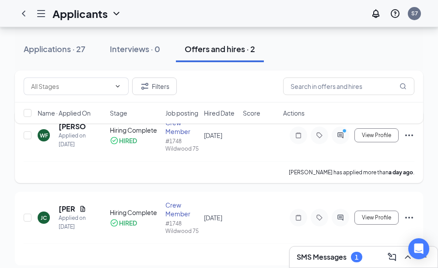
click at [226, 160] on div "[PERSON_NAME] Applied on [DATE] Hiring Complete HIRED Crew Member #1748 Wildwoo…" at bounding box center [219, 145] width 408 height 73
click at [255, 165] on div "[PERSON_NAME] has applied more than a day ago ." at bounding box center [219, 172] width 390 height 22
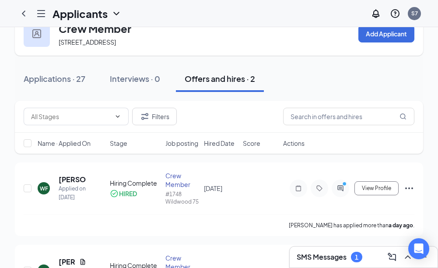
scroll to position [0, 0]
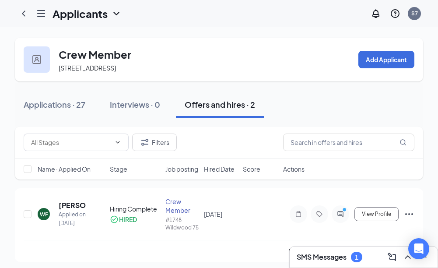
click at [37, 11] on icon "Hamburger" at bounding box center [41, 13] width 10 height 10
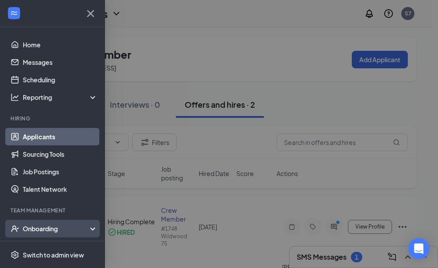
click at [45, 226] on div "Onboarding" at bounding box center [56, 228] width 67 height 9
click at [70, 231] on div "Onboarding" at bounding box center [56, 228] width 67 height 9
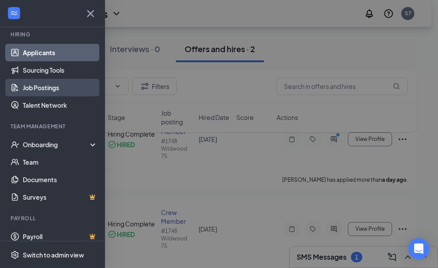
scroll to position [87, 0]
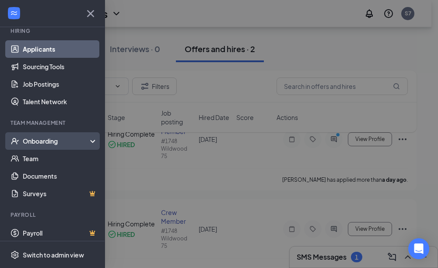
click at [45, 142] on div "Onboarding" at bounding box center [56, 140] width 67 height 9
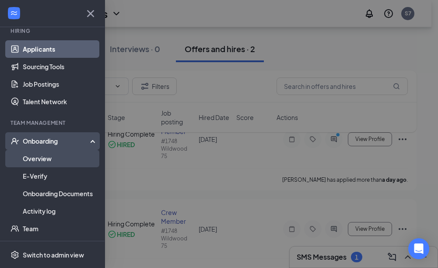
click at [46, 158] on link "Overview" at bounding box center [60, 158] width 75 height 17
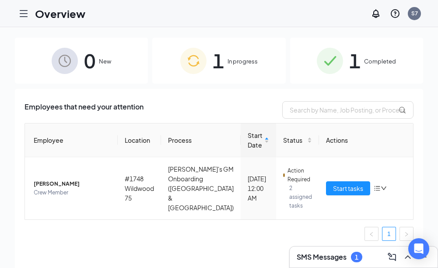
click at [228, 61] on span "In progress" at bounding box center [242, 61] width 30 height 9
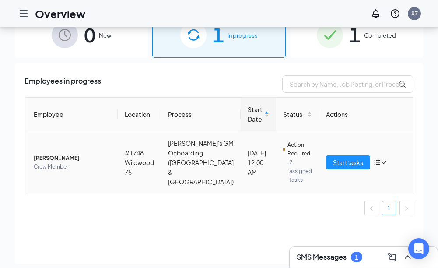
scroll to position [39, 0]
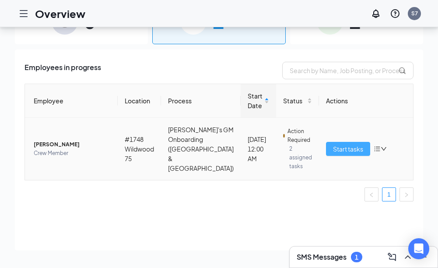
click at [340, 148] on span "Start tasks" at bounding box center [348, 149] width 30 height 10
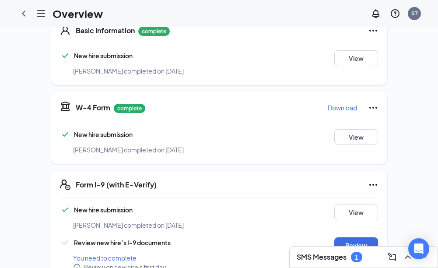
scroll to position [175, 0]
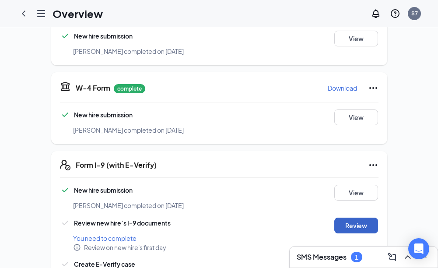
click at [354, 217] on button "Review" at bounding box center [356, 225] width 44 height 16
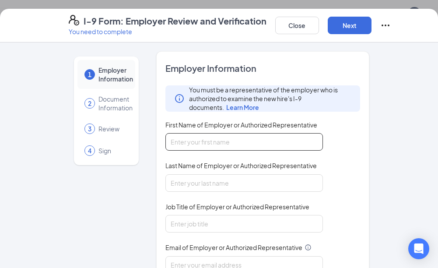
click at [185, 142] on input "First Name of Employer or Authorized Representative" at bounding box center [243, 141] width 157 height 17
drag, startPoint x: 194, startPoint y: 143, endPoint x: 119, endPoint y: 144, distance: 74.3
click at [123, 148] on div "1 Employer Information 2 Document Information 3 Review 4 Sign Employer Informat…" at bounding box center [219, 223] width 301 height 344
type input "[PERSON_NAME]"
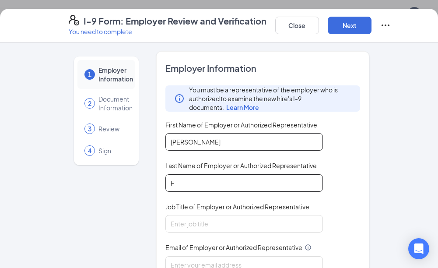
type input "F"
drag, startPoint x: 195, startPoint y: 141, endPoint x: 104, endPoint y: 167, distance: 94.6
click at [107, 168] on div "1 Employer Information 2 Document Information 3 Review 4 Sign Employer Informat…" at bounding box center [219, 223] width 301 height 344
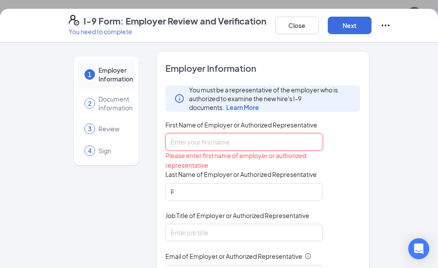
click at [171, 142] on input "First Name of Employer or Authorized Representative" at bounding box center [243, 141] width 157 height 17
type input "f"
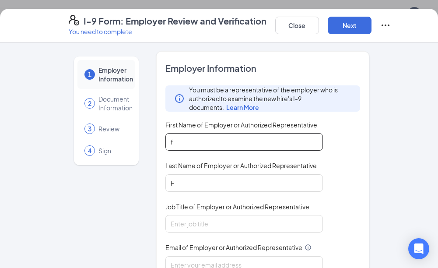
drag, startPoint x: 170, startPoint y: 146, endPoint x: 150, endPoint y: 146, distance: 20.6
click at [151, 146] on div "1 Employer Information 2 Document Information 3 Review 4 Sign Employer Informat…" at bounding box center [219, 223] width 301 height 344
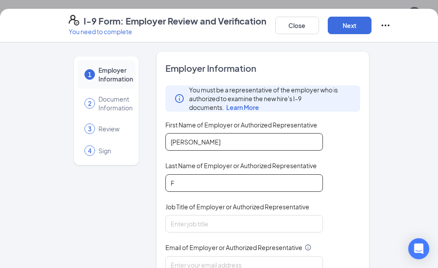
type input "[PERSON_NAME]"
drag, startPoint x: 175, startPoint y: 182, endPoint x: 131, endPoint y: 170, distance: 45.6
click at [150, 184] on div "1 Employer Information 2 Document Information 3 Review 4 Sign Employer Informat…" at bounding box center [219, 223] width 301 height 344
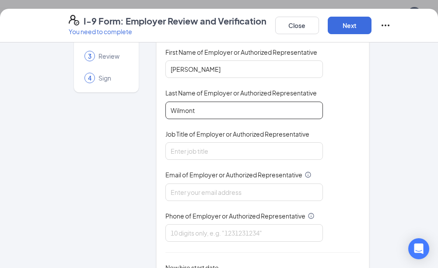
scroll to position [87, 0]
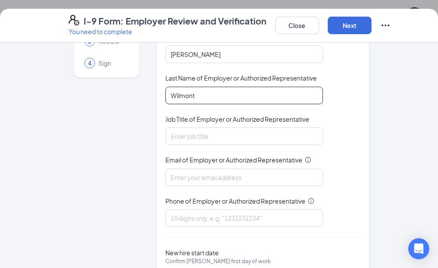
click at [196, 96] on input "Wilmont" at bounding box center [243, 95] width 157 height 17
type input "Wilmont"
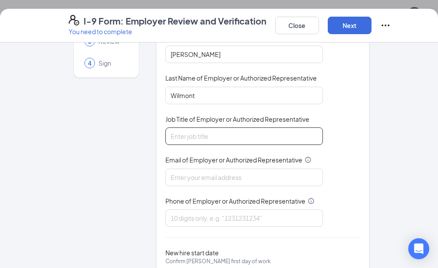
click at [176, 135] on input "Job Title of Employer or Authorized Representative" at bounding box center [243, 135] width 157 height 17
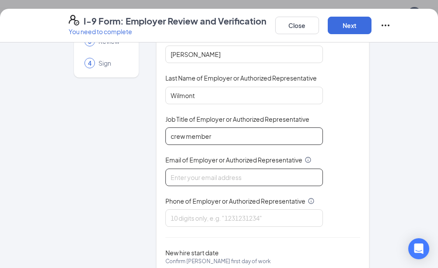
type input "crew member"
click at [202, 171] on input "Email of Employer or Authorized Representative" at bounding box center [243, 176] width 157 height 17
click at [189, 177] on input "Email of Employer or Authorized Representative" at bounding box center [243, 176] width 157 height 17
type input "F"
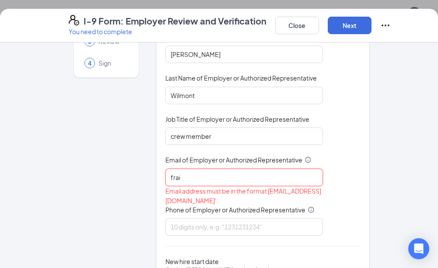
type input "frais"
drag, startPoint x: 184, startPoint y: 178, endPoint x: 134, endPoint y: 178, distance: 50.3
click at [134, 178] on div "1 Employer Information 2 Document Information 3 Review 4 Sign Employer Informat…" at bounding box center [219, 140] width 301 height 353
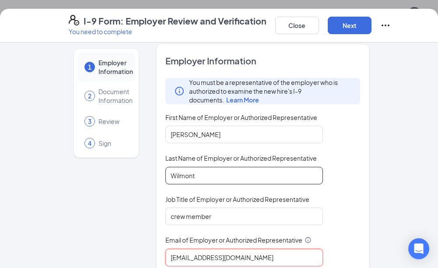
scroll to position [0, 0]
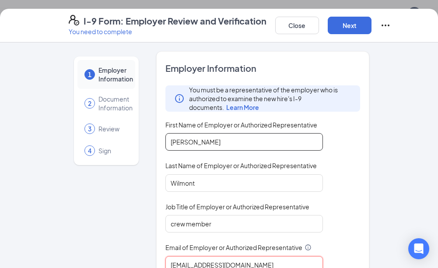
type input "[EMAIL_ADDRESS][DOMAIN_NAME]"
drag, startPoint x: 190, startPoint y: 143, endPoint x: 139, endPoint y: 149, distance: 50.6
click at [146, 146] on div "1 Employer Information 2 Document Information 3 Review 4 Sign Employer Informat…" at bounding box center [219, 232] width 301 height 363
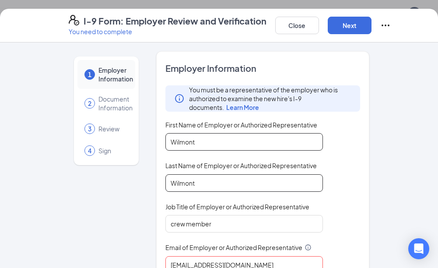
type input "Wilmont"
drag, startPoint x: 192, startPoint y: 182, endPoint x: 156, endPoint y: 182, distance: 35.8
click at [159, 183] on div "Employer Information You must be a representative of the employer who is author…" at bounding box center [262, 232] width 213 height 363
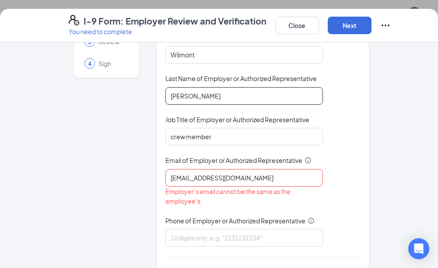
scroll to position [87, 0]
type input "[PERSON_NAME]"
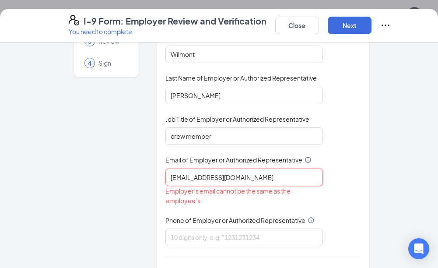
click at [271, 178] on input "[EMAIL_ADDRESS][DOMAIN_NAME]" at bounding box center [243, 176] width 157 height 17
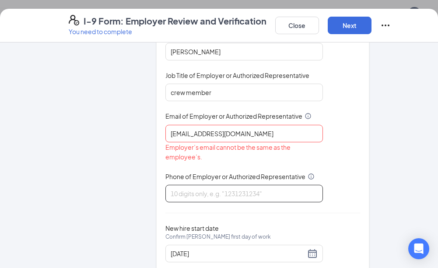
click at [179, 192] on input "Phone of Employer or Authorized Representative" at bounding box center [243, 192] width 157 height 17
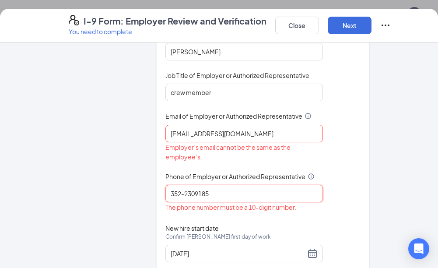
click at [192, 193] on input "352-2309185" at bounding box center [243, 192] width 157 height 17
click at [236, 191] on input "[PHONE_NUMBER]" at bounding box center [243, 192] width 157 height 17
click at [191, 196] on input "[PHONE_NUMBER]" at bounding box center [243, 192] width 157 height 17
click at [181, 195] on input "352-2309185" at bounding box center [243, 192] width 157 height 17
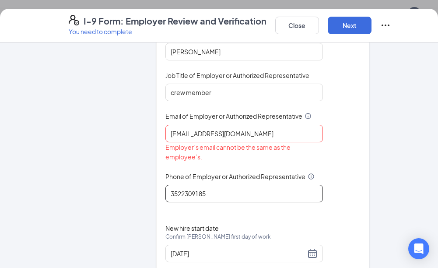
click at [232, 191] on input "3522309185" at bounding box center [243, 192] width 157 height 17
type input "3522309185"
drag, startPoint x: 261, startPoint y: 132, endPoint x: 153, endPoint y: 133, distance: 108.4
click at [156, 133] on div "Employer Information You must be a representative of the employer who is author…" at bounding box center [262, 101] width 213 height 363
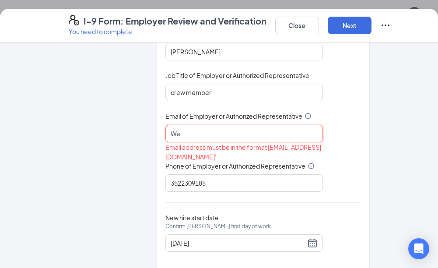
type input "[EMAIL_ADDRESS][DOMAIN_NAME]"
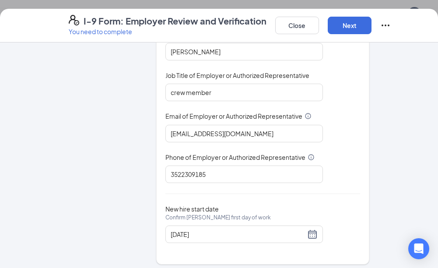
click at [341, 147] on div "You must be a representative of the employer who is authorized to examine the n…" at bounding box center [262, 68] width 195 height 229
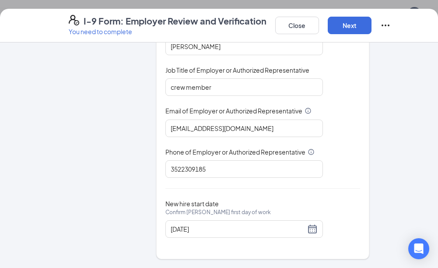
scroll to position [44, 0]
click at [348, 27] on button "Next" at bounding box center [349, 25] width 44 height 17
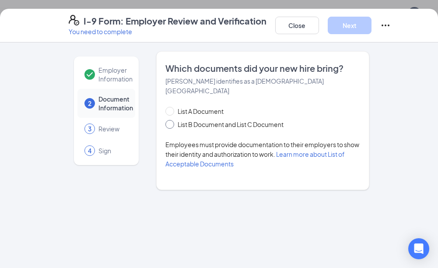
click at [169, 120] on input "List B Document and List C Document" at bounding box center [168, 123] width 6 height 6
radio input "true"
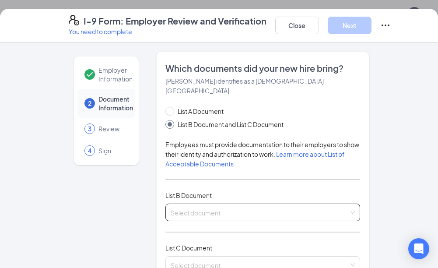
click at [351, 203] on div "Select document" at bounding box center [262, 211] width 195 height 17
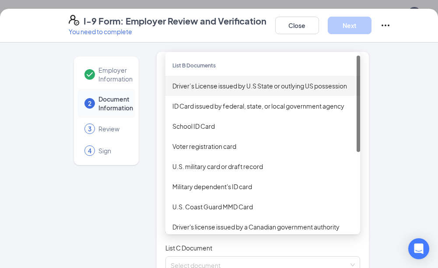
click at [215, 81] on div "Driver’s License issued by U.S State or outlying US possession" at bounding box center [262, 86] width 181 height 10
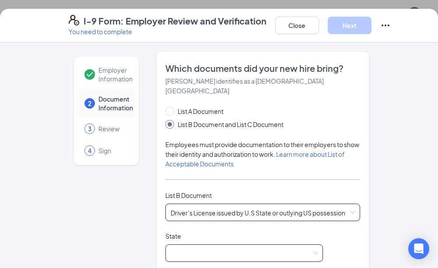
click at [184, 244] on span at bounding box center [243, 252] width 147 height 17
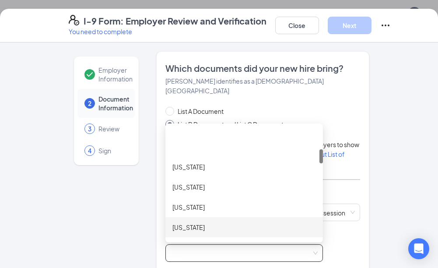
scroll to position [175, 0]
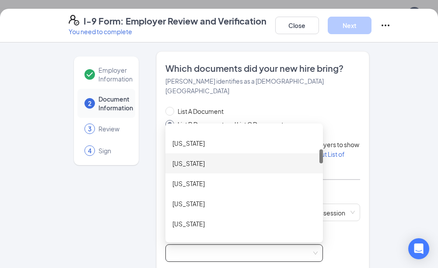
click at [174, 158] on div "[US_STATE]" at bounding box center [243, 163] width 143 height 10
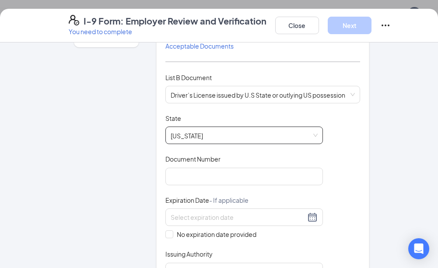
scroll to position [131, 0]
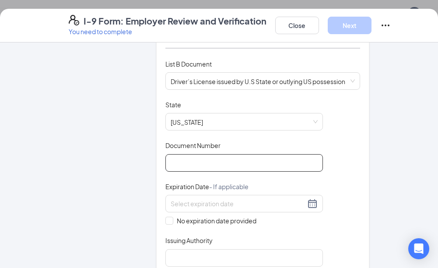
click at [170, 154] on input "Document Number" at bounding box center [243, 162] width 157 height 17
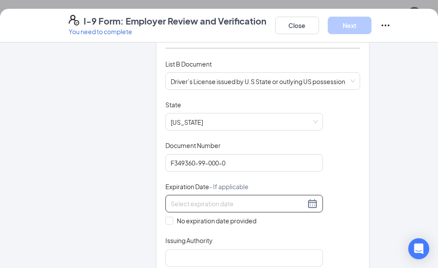
click at [175, 198] on input at bounding box center [237, 203] width 135 height 10
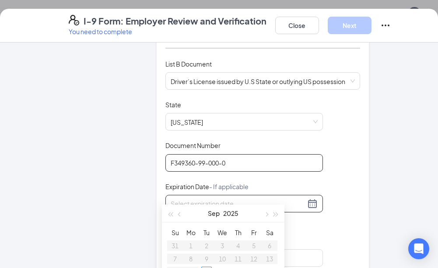
click at [182, 154] on input "F349360-99-000-0" at bounding box center [243, 162] width 157 height 17
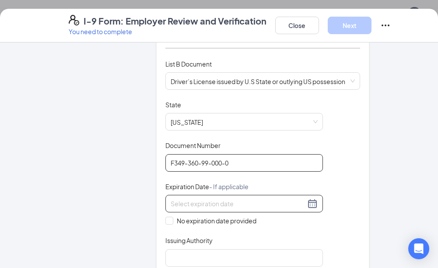
type input "F349-360-99-000-0"
click at [217, 198] on input at bounding box center [237, 203] width 135 height 10
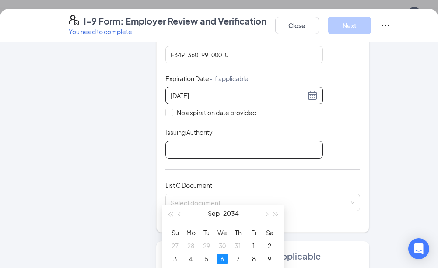
scroll to position [219, 0]
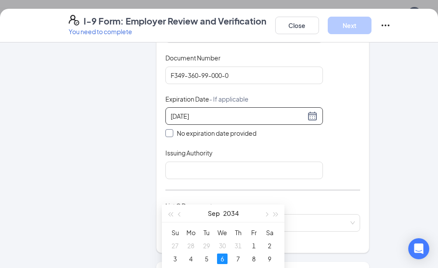
type input "[DATE]"
click at [293, 128] on label "No expiration date provided" at bounding box center [243, 133] width 157 height 10
click at [171, 129] on input "No expiration date provided" at bounding box center [168, 132] width 6 height 6
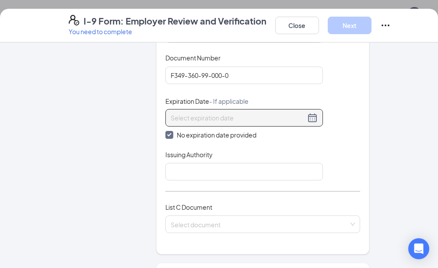
click at [313, 112] on div at bounding box center [243, 117] width 147 height 10
click at [175, 113] on div at bounding box center [243, 117] width 157 height 17
click at [166, 131] on input "No expiration date provided" at bounding box center [168, 134] width 6 height 6
checkbox input "false"
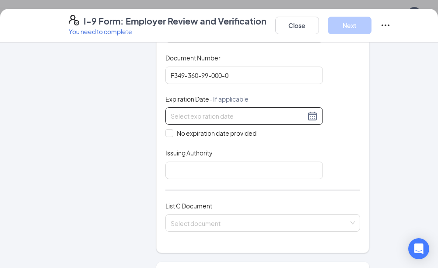
click at [178, 111] on input at bounding box center [237, 116] width 135 height 10
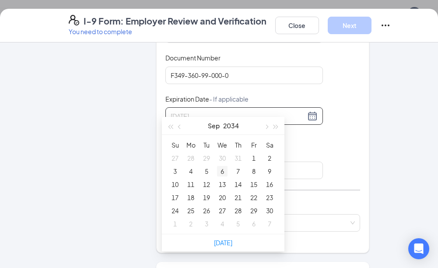
type input "[DATE]"
click at [223, 172] on div "6" at bounding box center [222, 171] width 10 height 10
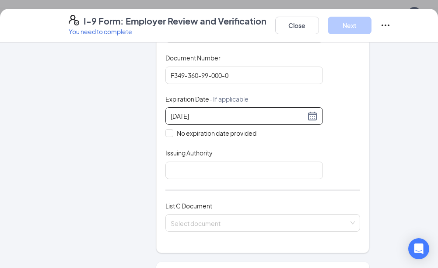
click at [341, 130] on div "Document Title Driver’s License issued by U.S State or outlying US possession S…" at bounding box center [262, 96] width 195 height 166
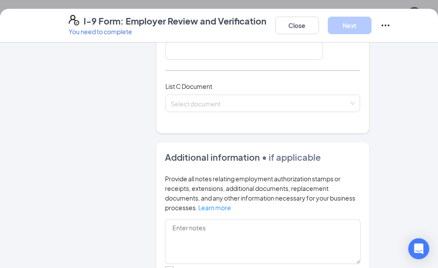
scroll to position [306, 0]
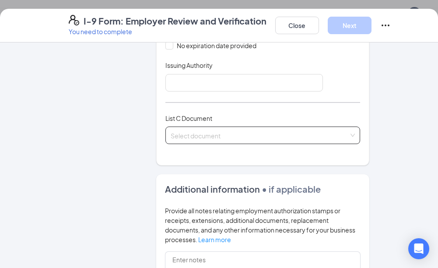
click at [351, 126] on div "Select document" at bounding box center [262, 134] width 195 height 17
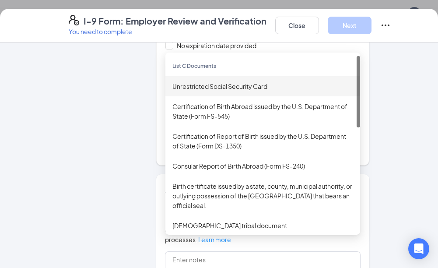
click at [210, 81] on div "Unrestricted Social Security Card" at bounding box center [262, 86] width 181 height 10
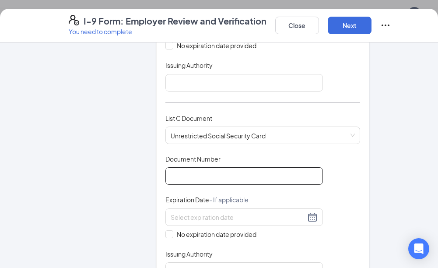
click at [173, 167] on input "Document Number" at bounding box center [243, 175] width 157 height 17
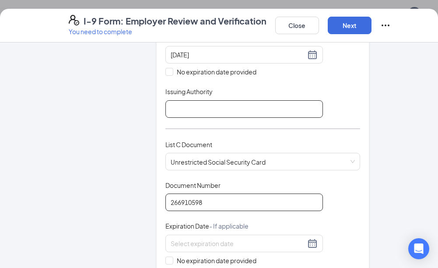
scroll to position [284, 0]
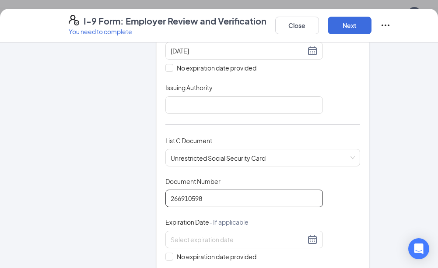
type input "266910598"
click at [346, 179] on div "Document Title Unrestricted Social Security Card Document Number 266910598 Expi…" at bounding box center [262, 239] width 195 height 125
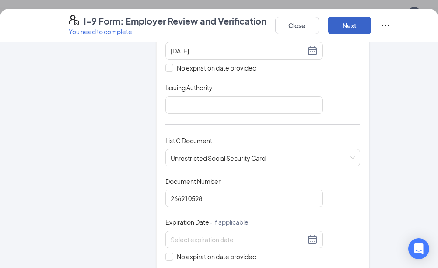
click at [352, 24] on button "Next" at bounding box center [349, 25] width 44 height 17
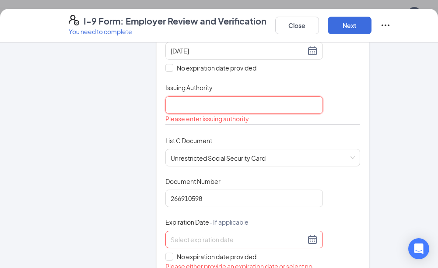
click at [189, 96] on input "Issuing Authority" at bounding box center [243, 104] width 157 height 17
type input "FL"
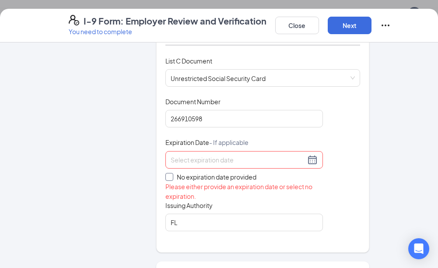
scroll to position [371, 0]
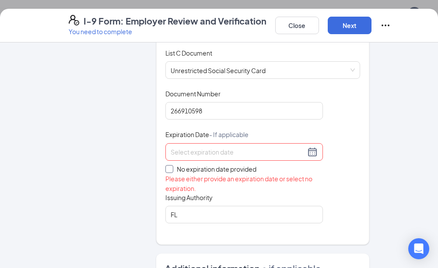
click at [169, 165] on span at bounding box center [169, 169] width 8 height 8
click at [169, 165] on input "No expiration date provided" at bounding box center [168, 168] width 6 height 6
checkbox input "true"
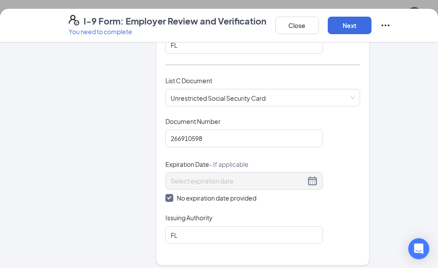
scroll to position [327, 0]
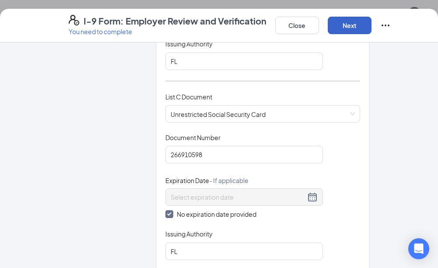
click at [356, 25] on button "Next" at bounding box center [349, 25] width 44 height 17
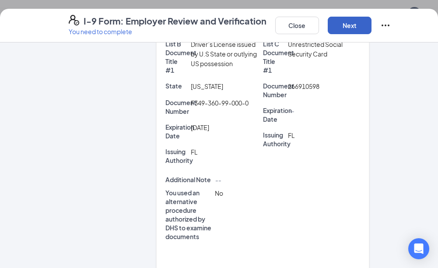
scroll to position [152, 0]
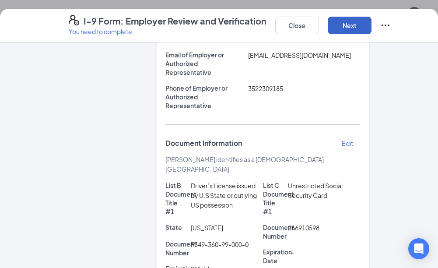
click at [348, 24] on button "Next" at bounding box center [349, 25] width 44 height 17
click at [356, 28] on button "Next" at bounding box center [349, 25] width 44 height 17
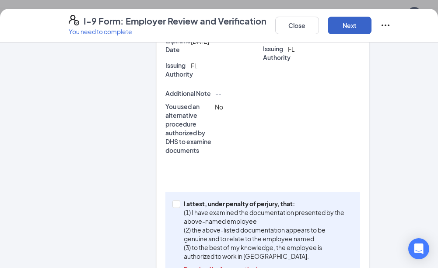
scroll to position [384, 0]
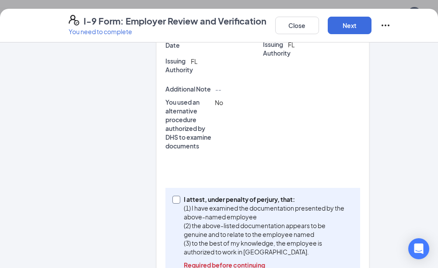
click at [175, 195] on input "I attest, under penalty of [PERSON_NAME], that: (1) I have examined the documen…" at bounding box center [175, 198] width 6 height 6
checkbox input "true"
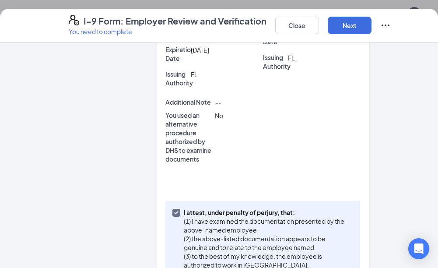
scroll to position [341, 0]
click at [353, 28] on button "Next" at bounding box center [349, 25] width 44 height 17
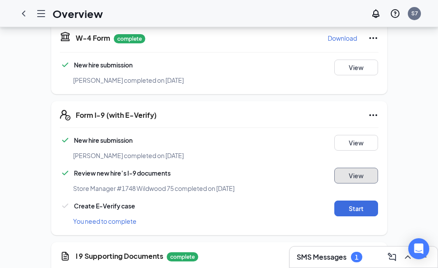
scroll to position [191, 0]
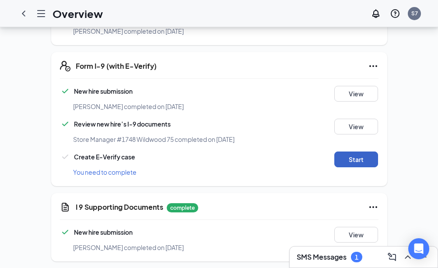
click at [344, 153] on button "Start" at bounding box center [356, 159] width 44 height 16
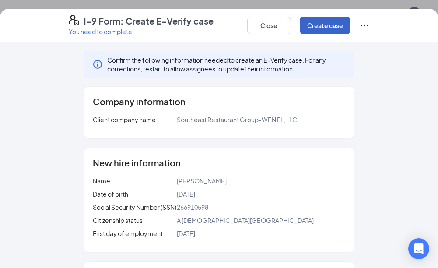
click at [327, 27] on button "Create case" at bounding box center [324, 25] width 51 height 17
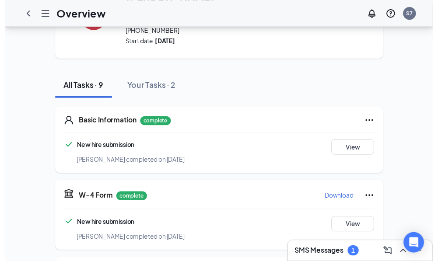
scroll to position [0, 0]
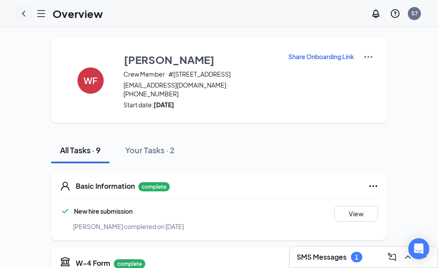
click at [24, 10] on icon "ChevronLeft" at bounding box center [23, 13] width 10 height 10
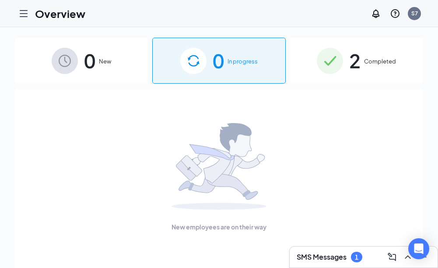
click at [367, 63] on span "Completed" at bounding box center [380, 61] width 32 height 9
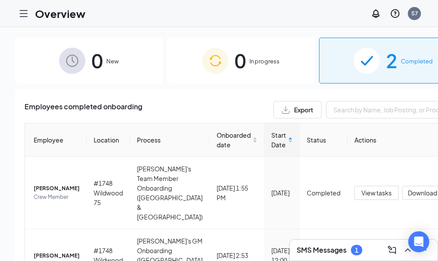
scroll to position [35, 0]
